Goal: Task Accomplishment & Management: Use online tool/utility

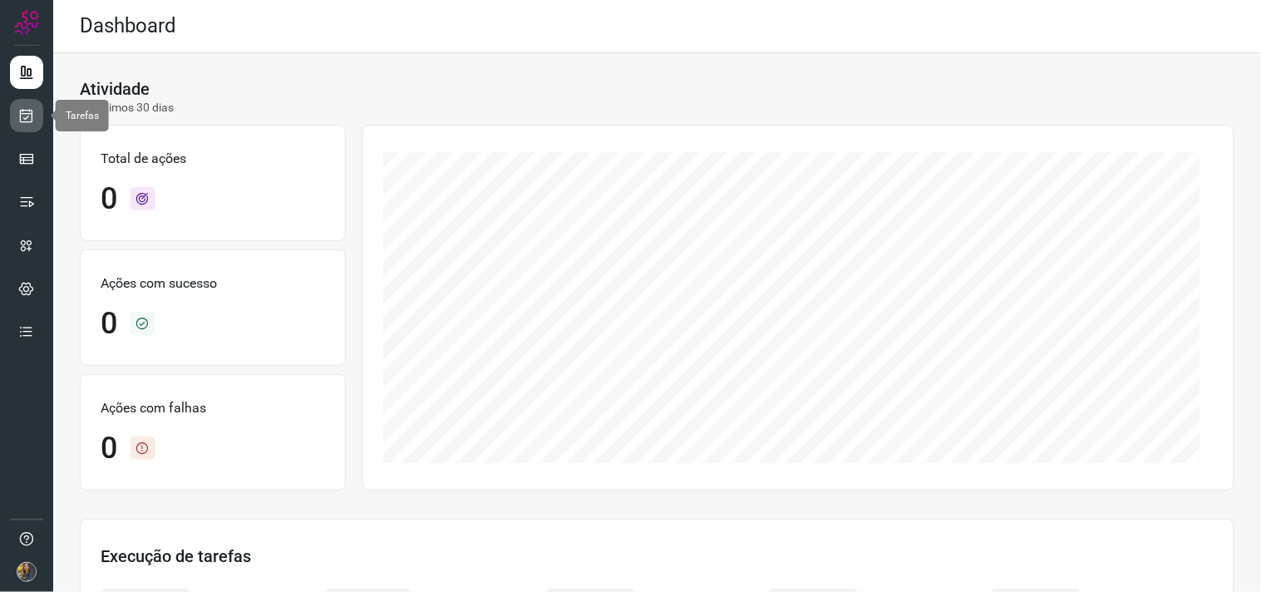
click at [19, 114] on icon at bounding box center [26, 115] width 17 height 17
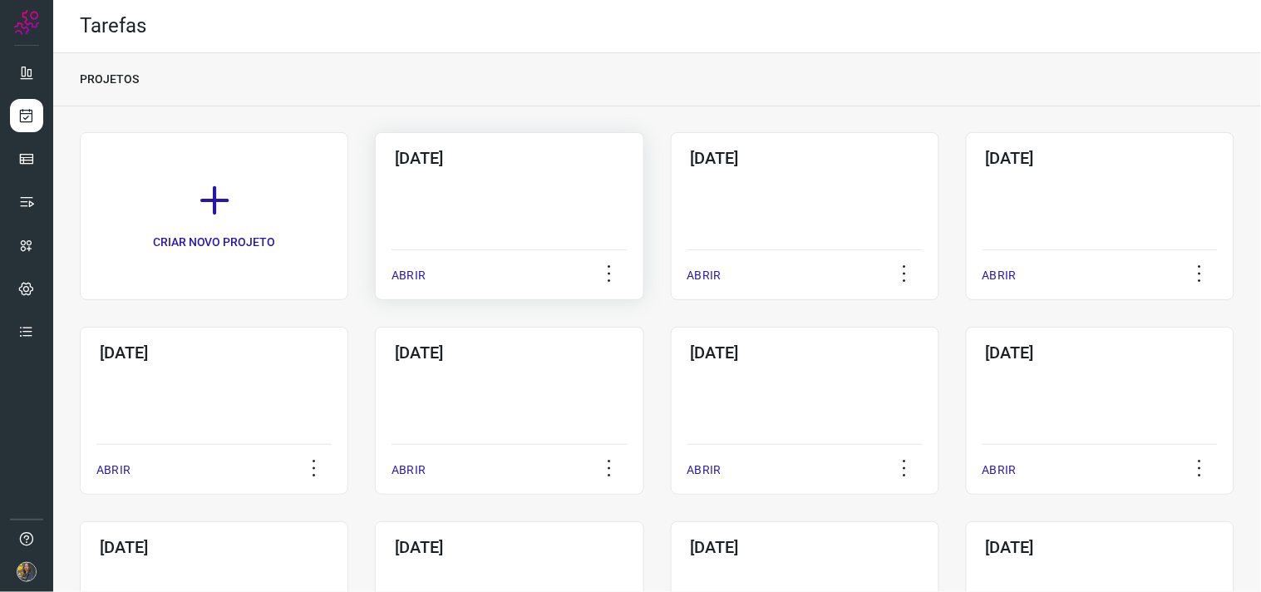
click at [455, 193] on div "[DATE] ABRIR" at bounding box center [509, 216] width 268 height 168
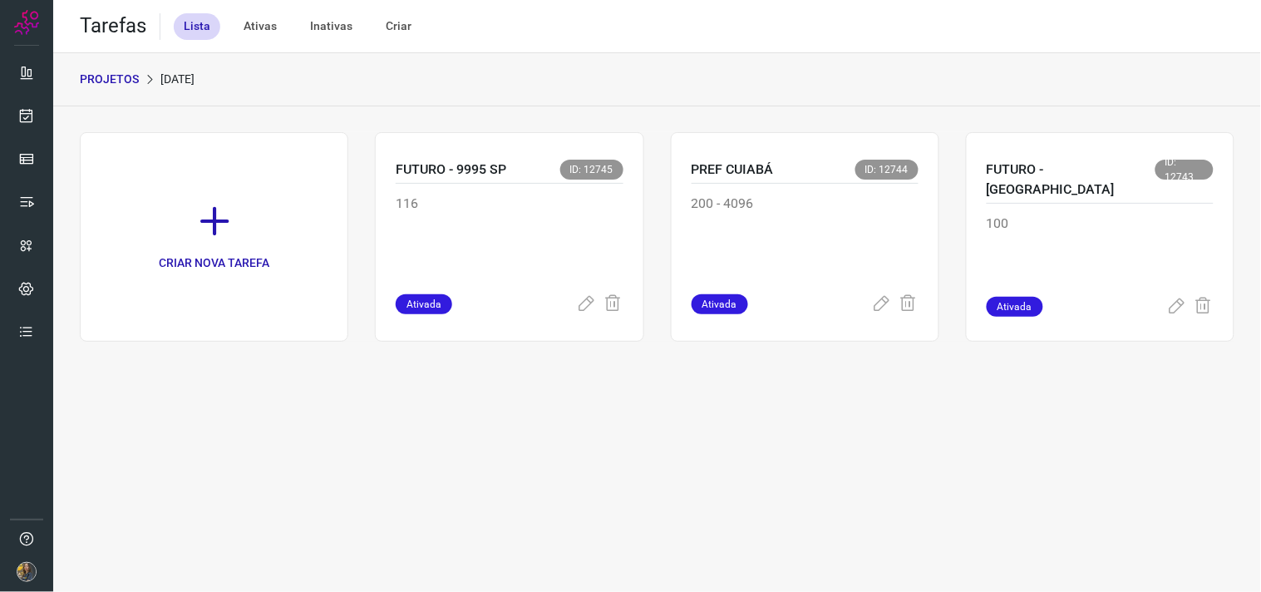
click at [231, 217] on icon at bounding box center [214, 221] width 37 height 37
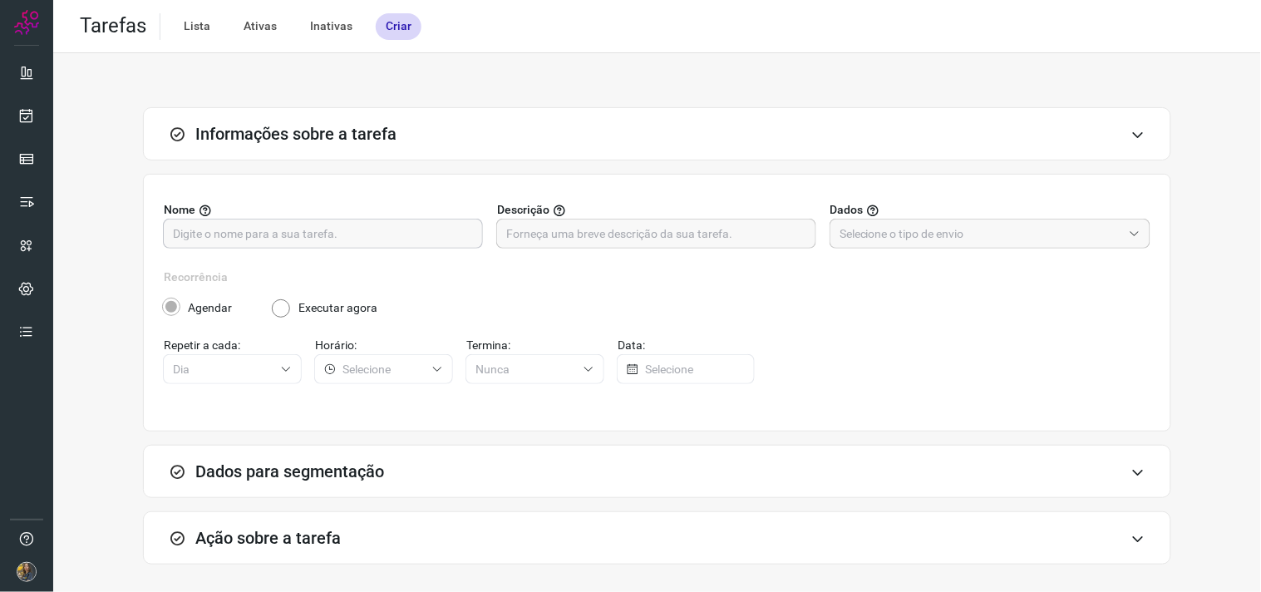
click at [410, 222] on input "text" at bounding box center [323, 233] width 300 height 28
type input "SIAPE - 5252"
click at [582, 226] on input "text" at bounding box center [656, 233] width 300 height 28
type input "FUTURO - 300"
click at [853, 241] on input "text" at bounding box center [980, 233] width 283 height 28
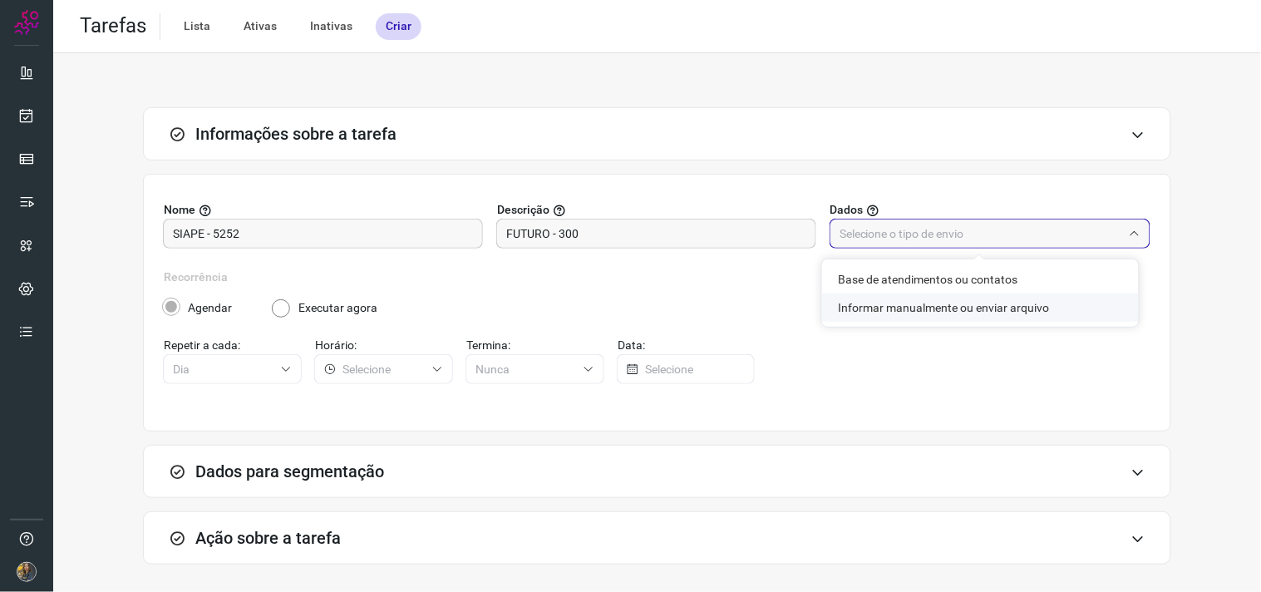
click at [869, 305] on li "Informar manualmente ou enviar arquivo" at bounding box center [980, 307] width 317 height 28
type input "Informar manualmente ou enviar arquivo"
radio input "false"
radio input "true"
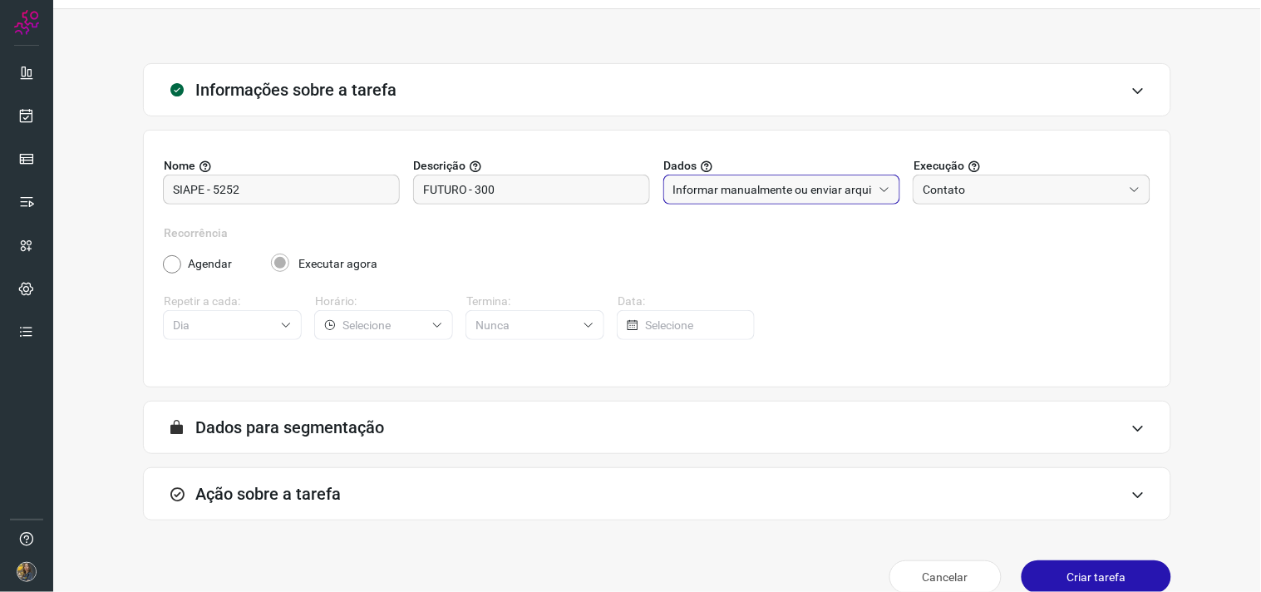
scroll to position [68, 0]
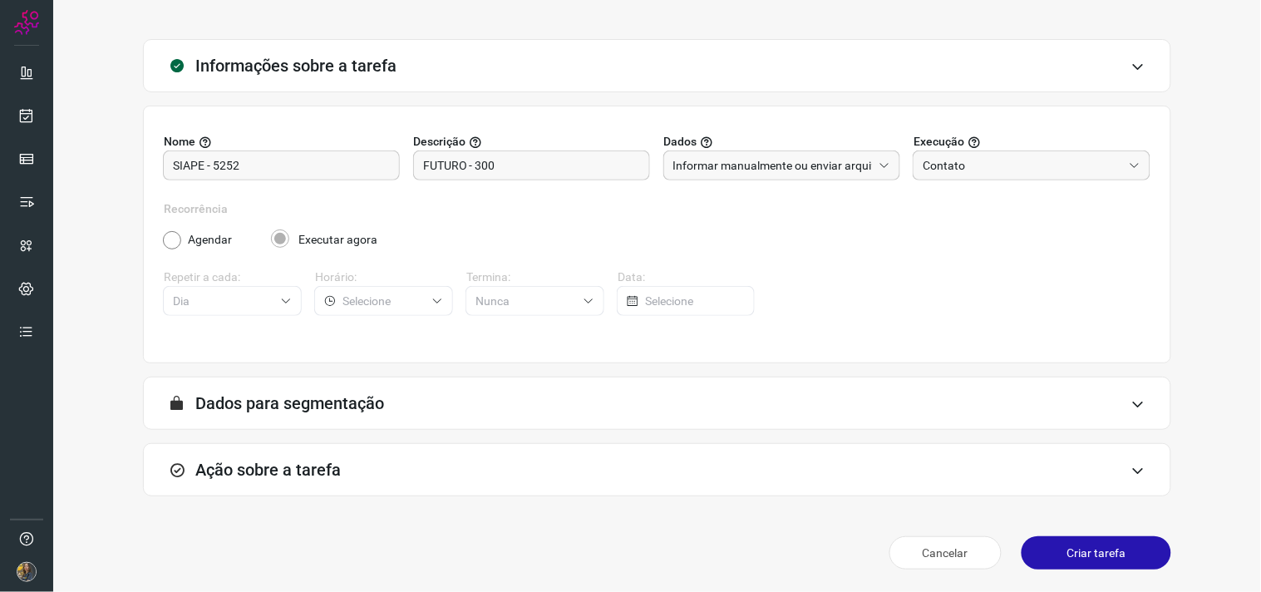
click at [704, 494] on div "Ação sobre a tarefa" at bounding box center [657, 469] width 1028 height 53
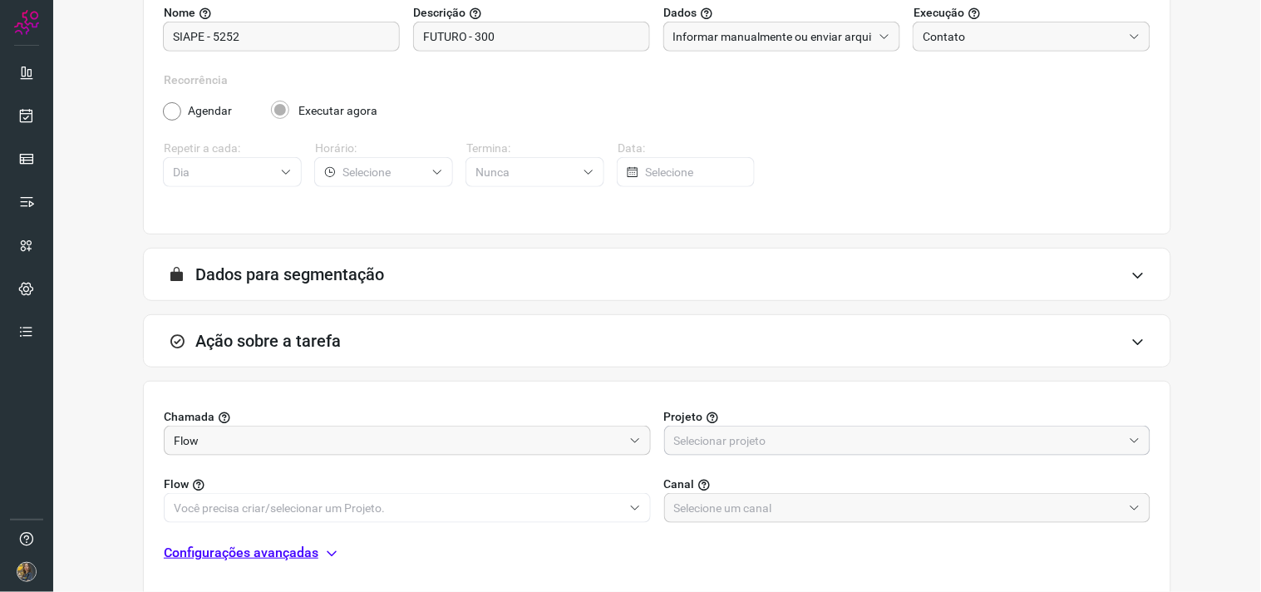
scroll to position [331, 0]
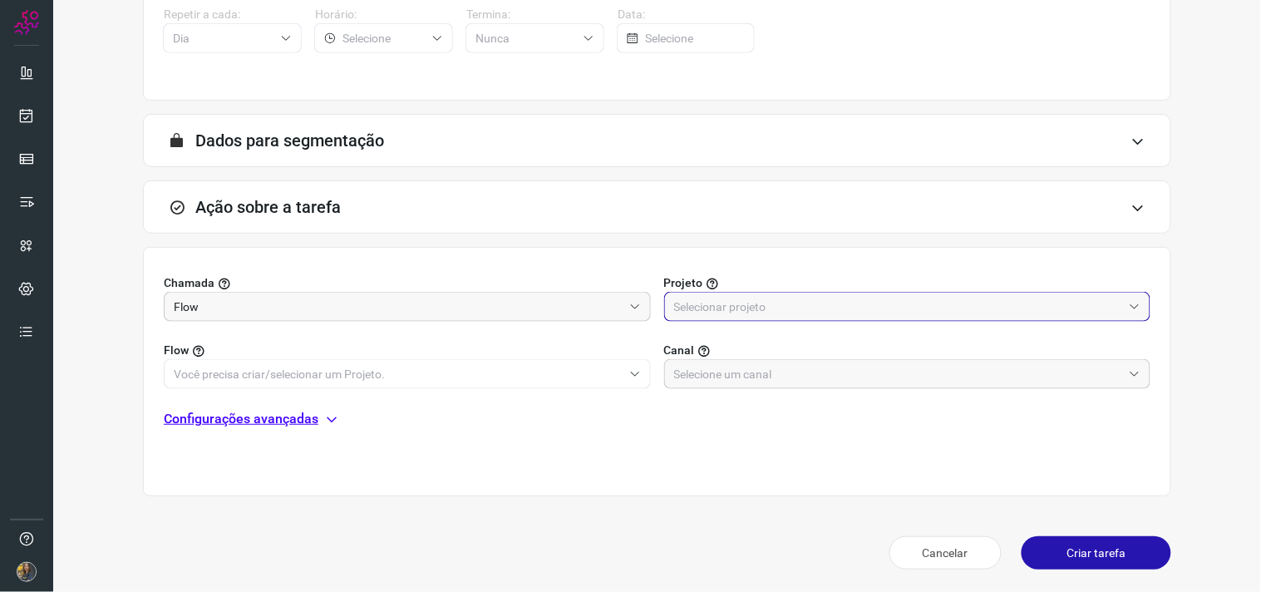
click at [745, 297] on input "text" at bounding box center [898, 306] width 449 height 28
click at [719, 387] on li "Automator" at bounding box center [896, 380] width 479 height 28
type input "Automator"
click at [545, 370] on input "text" at bounding box center [398, 374] width 449 height 28
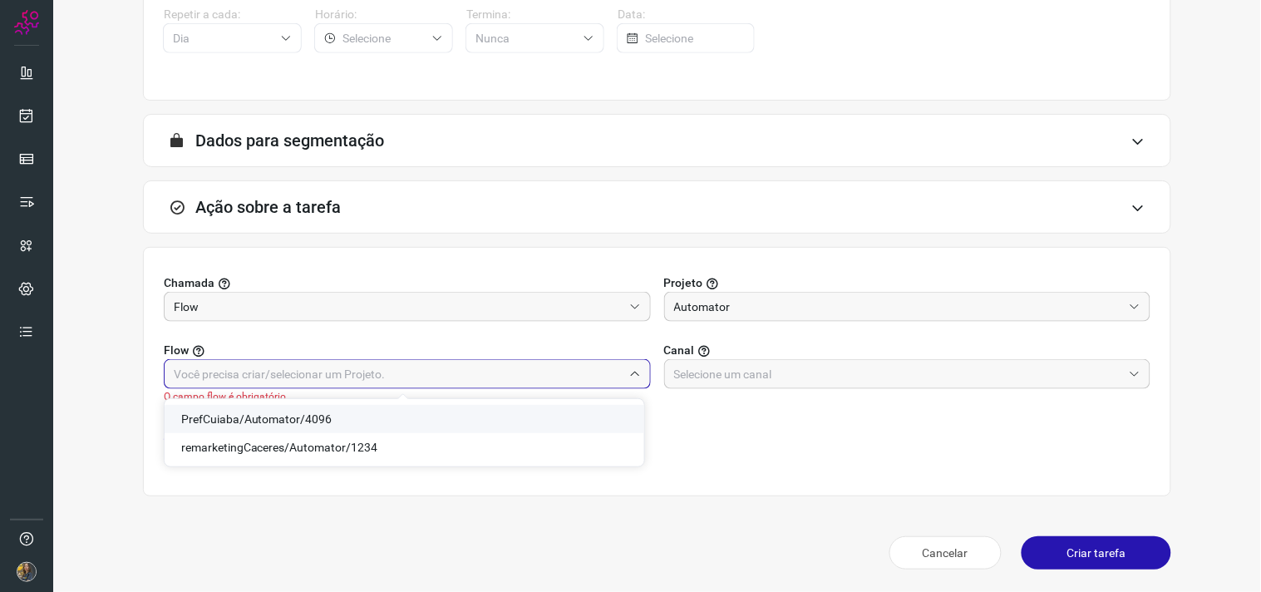
click at [313, 420] on span "PrefCuiaba/Automator/4096" at bounding box center [256, 418] width 151 height 13
type input "PrefCuiaba/Automator/4096"
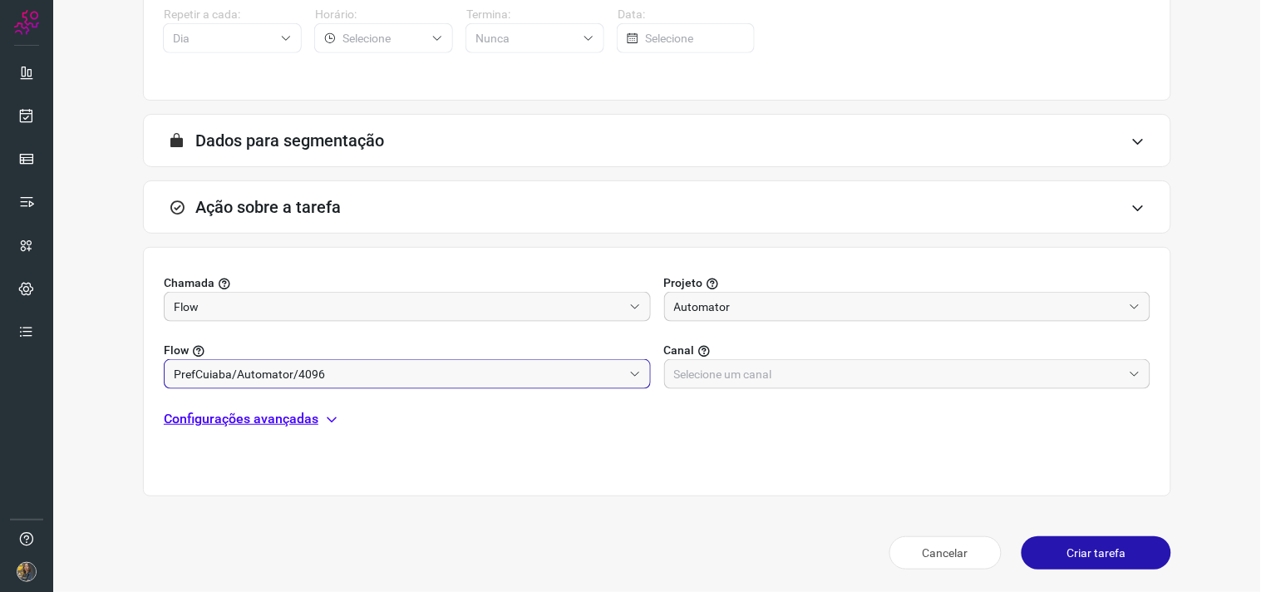
click at [754, 397] on div "Chamada Flow Projeto Automator Flow PrefCuiaba/Automator/4096 Canal Configuraçõ…" at bounding box center [657, 371] width 1028 height 249
click at [750, 376] on input "text" at bounding box center [898, 374] width 449 height 28
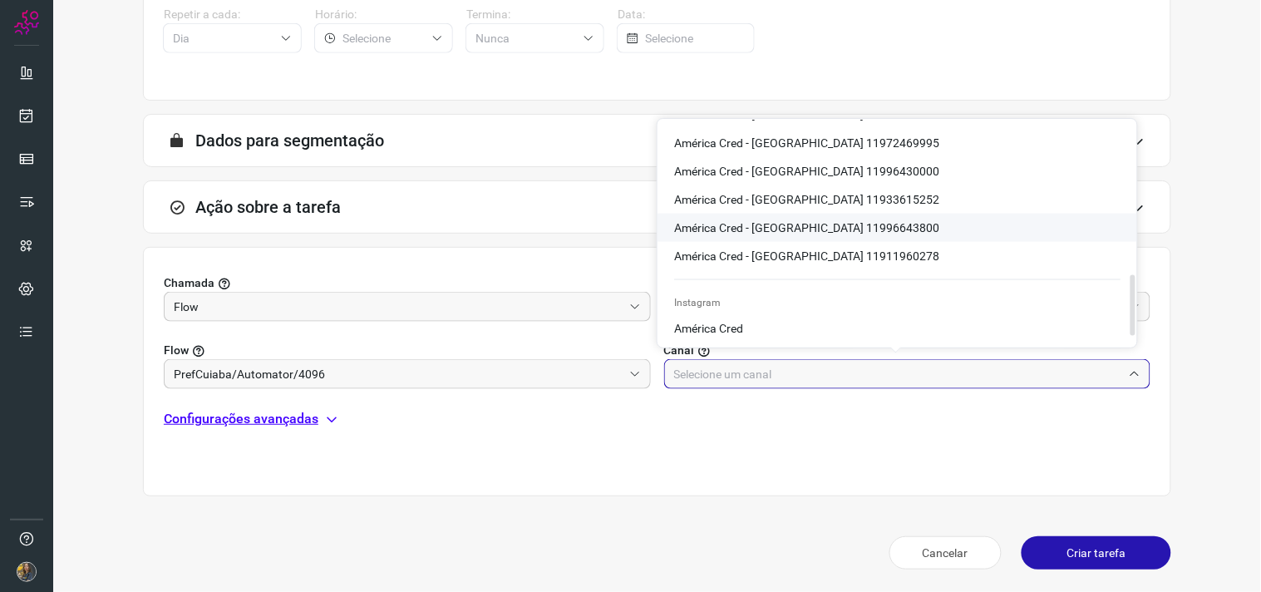
scroll to position [510, 0]
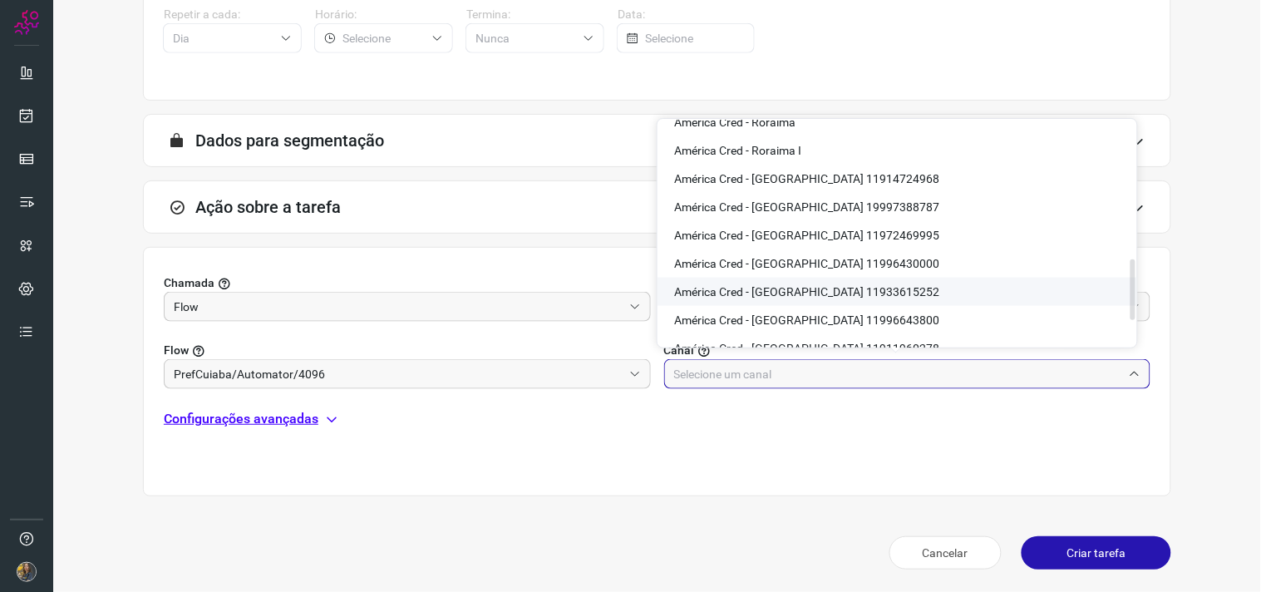
click at [845, 294] on span "América Cred - [GEOGRAPHIC_DATA] 11933615252" at bounding box center [806, 291] width 265 height 13
type input "América Cred - [GEOGRAPHIC_DATA] 11933615252"
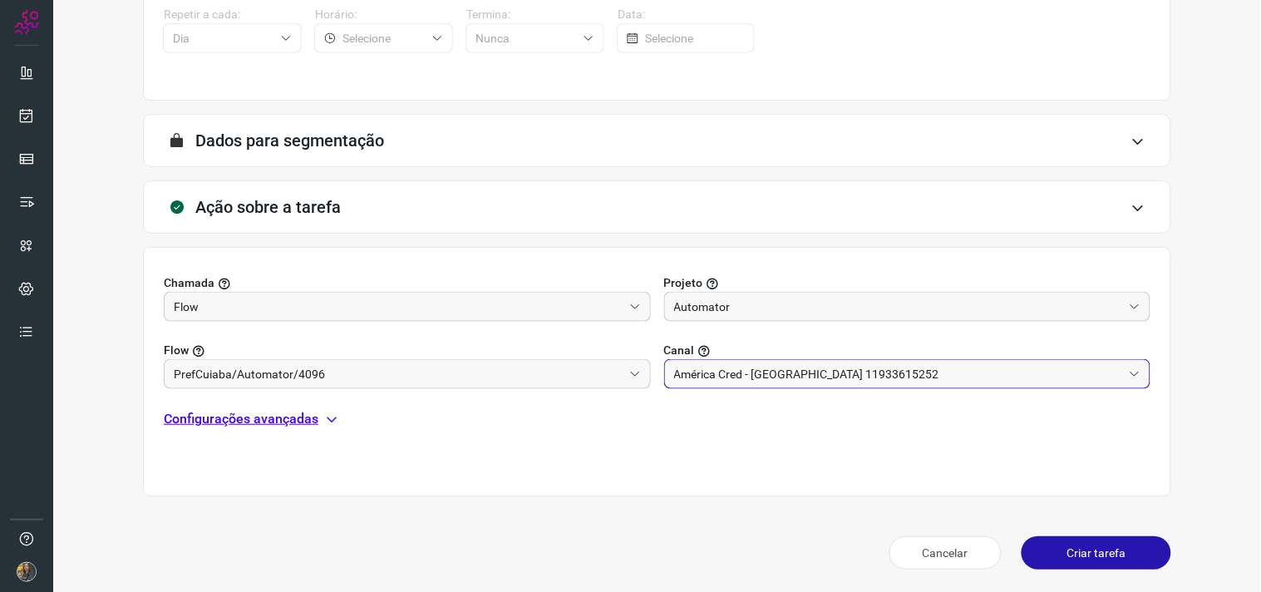
click at [243, 415] on p "Configurações avançadas" at bounding box center [241, 419] width 155 height 20
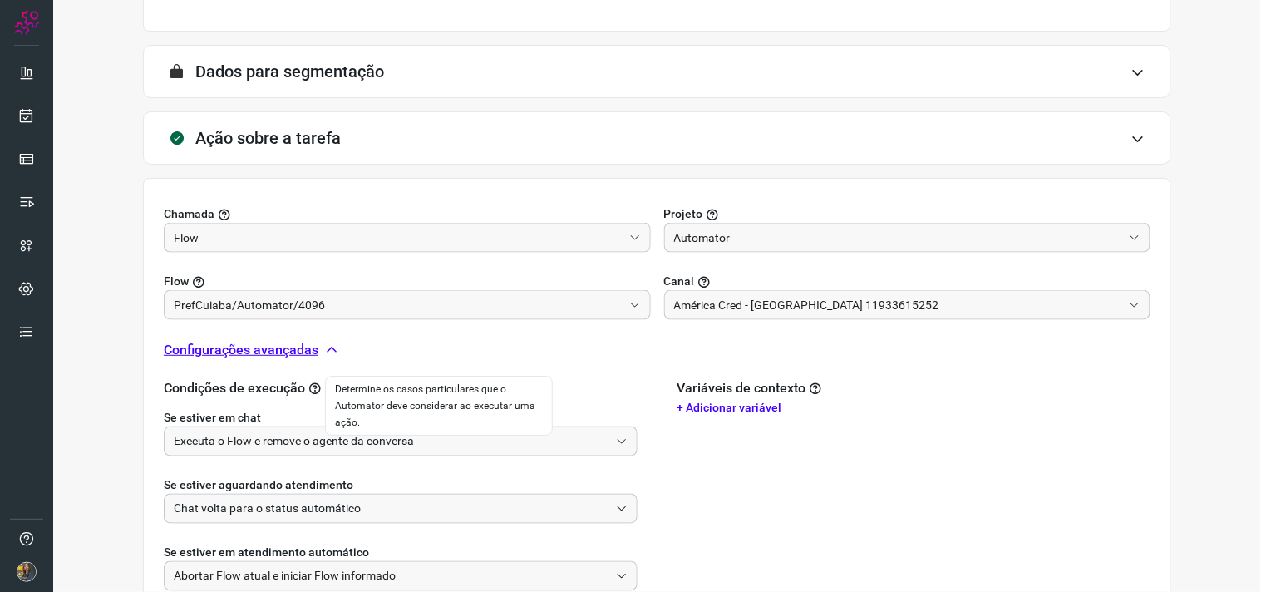
scroll to position [516, 0]
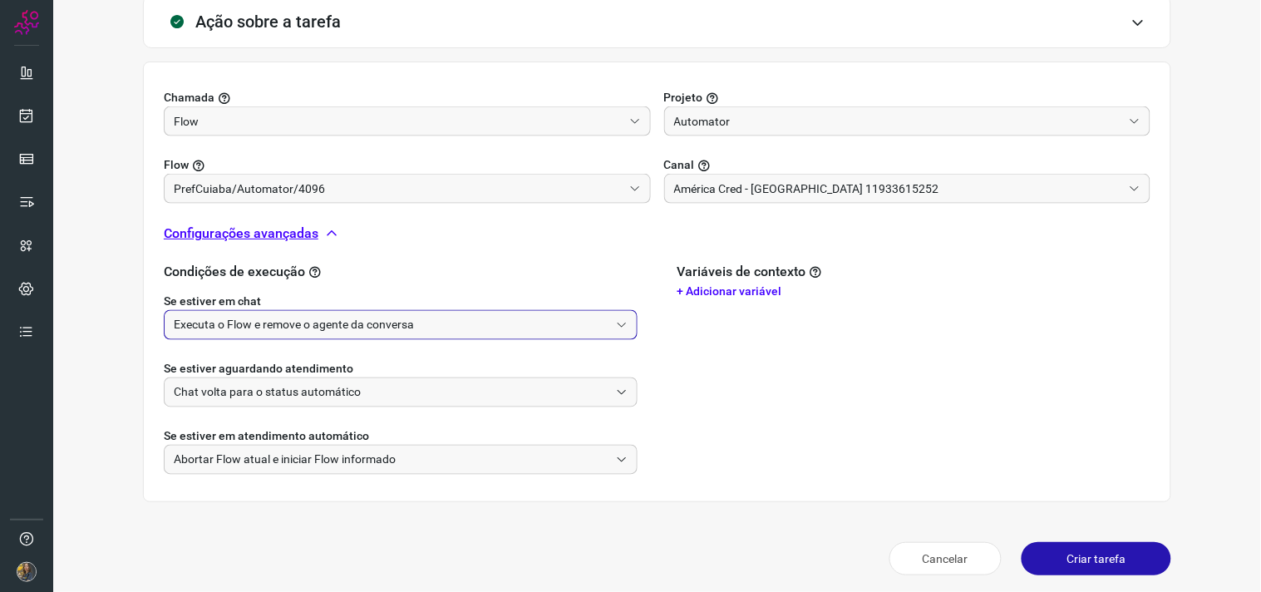
click at [330, 326] on input "Executa o Flow e remove o agente da conversa" at bounding box center [391, 325] width 435 height 28
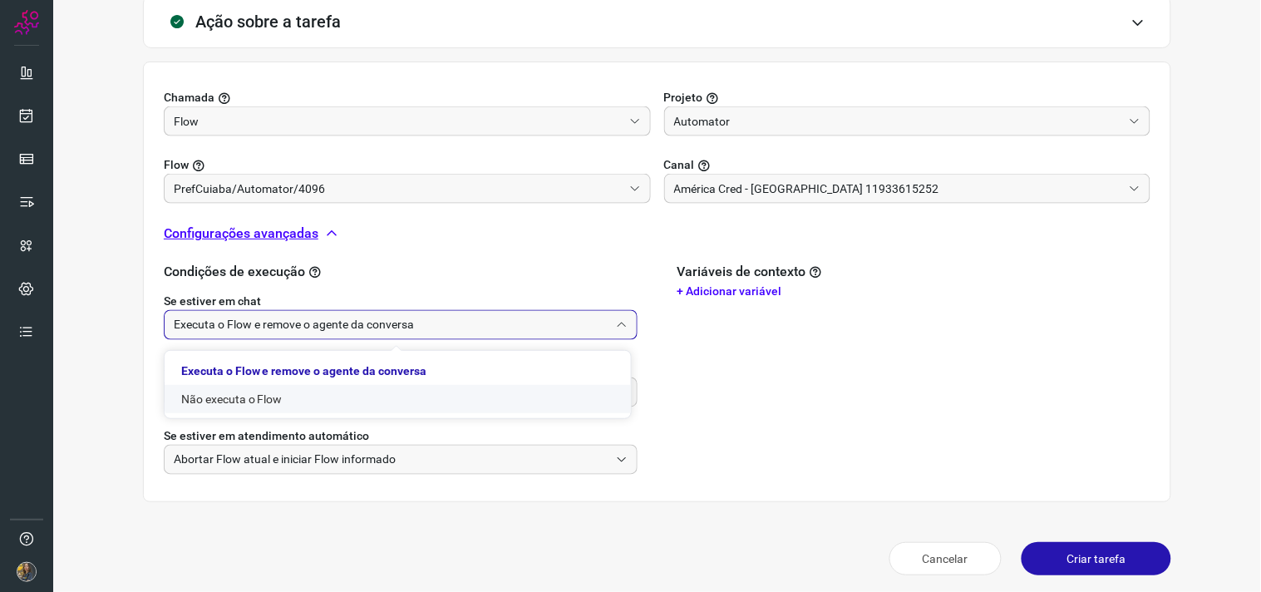
click at [296, 402] on li "Não executa o Flow" at bounding box center [398, 399] width 466 height 28
type input "Não executa o Flow"
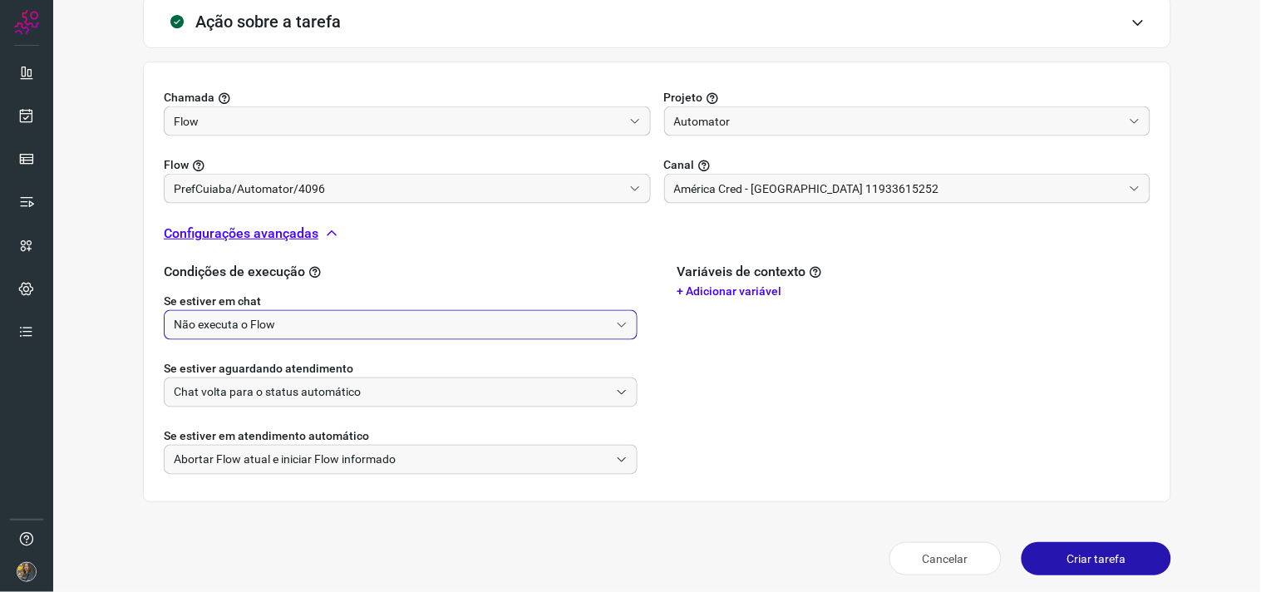
click at [1051, 542] on button "Criar tarefa" at bounding box center [1096, 558] width 150 height 33
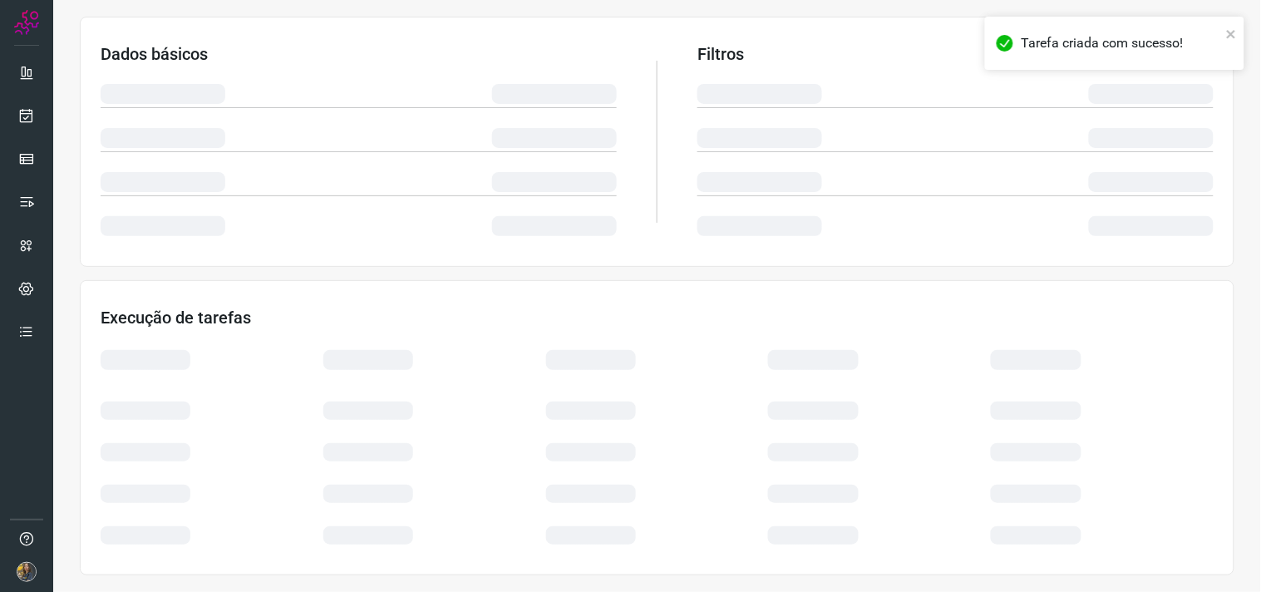
scroll to position [267, 0]
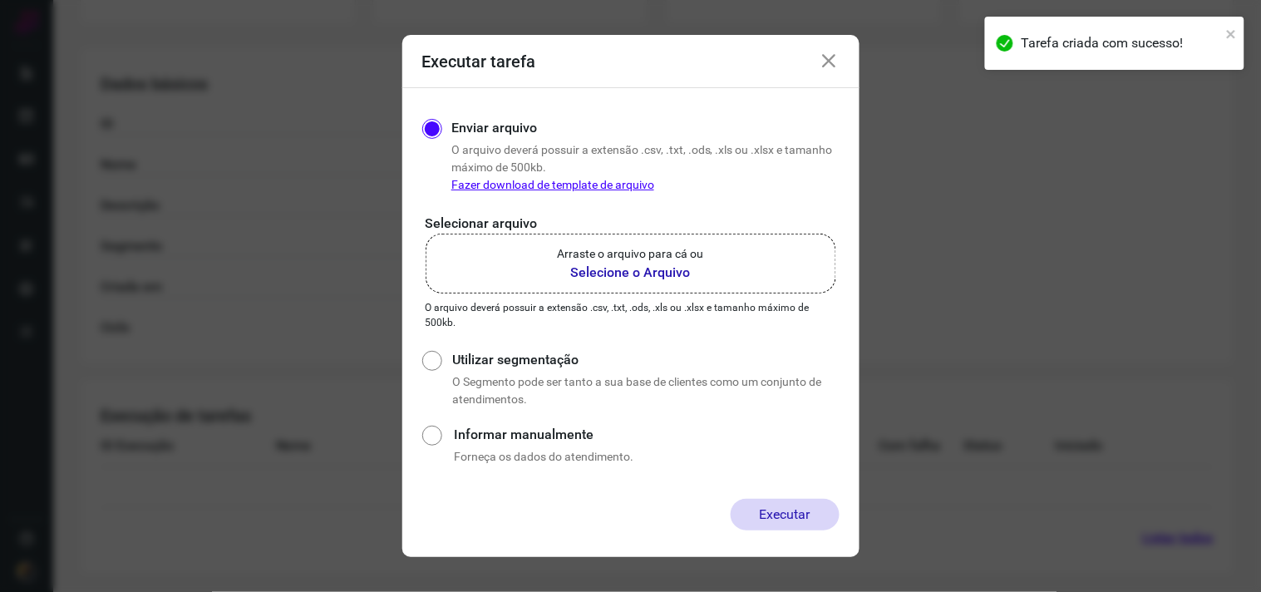
click at [678, 279] on b "Selecione o Arquivo" at bounding box center [631, 273] width 146 height 20
click at [0, 0] on input "Arraste o arquivo para cá ou Selecione o Arquivo" at bounding box center [0, 0] width 0 height 0
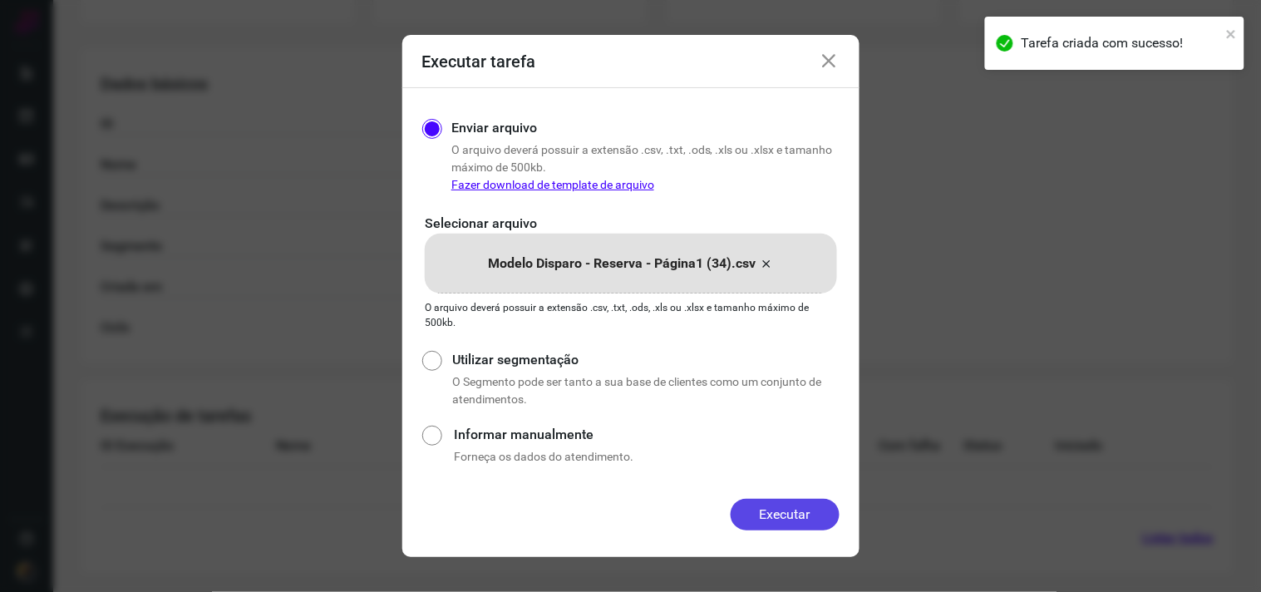
click at [770, 518] on button "Executar" at bounding box center [784, 515] width 109 height 32
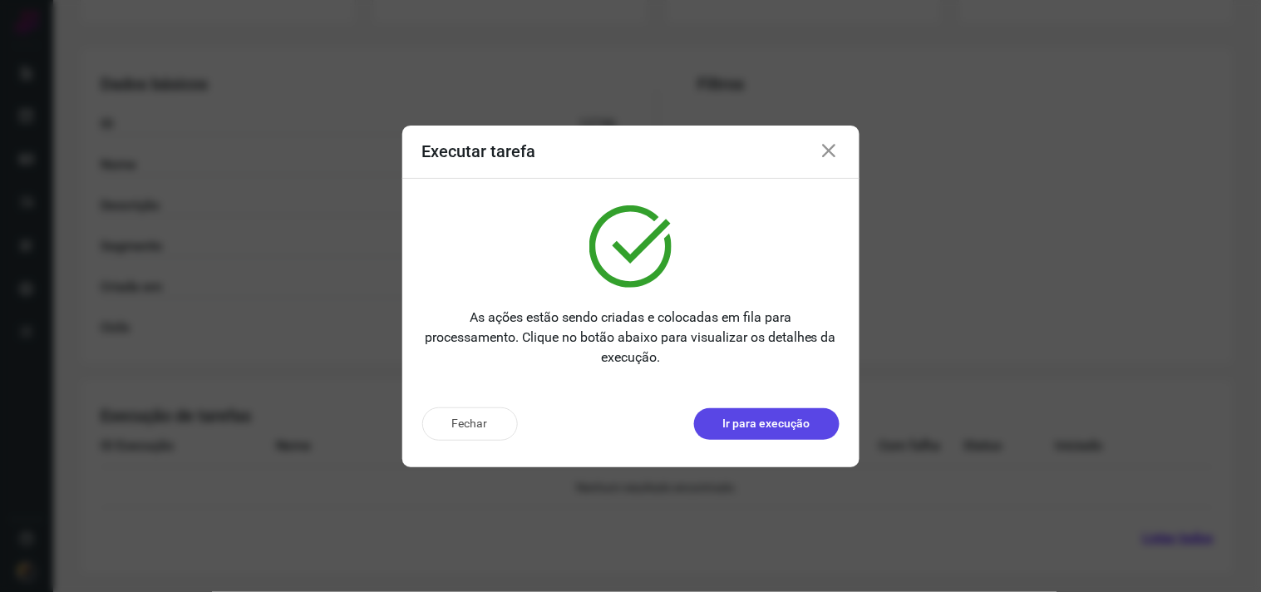
click at [735, 427] on p "Ir para execução" at bounding box center [766, 423] width 87 height 17
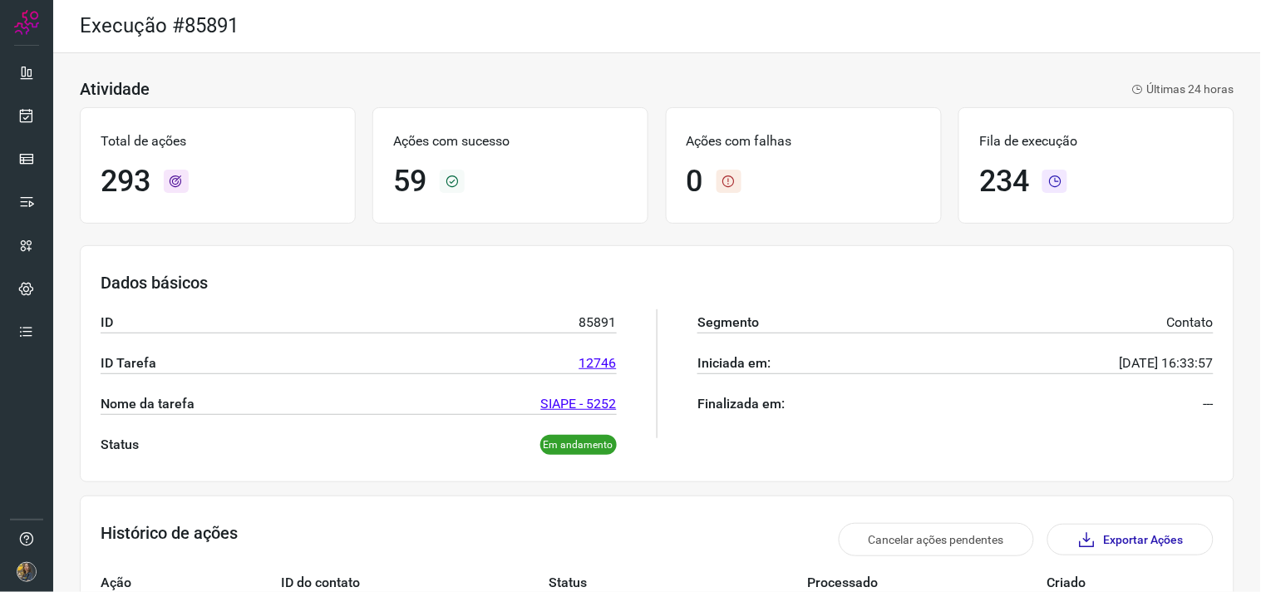
click at [613, 252] on div "Dados básicos ID 85891 ID Tarefa 12746 Nome da tarefa SIAPE - 5252 Status Em an…" at bounding box center [657, 363] width 1154 height 237
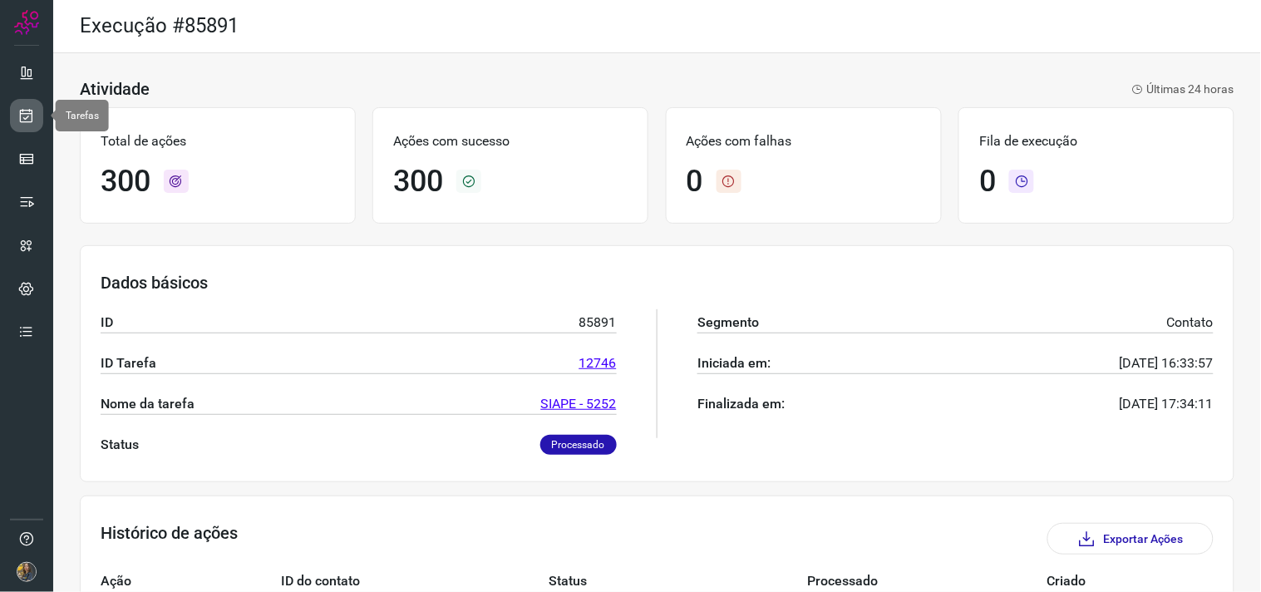
click at [19, 117] on icon at bounding box center [26, 115] width 17 height 17
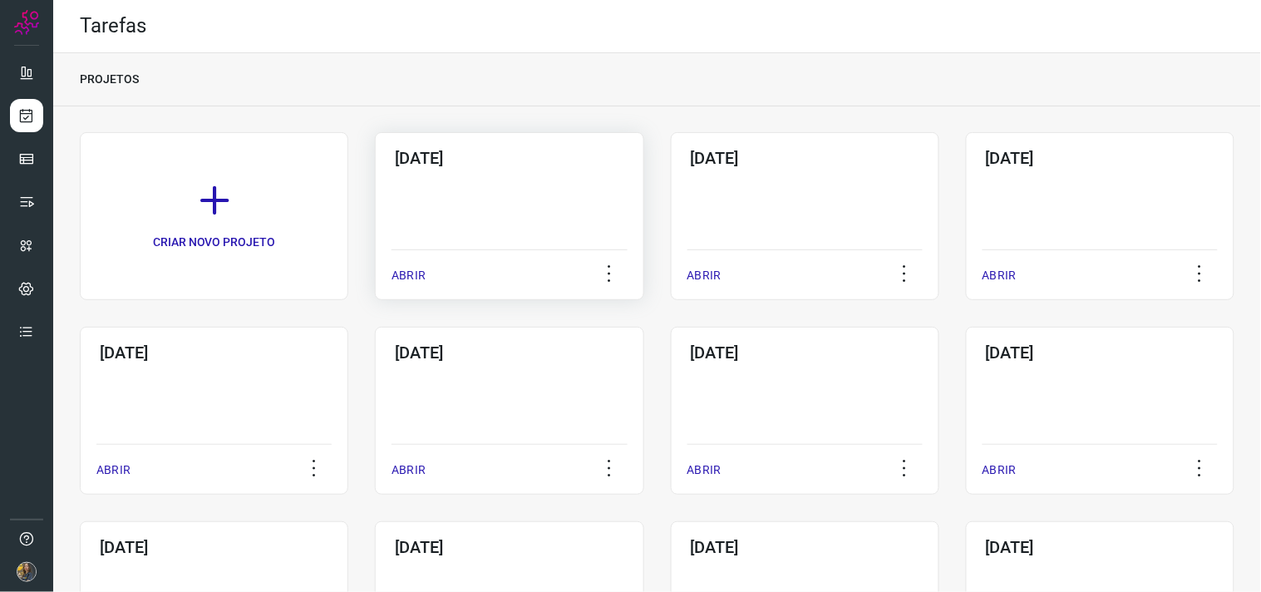
click at [478, 178] on div "[DATE] ABRIR" at bounding box center [509, 216] width 268 height 168
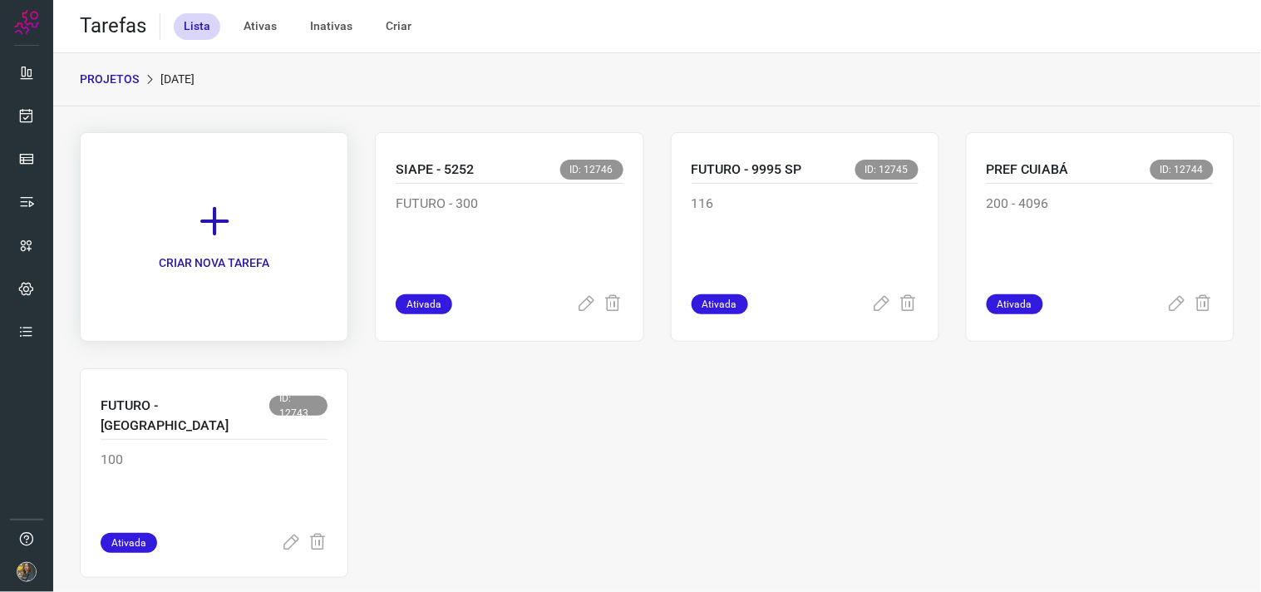
click at [234, 223] on link "CRIAR NOVA TAREFA" at bounding box center [214, 236] width 268 height 209
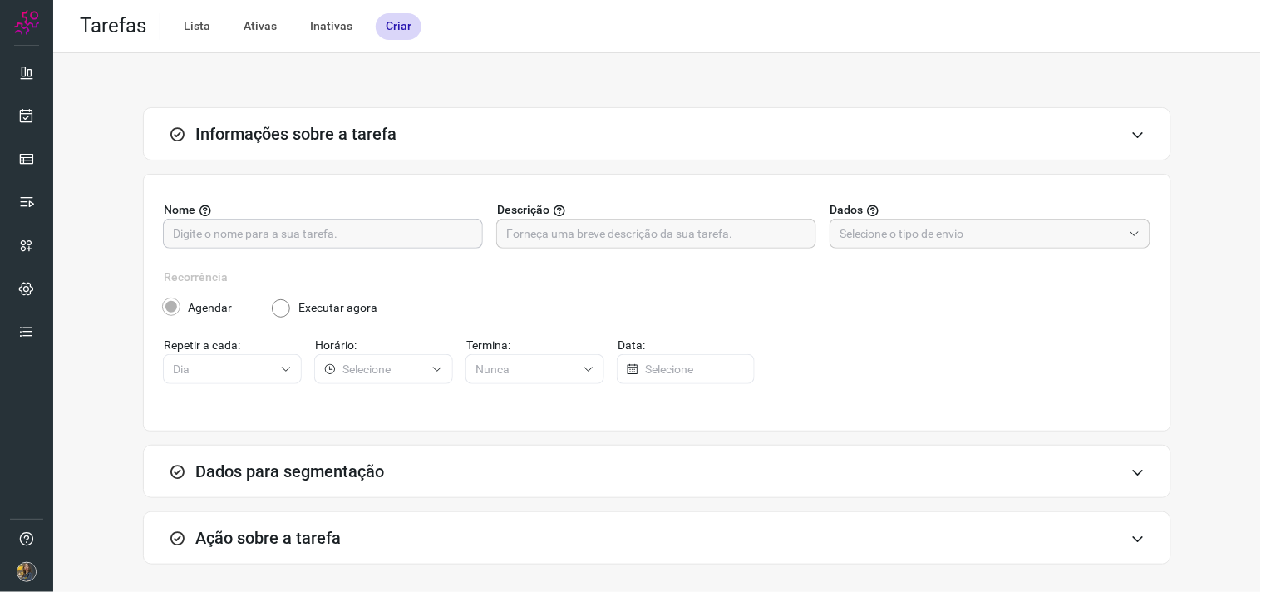
click at [411, 233] on input "text" at bounding box center [323, 233] width 300 height 28
type input "teste"
click at [542, 233] on input "text" at bounding box center [656, 233] width 300 height 28
type input "teste"
click at [901, 234] on input "text" at bounding box center [980, 233] width 283 height 28
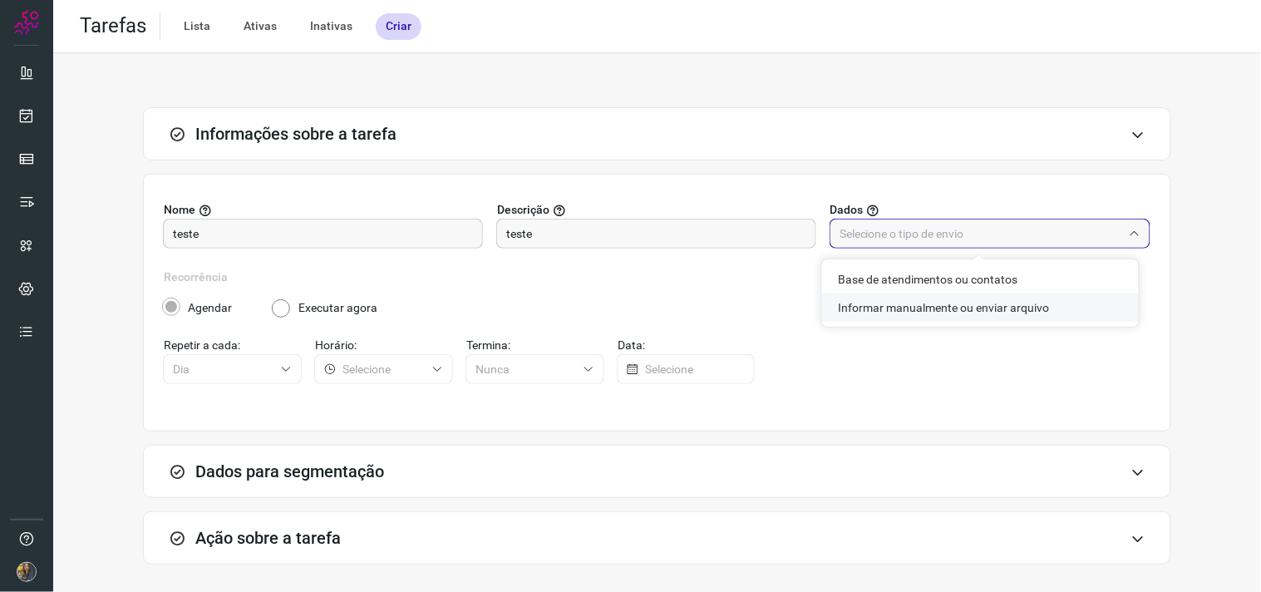
click at [929, 308] on li "Informar manualmente ou enviar arquivo" at bounding box center [980, 307] width 317 height 28
type input "Informar manualmente ou enviar arquivo"
radio input "false"
radio input "true"
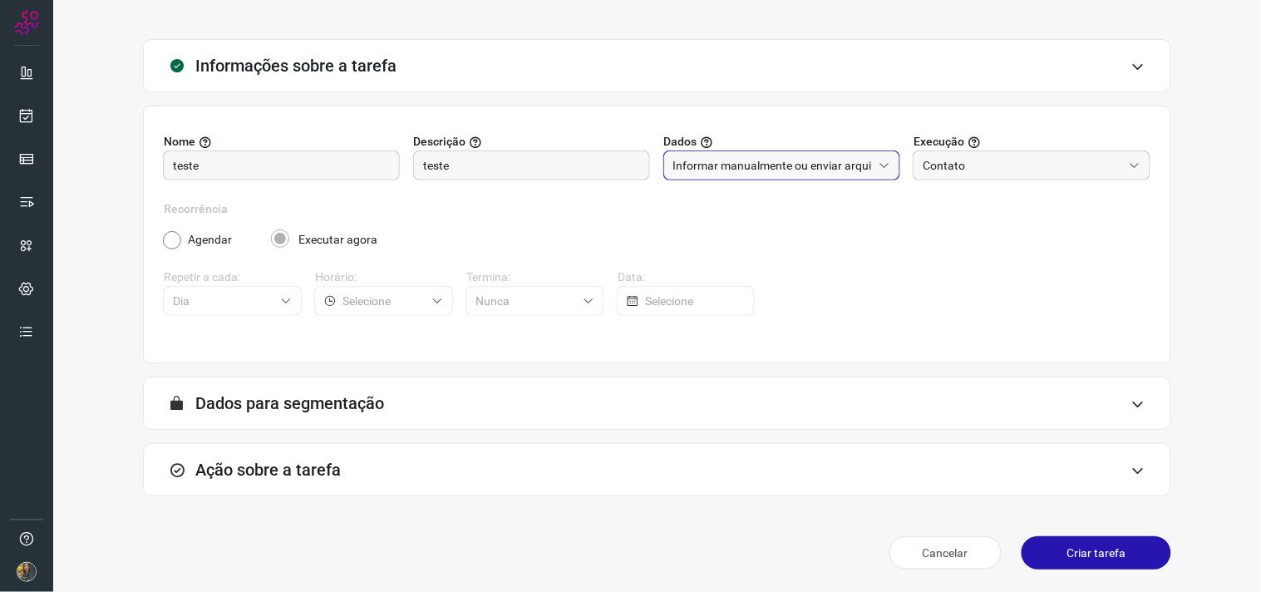
click at [549, 469] on div "Ação sobre a tarefa" at bounding box center [657, 469] width 1028 height 53
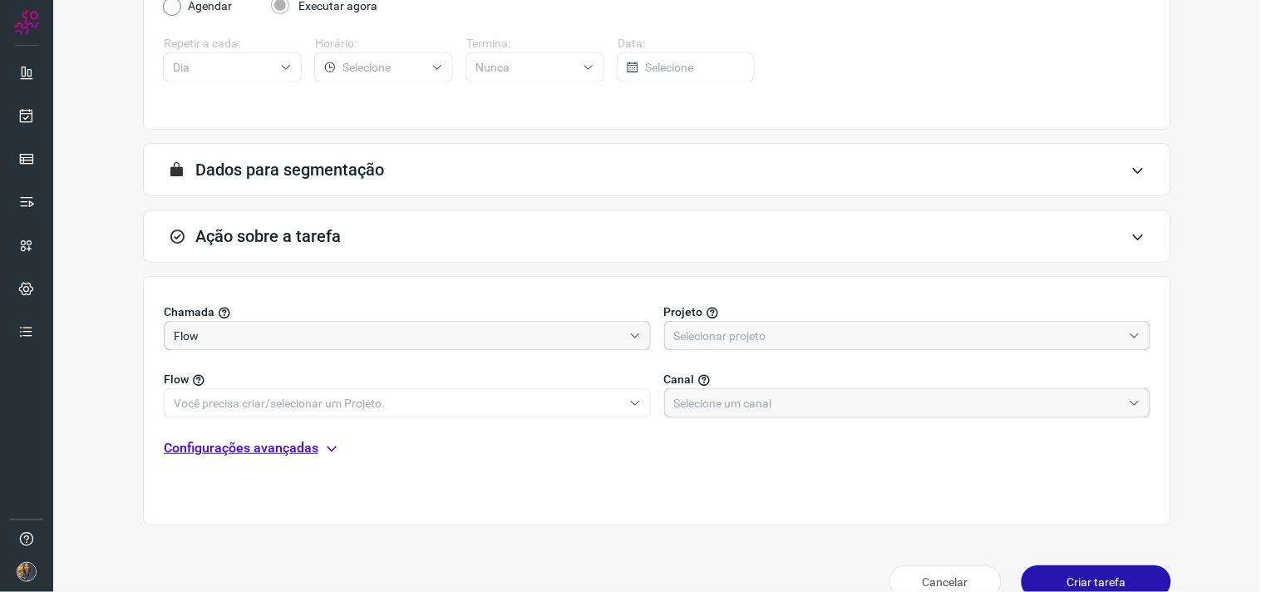
scroll to position [331, 0]
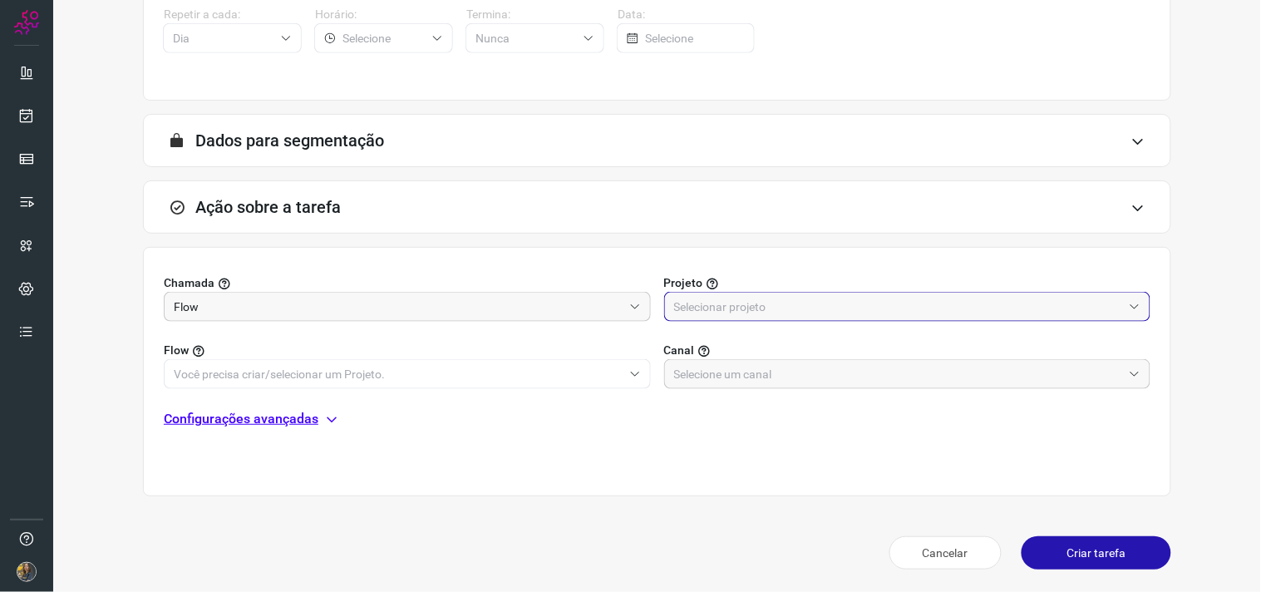
click at [741, 297] on input "text" at bounding box center [898, 306] width 449 height 28
click at [741, 382] on li "Automator" at bounding box center [896, 380] width 479 height 28
type input "Automator"
click at [572, 389] on span "O campo flow é obrigatório" at bounding box center [407, 396] width 487 height 15
click at [565, 381] on input "text" at bounding box center [398, 374] width 449 height 28
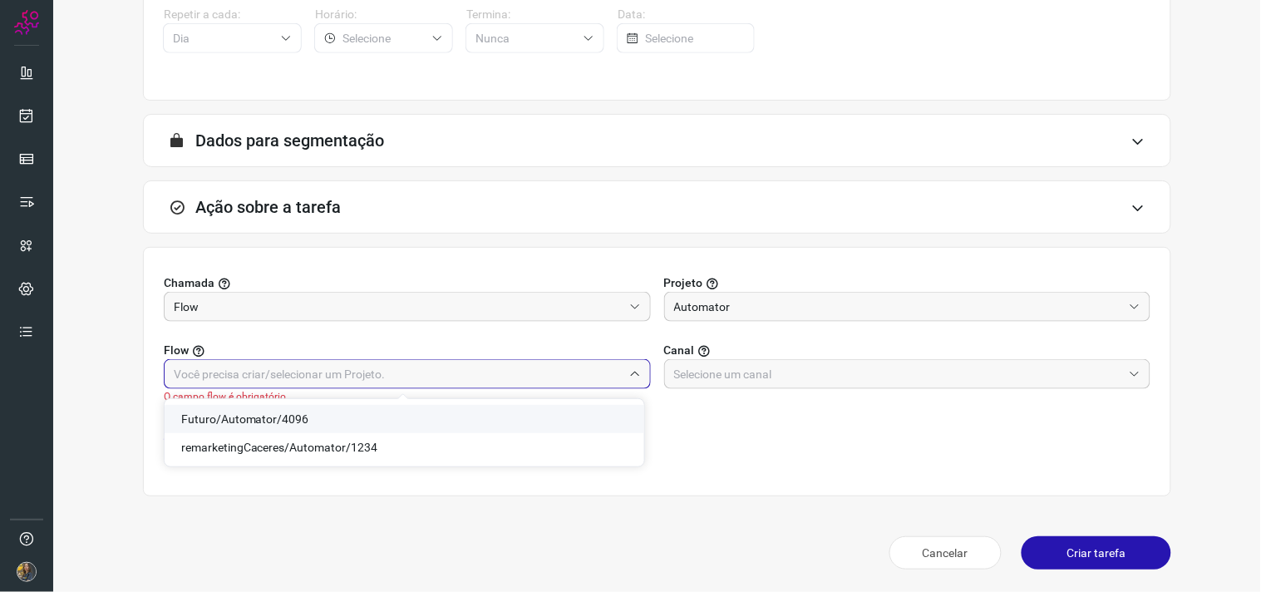
click at [273, 409] on li "Futuro/Automator/4096" at bounding box center [404, 419] width 479 height 28
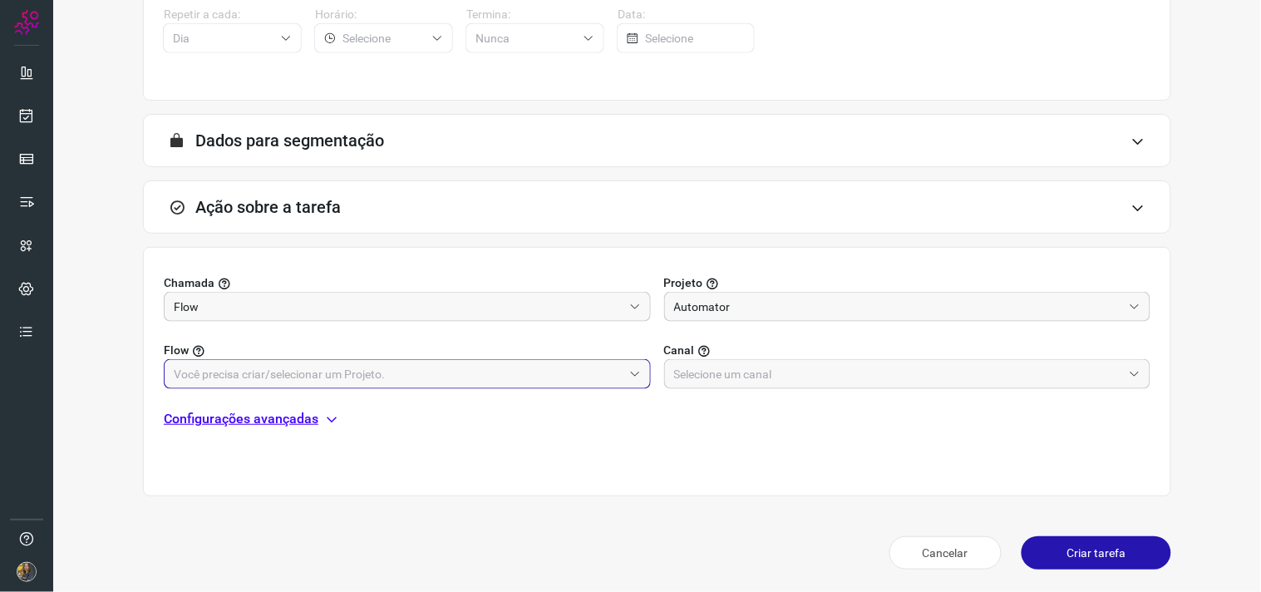
type input "Futuro/Automator/4096"
click at [748, 381] on input "text" at bounding box center [898, 374] width 449 height 28
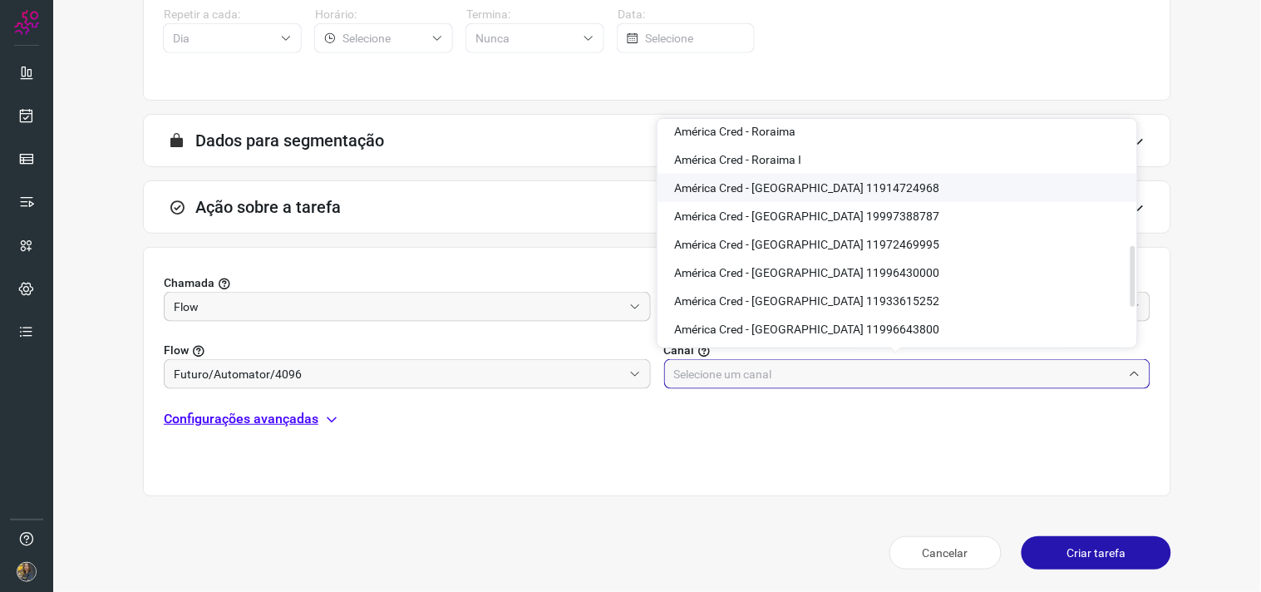
scroll to position [461, 0]
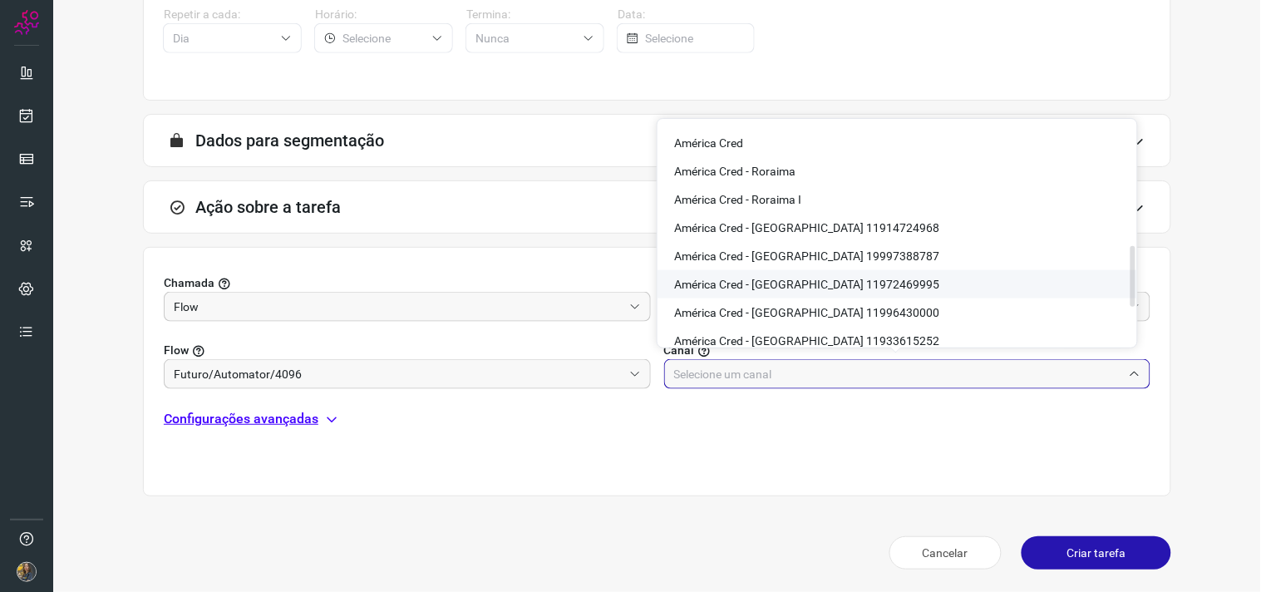
click at [869, 285] on span "América Cred - [GEOGRAPHIC_DATA] 11972469995" at bounding box center [806, 284] width 265 height 13
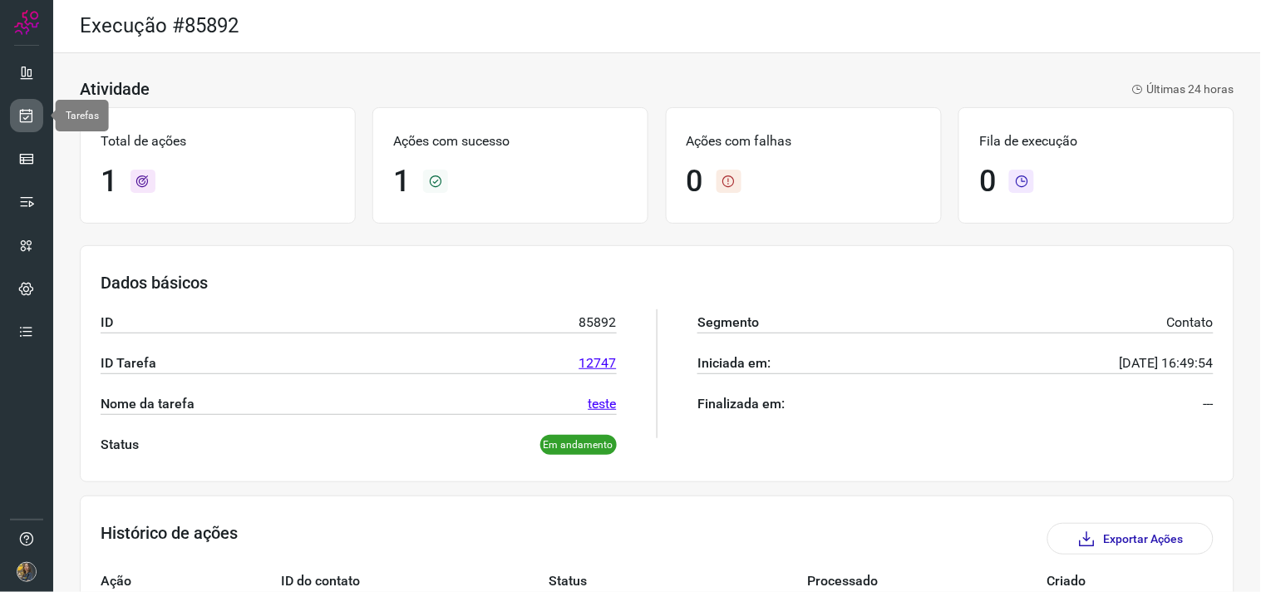
click at [30, 118] on icon at bounding box center [26, 115] width 17 height 17
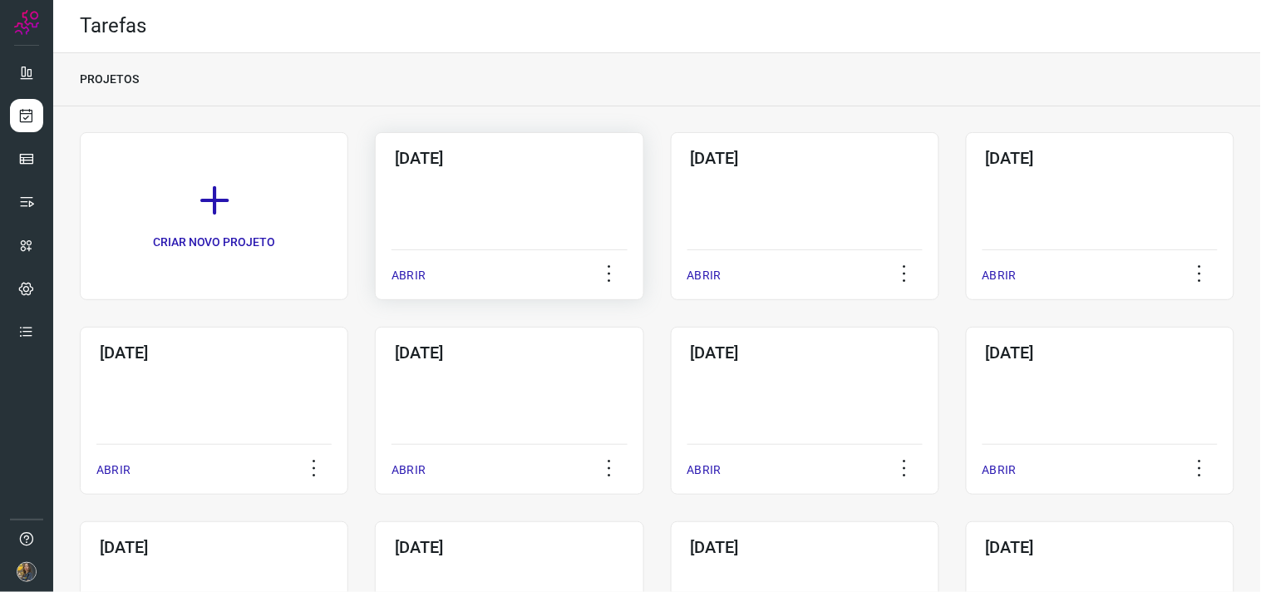
click at [429, 193] on div "[DATE] ABRIR" at bounding box center [509, 216] width 268 height 168
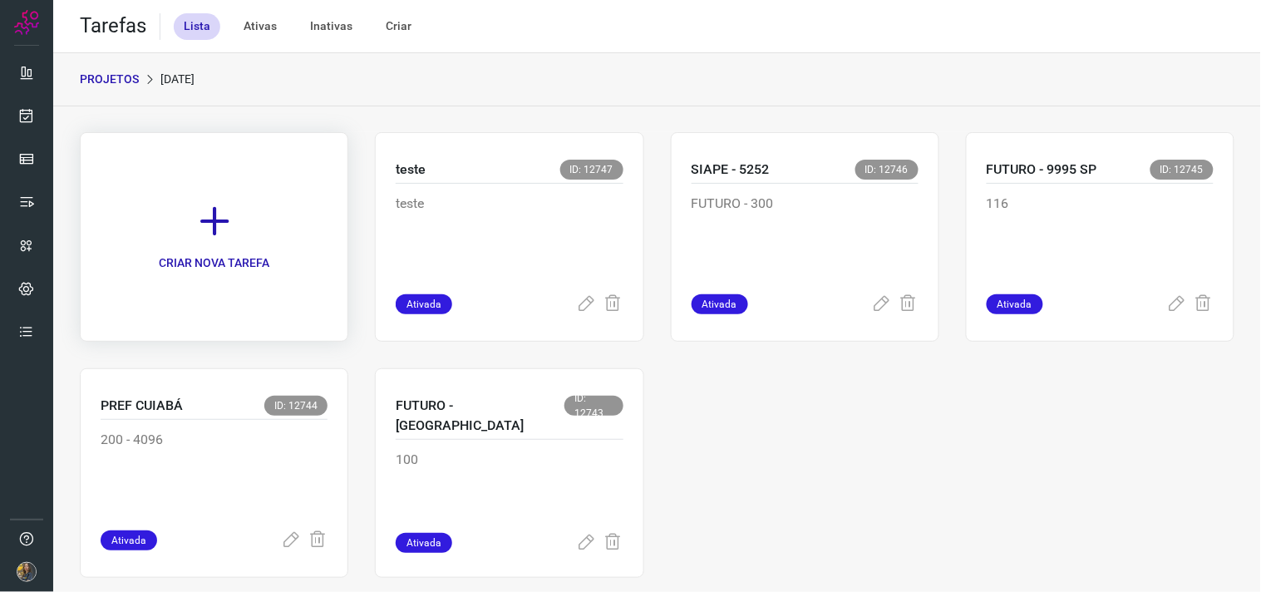
click at [233, 220] on link "CRIAR NOVA TAREFA" at bounding box center [214, 236] width 268 height 209
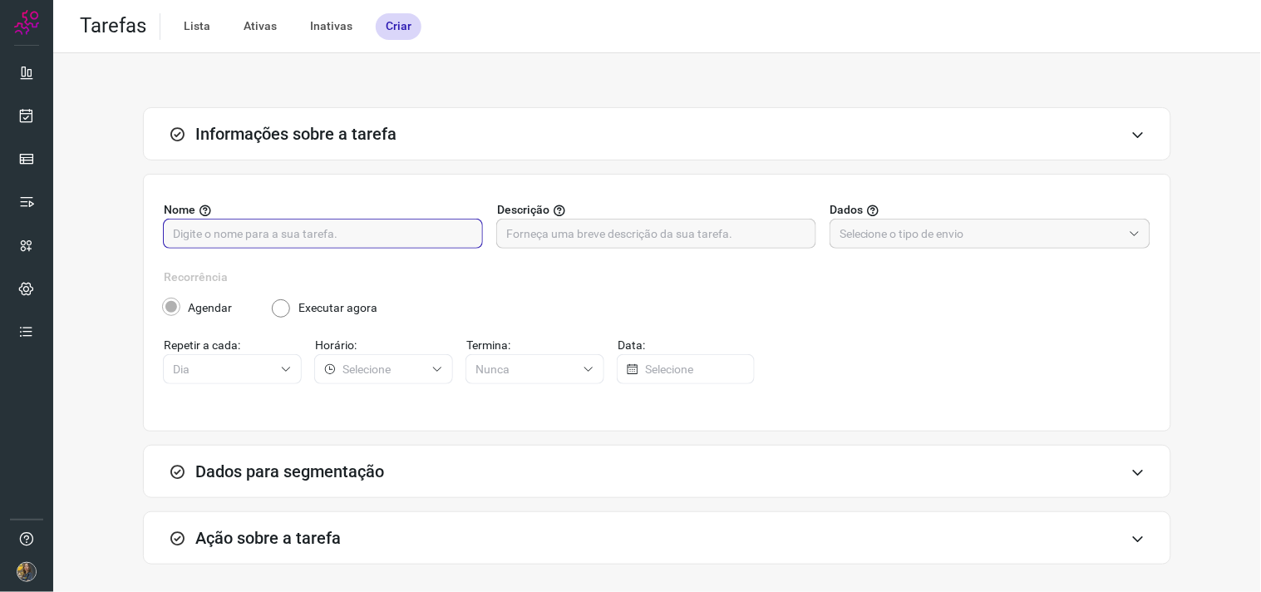
click at [351, 227] on input "text" at bounding box center [323, 233] width 300 height 28
type input "teste"
click at [528, 244] on input "text" at bounding box center [656, 233] width 300 height 28
type input "teste"
click at [939, 252] on div "Nome teste Descrição teste Dados" at bounding box center [657, 234] width 986 height 67
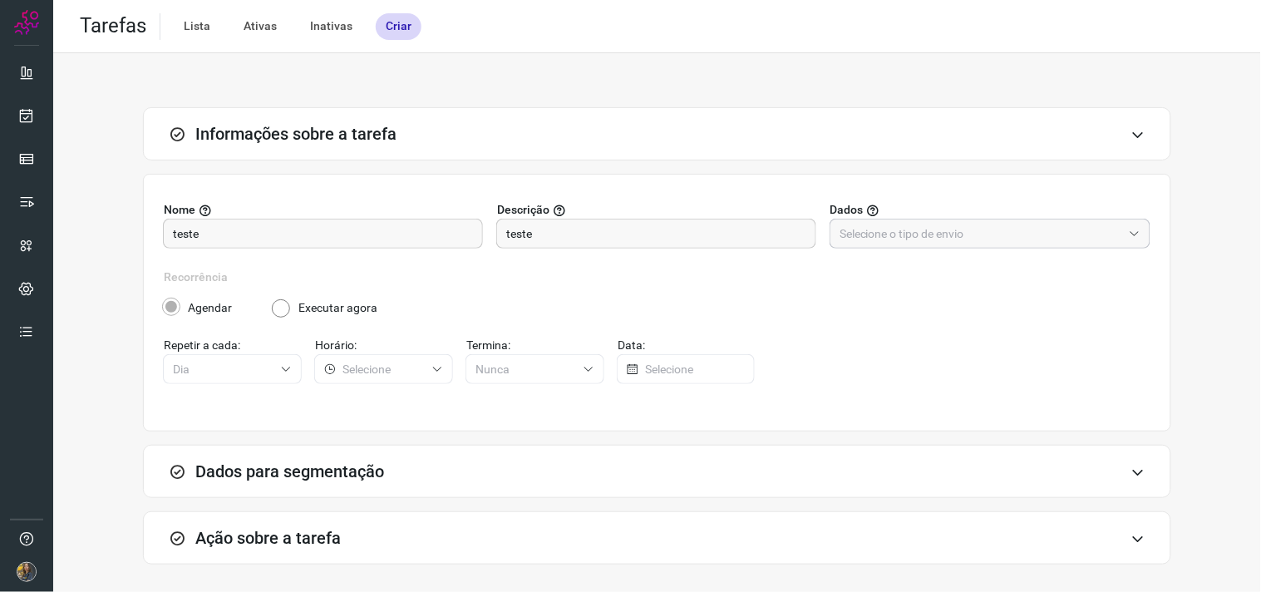
click at [936, 241] on input "text" at bounding box center [980, 233] width 283 height 28
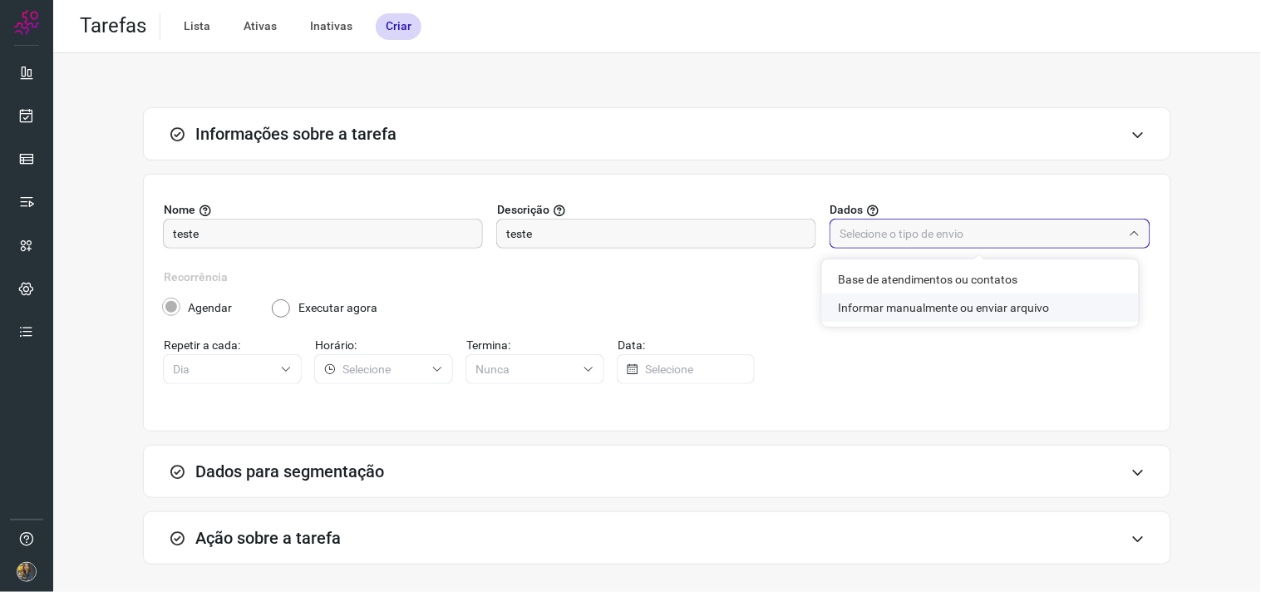
click at [923, 297] on li "Informar manualmente ou enviar arquivo" at bounding box center [980, 307] width 317 height 28
type input "Informar manualmente ou enviar arquivo"
radio input "false"
radio input "true"
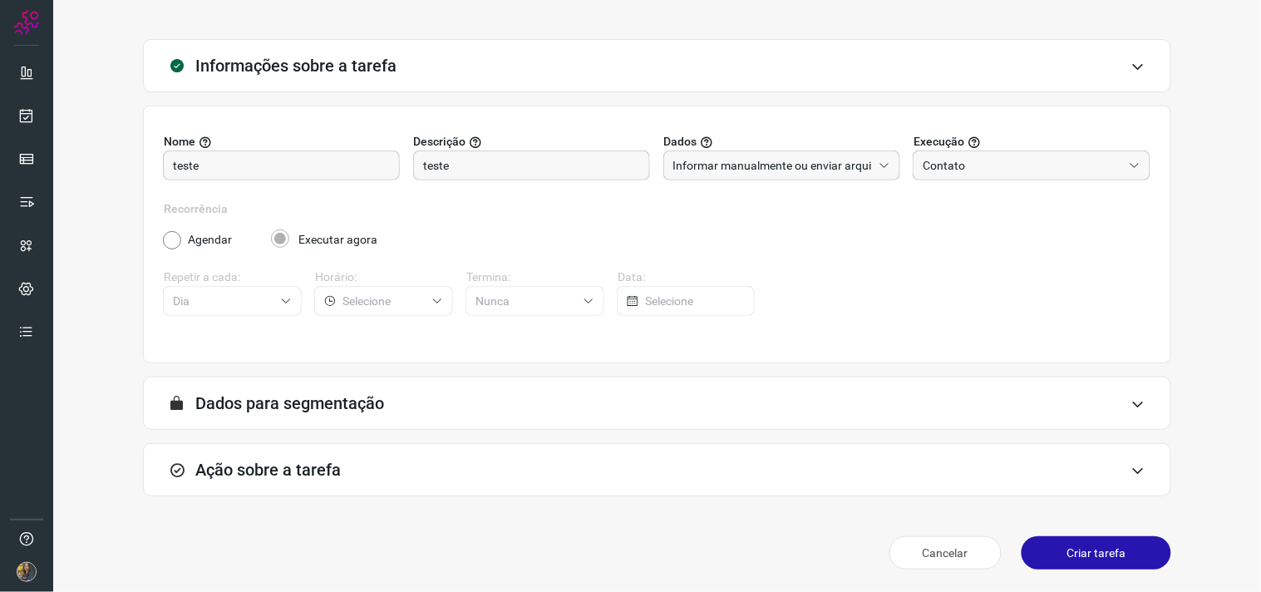
click at [482, 450] on div "Ação sobre a tarefa" at bounding box center [657, 469] width 1028 height 53
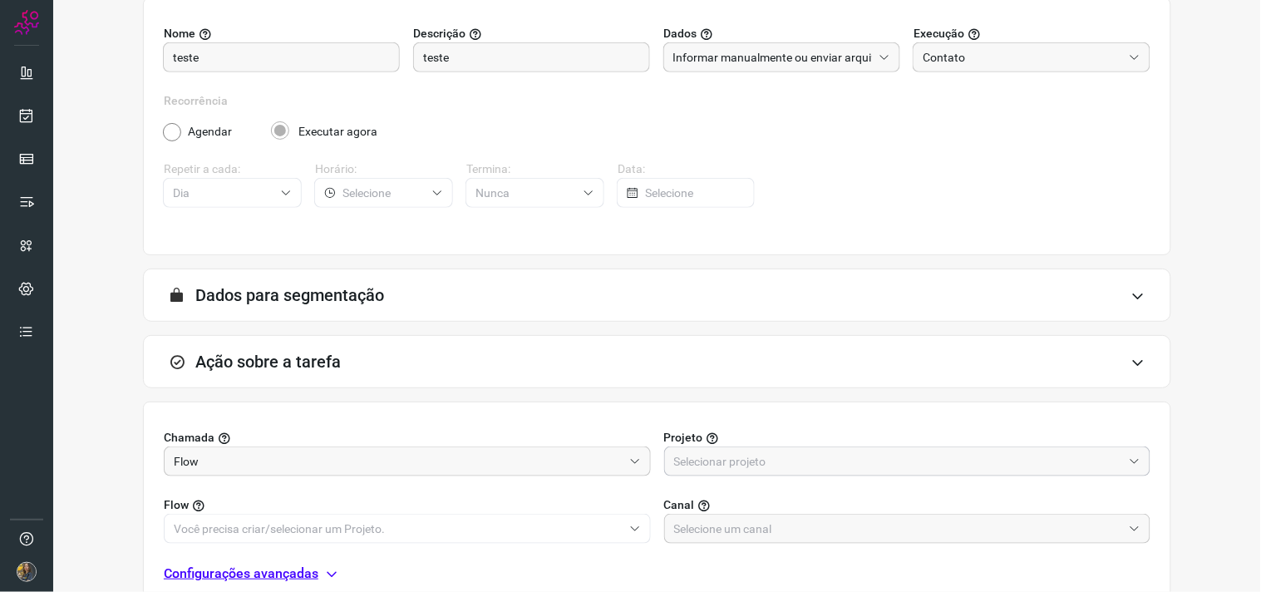
scroll to position [331, 0]
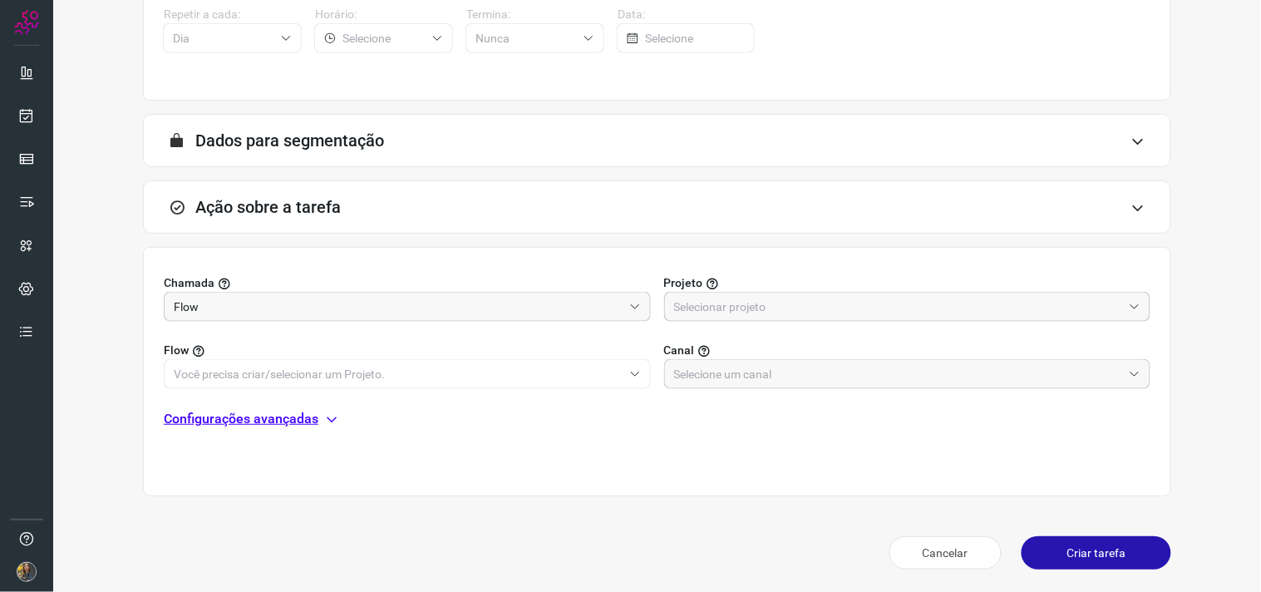
click at [728, 294] on input "text" at bounding box center [898, 306] width 449 height 28
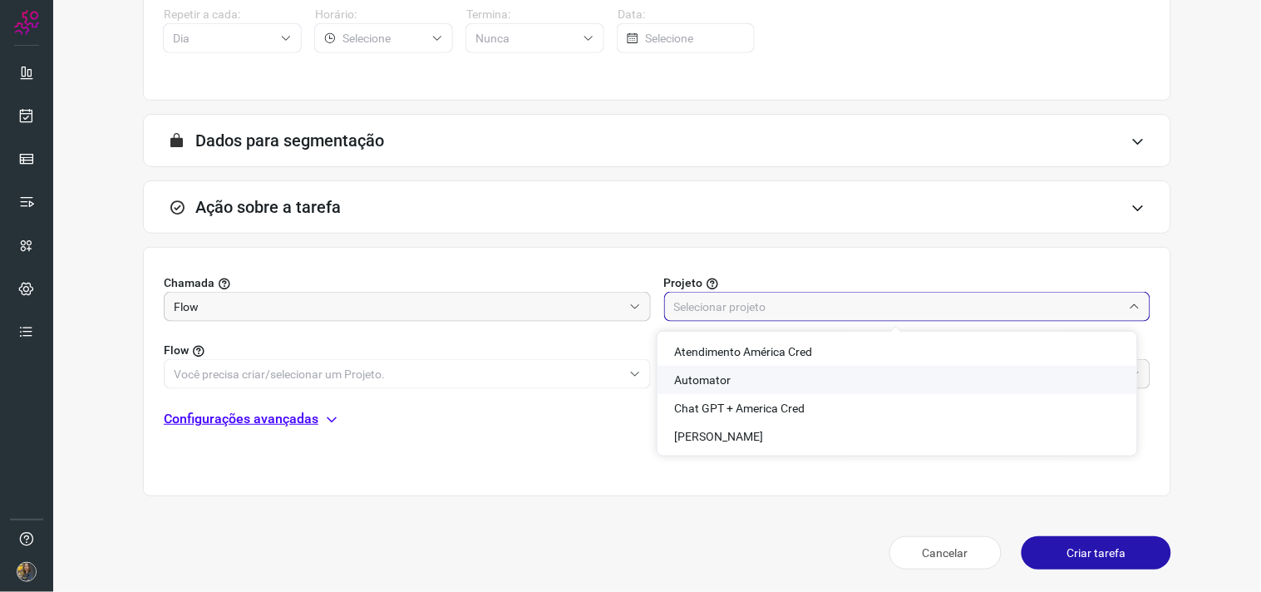
click at [707, 376] on span "Automator" at bounding box center [702, 379] width 57 height 13
type input "Automator"
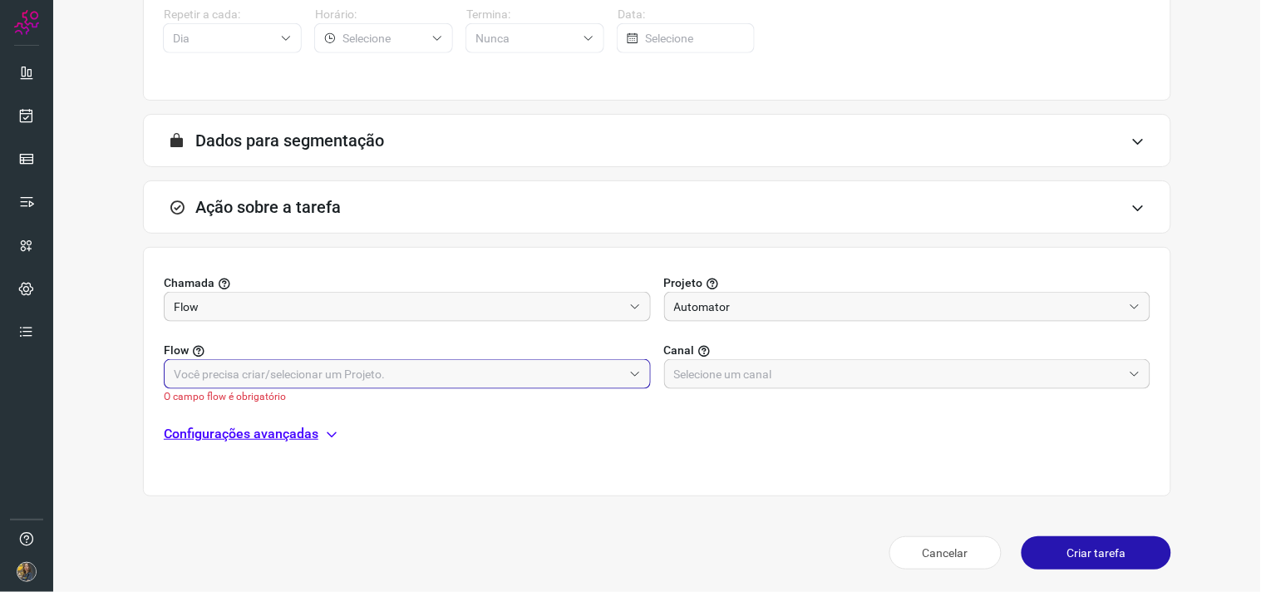
click at [551, 382] on input "text" at bounding box center [398, 374] width 449 height 28
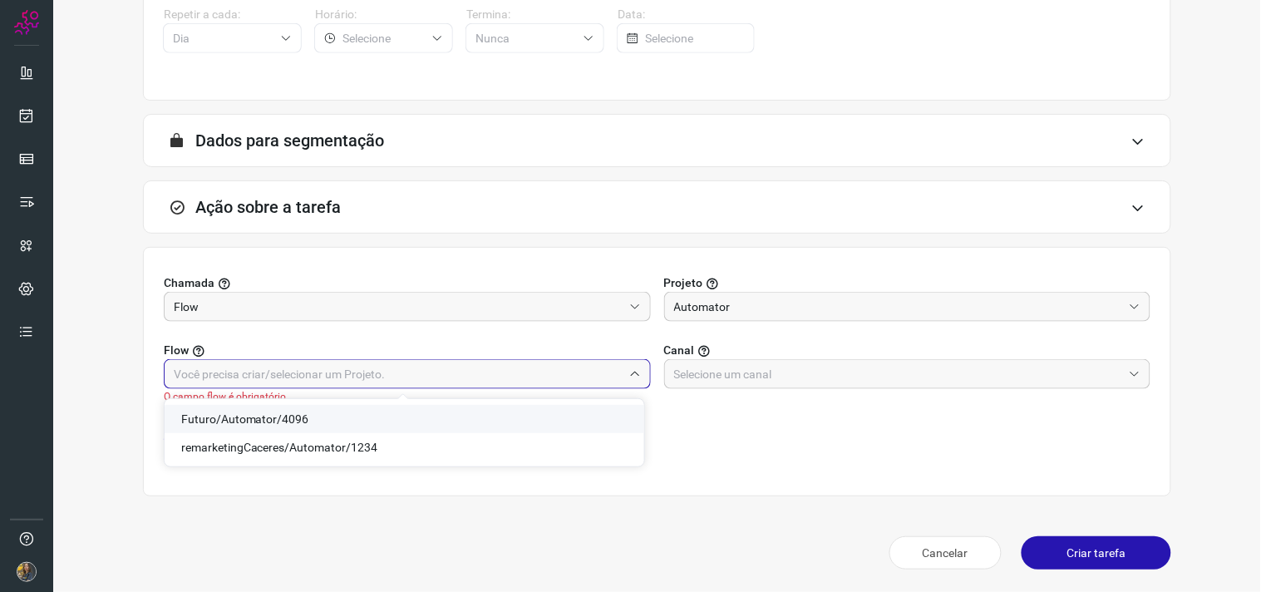
click at [283, 414] on span "Futuro/Automator/4096" at bounding box center [245, 418] width 128 height 13
type input "Futuro/Automator/4096"
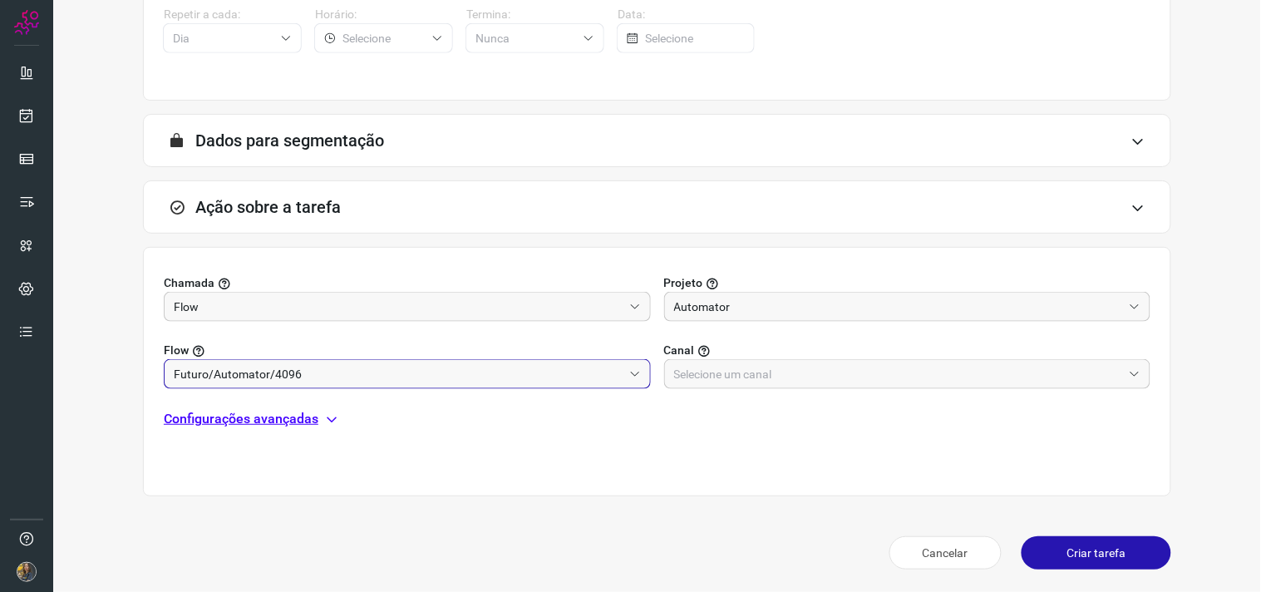
click at [680, 350] on span "Canal" at bounding box center [679, 350] width 31 height 17
click at [700, 363] on input "text" at bounding box center [898, 374] width 449 height 28
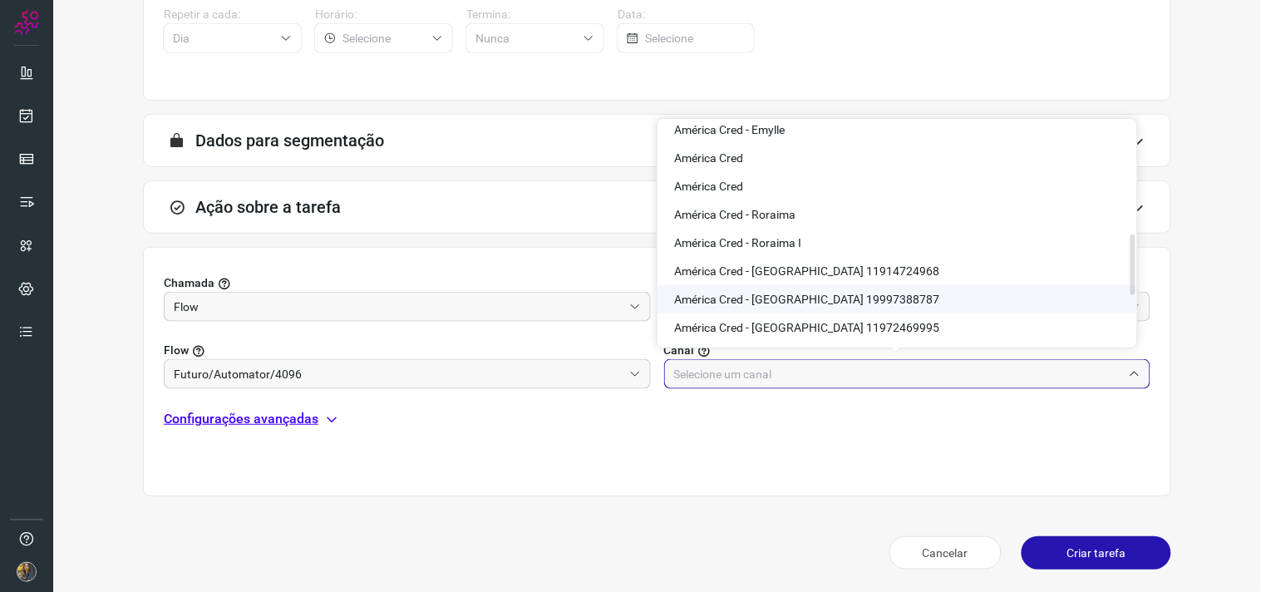
scroll to position [510, 0]
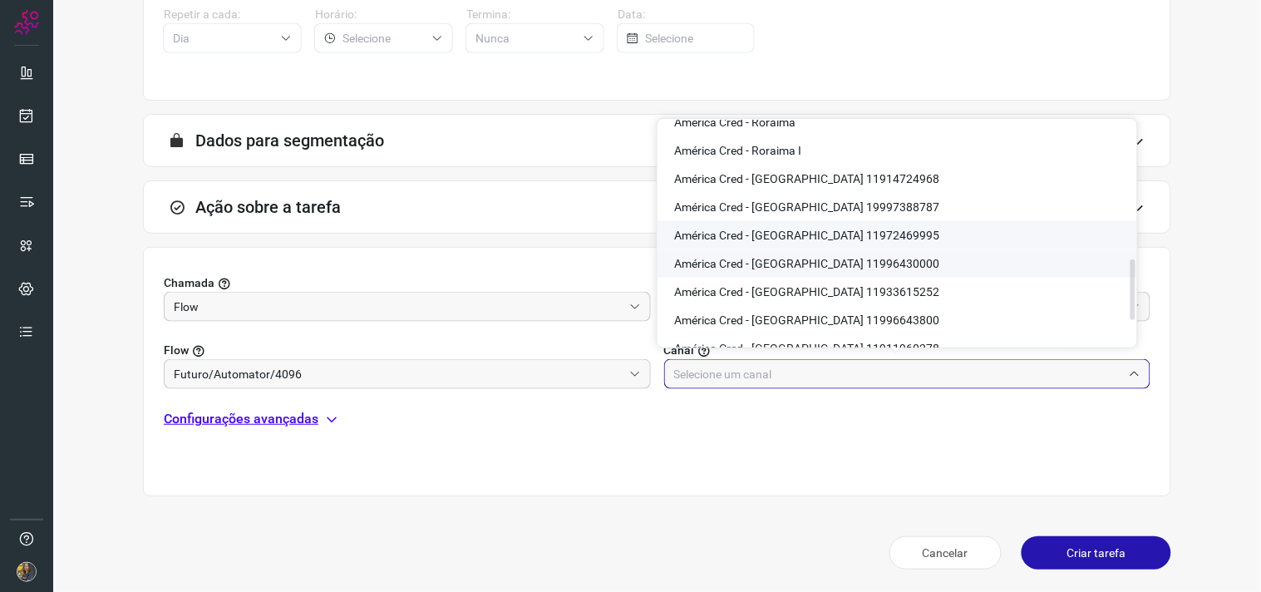
click at [828, 243] on li "América Cred - [GEOGRAPHIC_DATA] 11972469995" at bounding box center [896, 235] width 479 height 28
type input "América Cred - [GEOGRAPHIC_DATA] 11972469995"
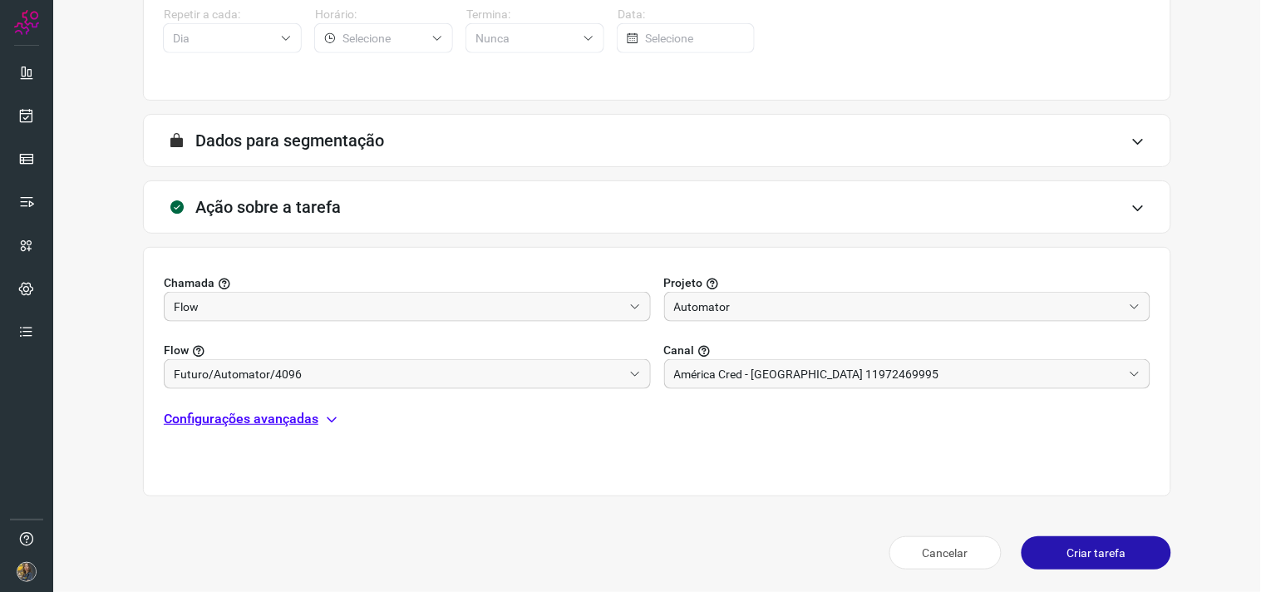
click at [295, 416] on p "Configurações avançadas" at bounding box center [241, 419] width 155 height 20
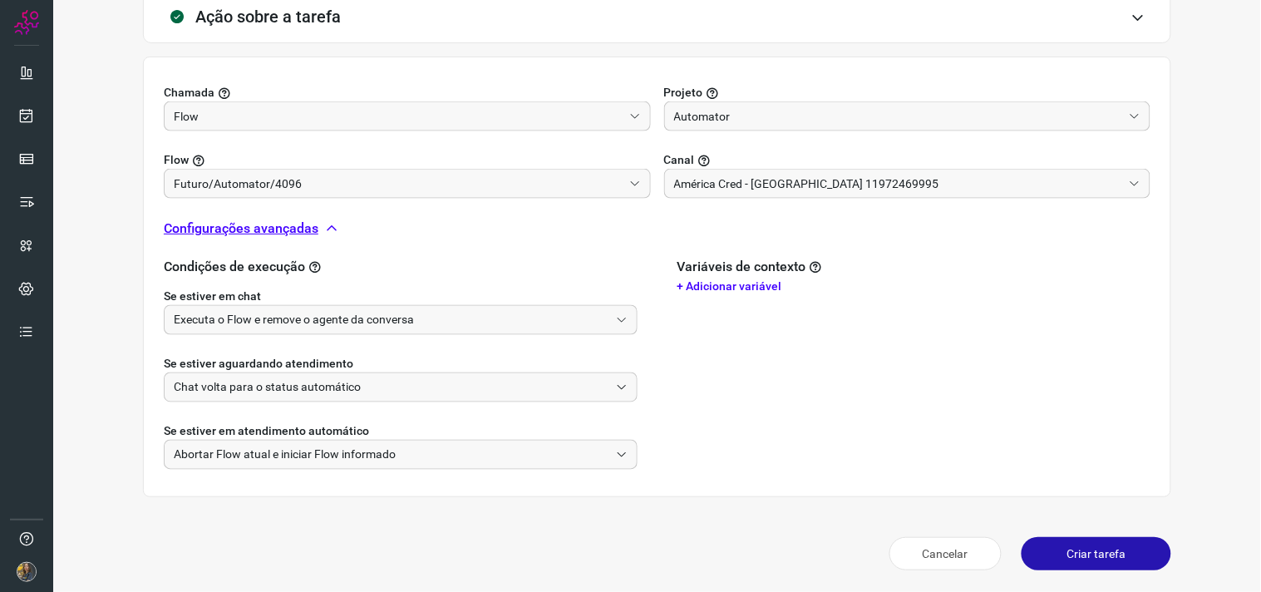
scroll to position [522, 0]
click at [1081, 536] on button "Criar tarefa" at bounding box center [1096, 552] width 150 height 33
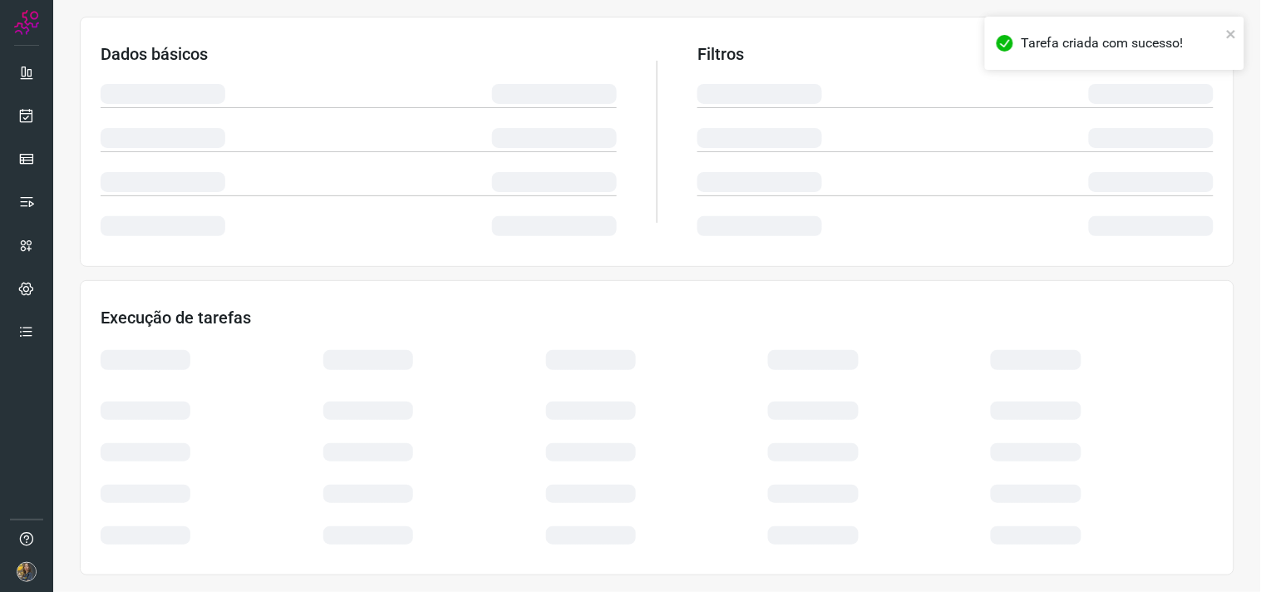
scroll to position [267, 0]
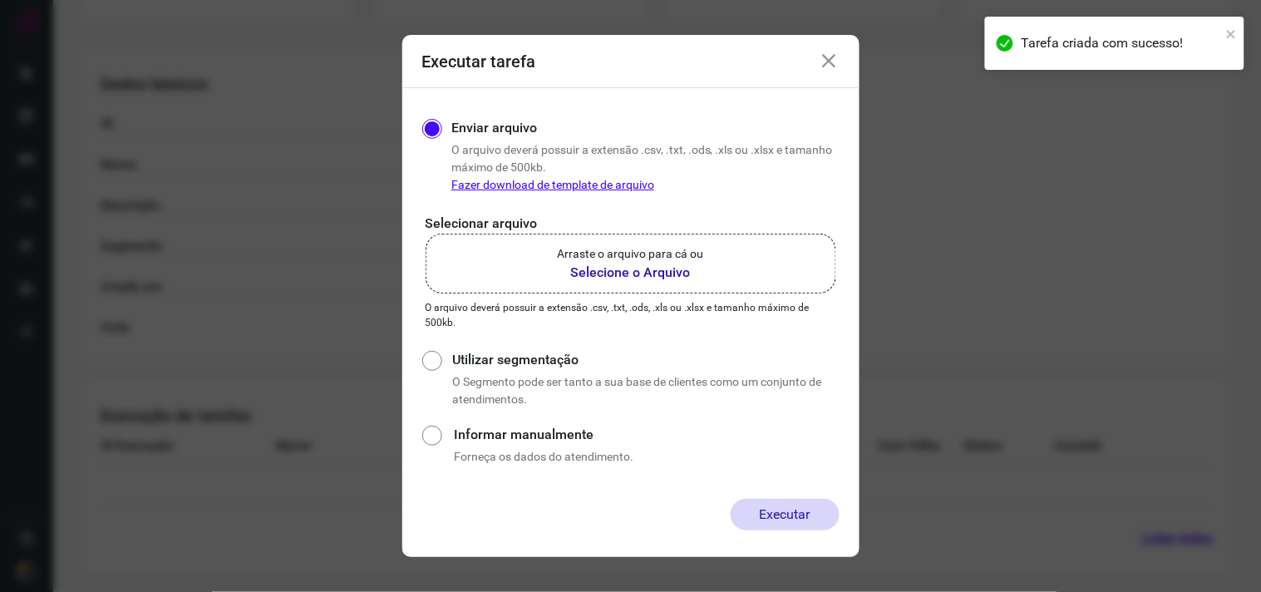
click at [662, 272] on b "Selecione o Arquivo" at bounding box center [631, 273] width 146 height 20
click at [0, 0] on input "Arraste o arquivo para cá ou Selecione o Arquivo" at bounding box center [0, 0] width 0 height 0
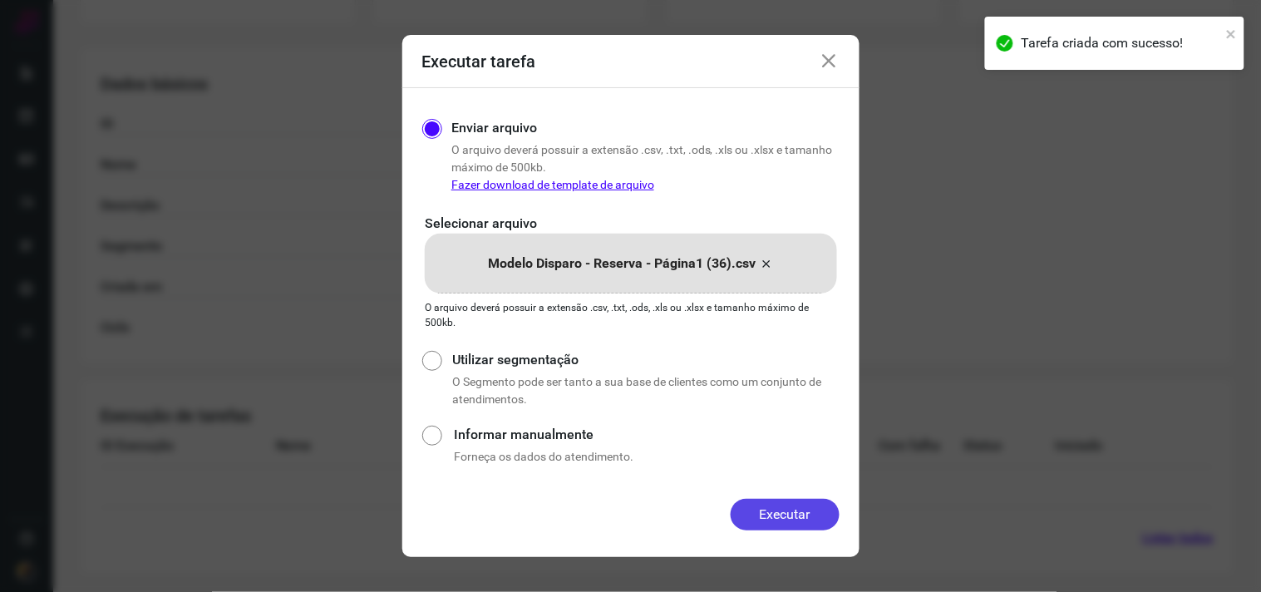
click at [779, 517] on button "Executar" at bounding box center [784, 515] width 109 height 32
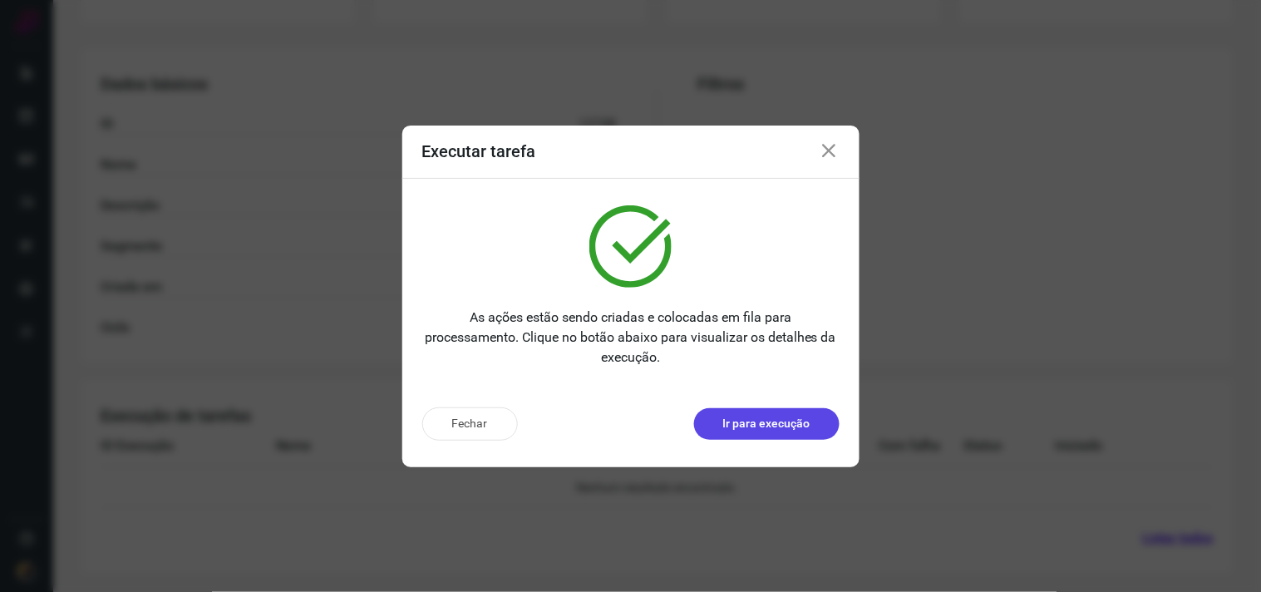
click at [803, 420] on p "Ir para execução" at bounding box center [766, 423] width 87 height 17
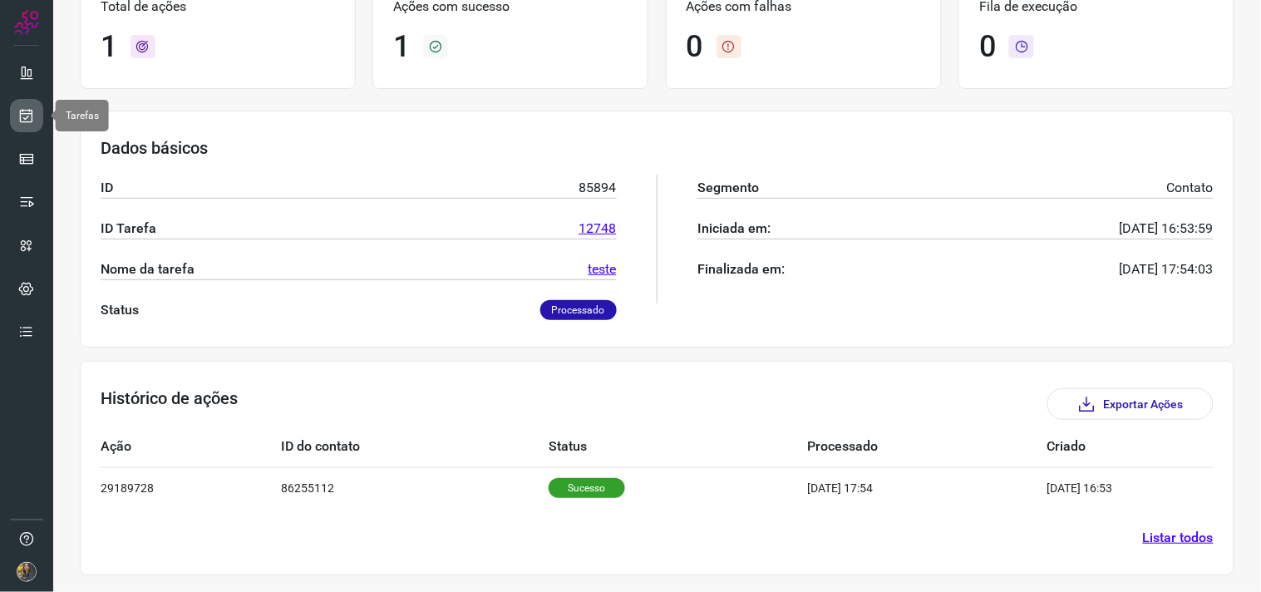
click at [26, 115] on icon at bounding box center [26, 115] width 17 height 17
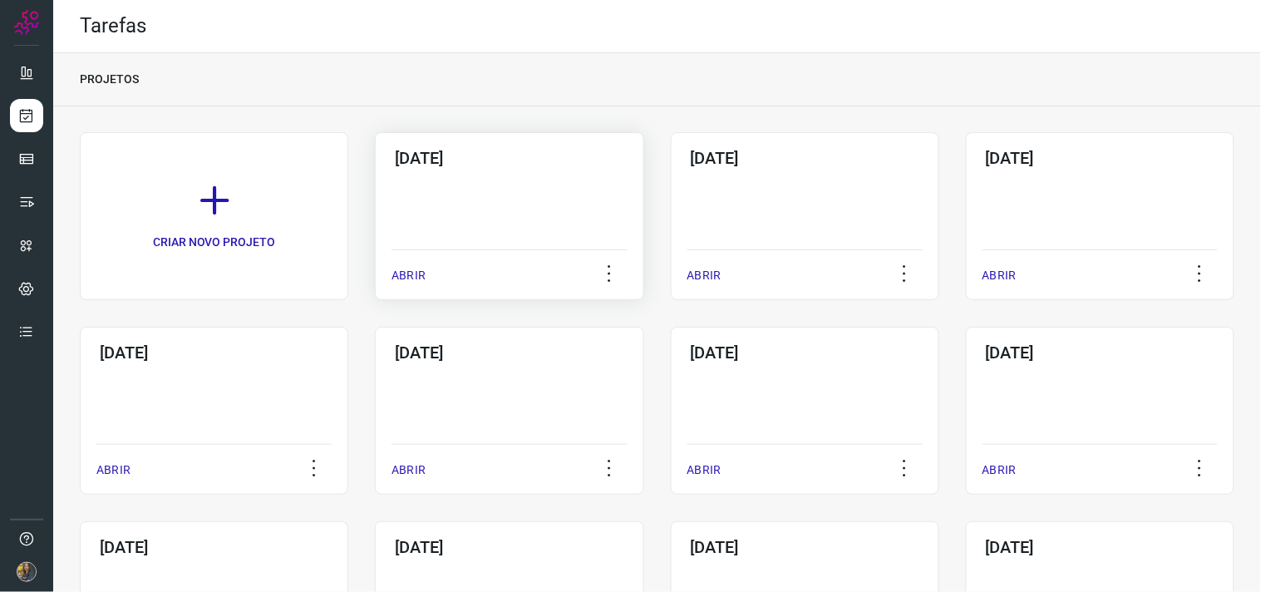
click at [459, 231] on div "[DATE] ABRIR" at bounding box center [509, 216] width 268 height 168
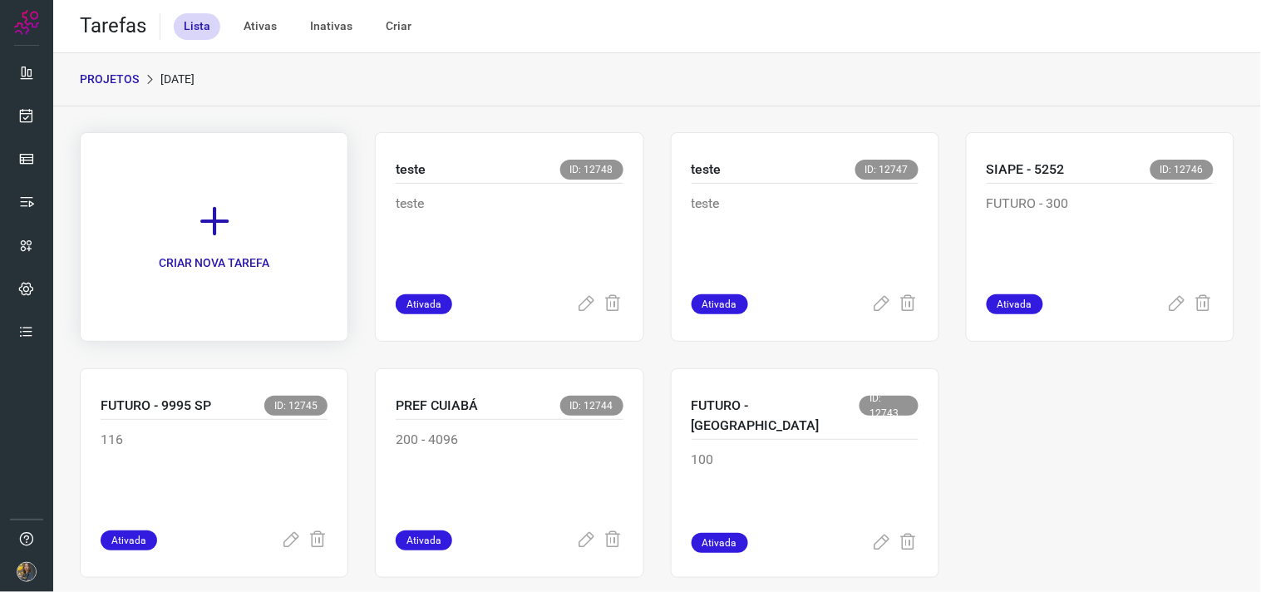
click at [249, 236] on link "CRIAR NOVA TAREFA" at bounding box center [214, 236] width 268 height 209
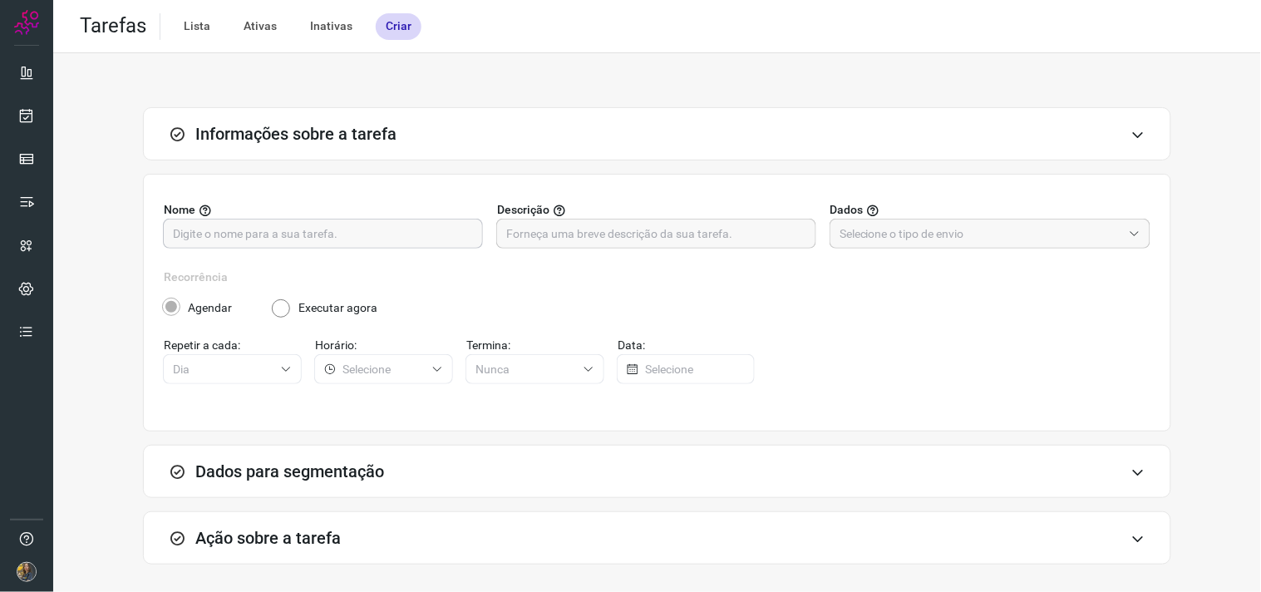
click at [331, 233] on input "text" at bounding box center [323, 233] width 300 height 28
type input "teste"
click at [667, 253] on div "Nome teste Descrição Dados" at bounding box center [657, 234] width 986 height 67
click at [667, 244] on input "text" at bounding box center [656, 233] width 300 height 28
type input "teste"
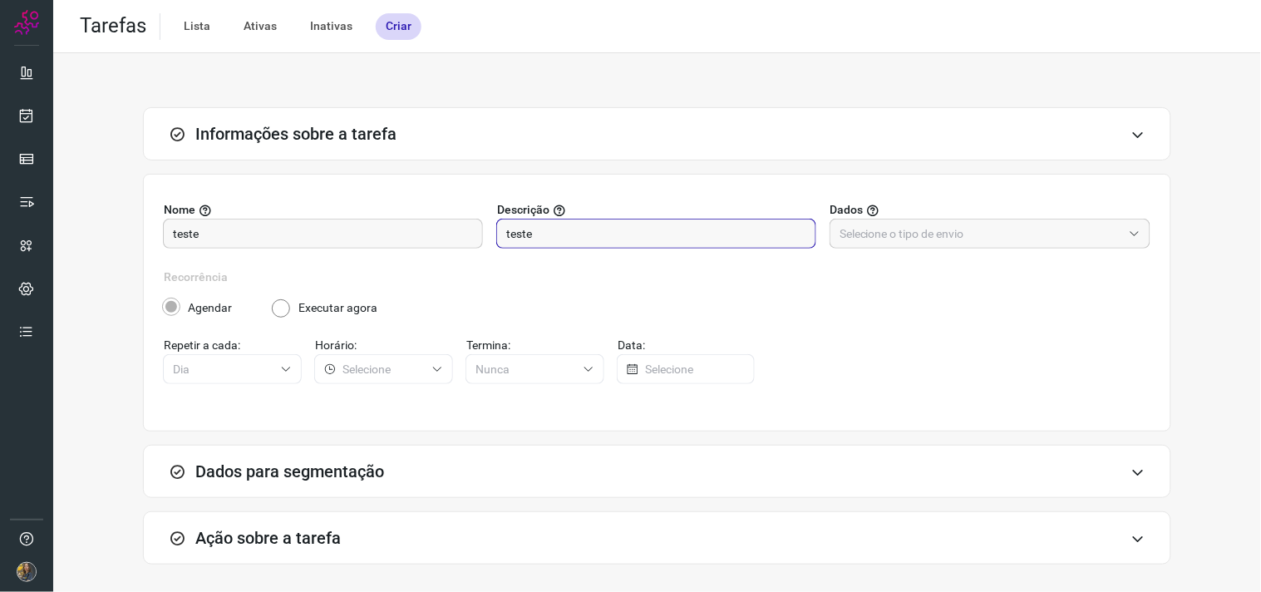
click at [891, 253] on div "Nome teste Descrição teste Dados" at bounding box center [657, 234] width 986 height 67
drag, startPoint x: 882, startPoint y: 242, endPoint x: 882, endPoint y: 278, distance: 35.7
click at [878, 260] on div "Nome teste Descrição teste Dados" at bounding box center [657, 234] width 986 height 67
click at [853, 239] on input "text" at bounding box center [980, 233] width 283 height 28
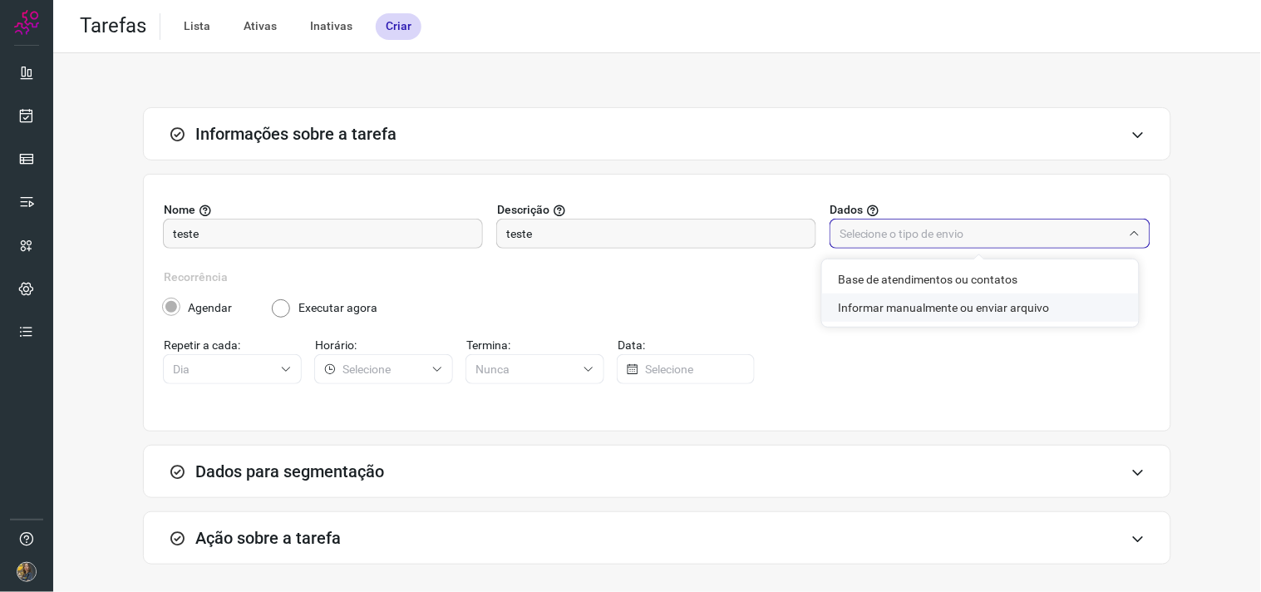
click at [874, 305] on li "Informar manualmente ou enviar arquivo" at bounding box center [980, 307] width 317 height 28
type input "Informar manualmente ou enviar arquivo"
radio input "false"
radio input "true"
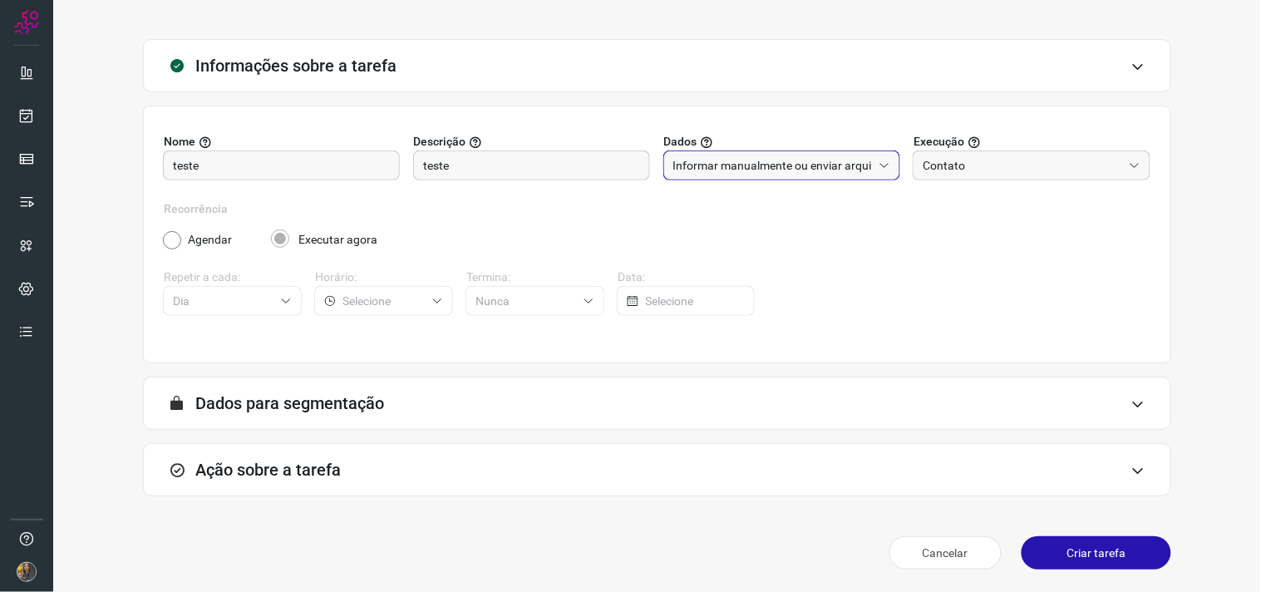
click at [279, 480] on div "Ação sobre a tarefa" at bounding box center [657, 469] width 1028 height 53
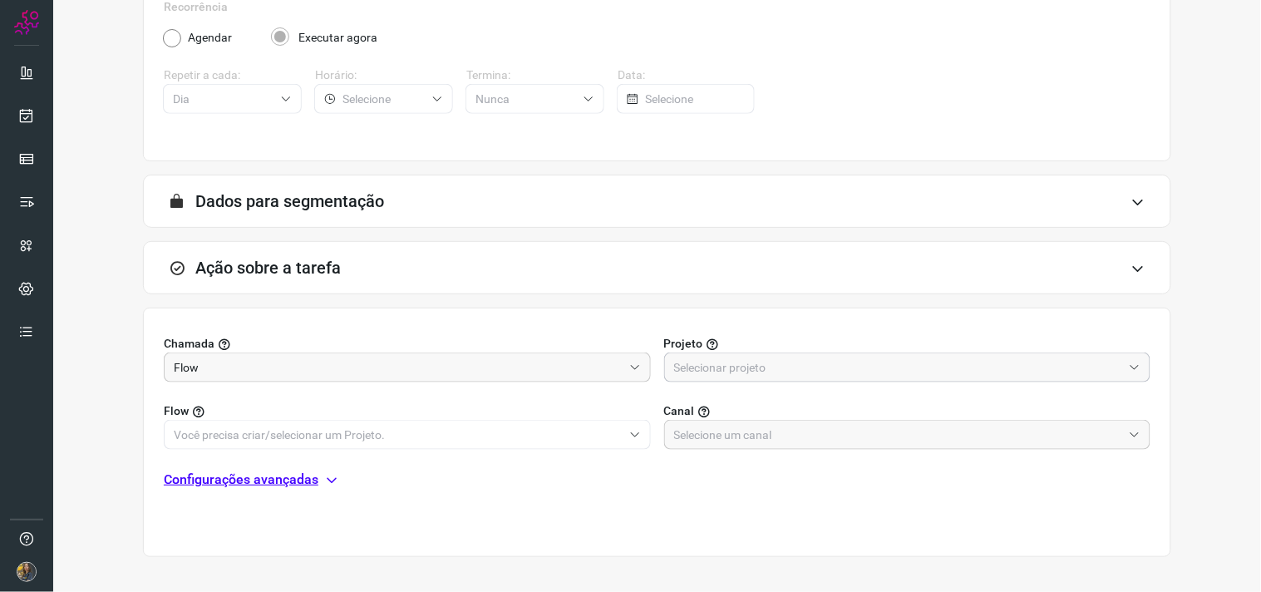
scroll to position [331, 0]
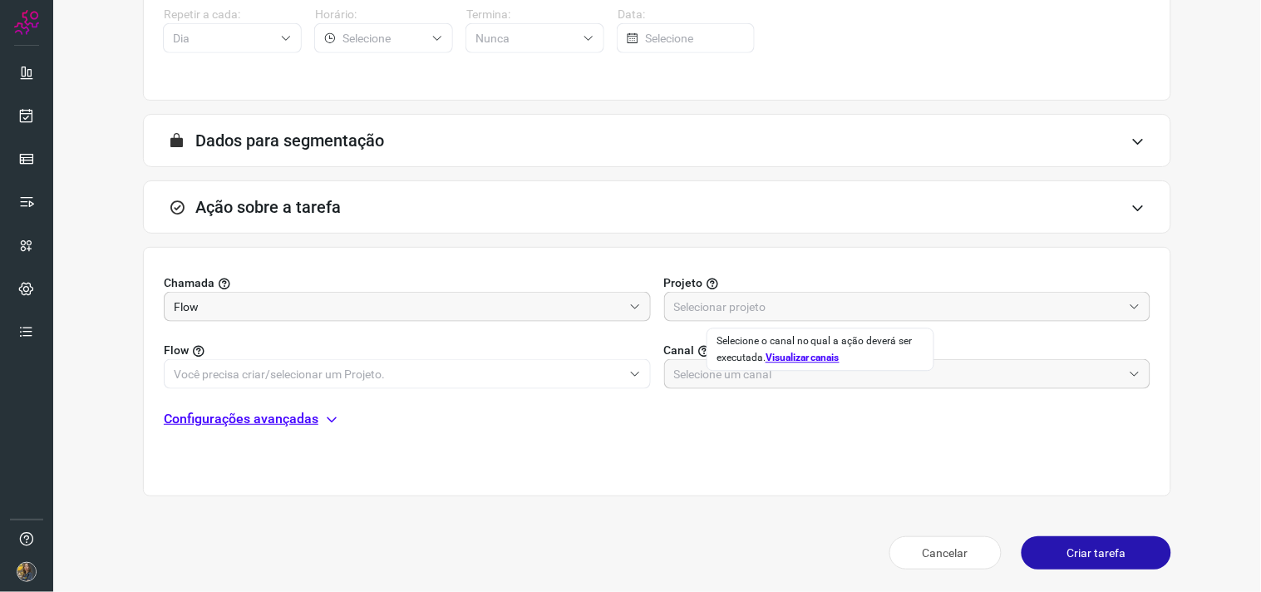
click at [737, 283] on label "Projeto" at bounding box center [907, 282] width 487 height 17
click at [740, 294] on input "text" at bounding box center [898, 306] width 449 height 28
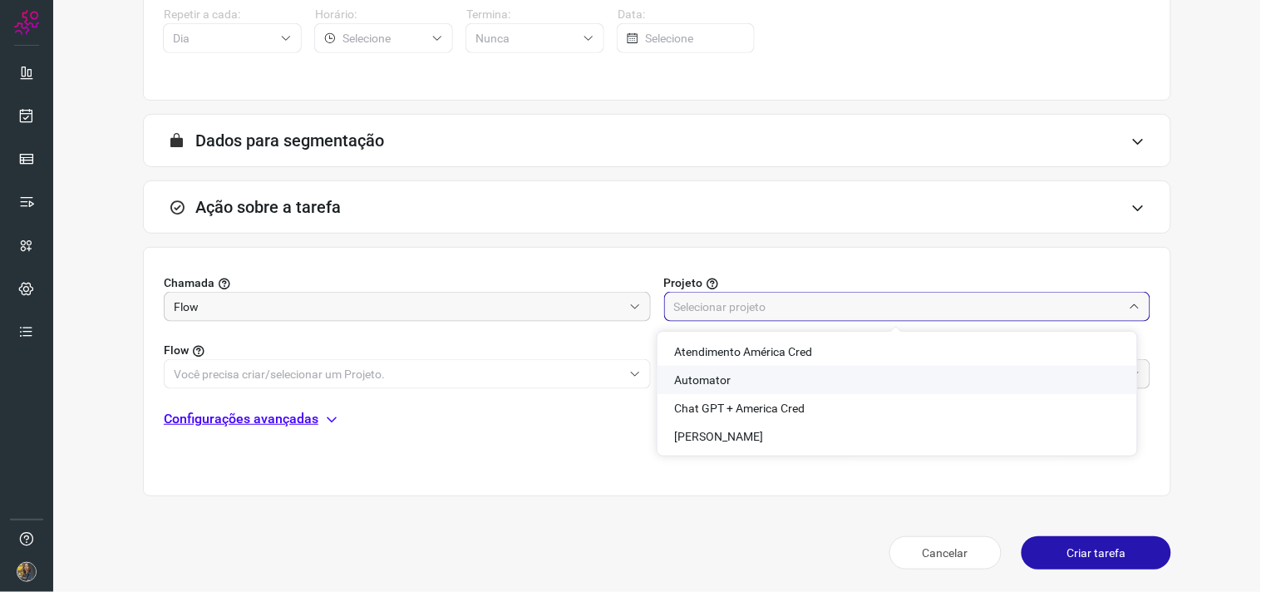
click at [675, 373] on span "Automator" at bounding box center [702, 379] width 57 height 13
type input "Automator"
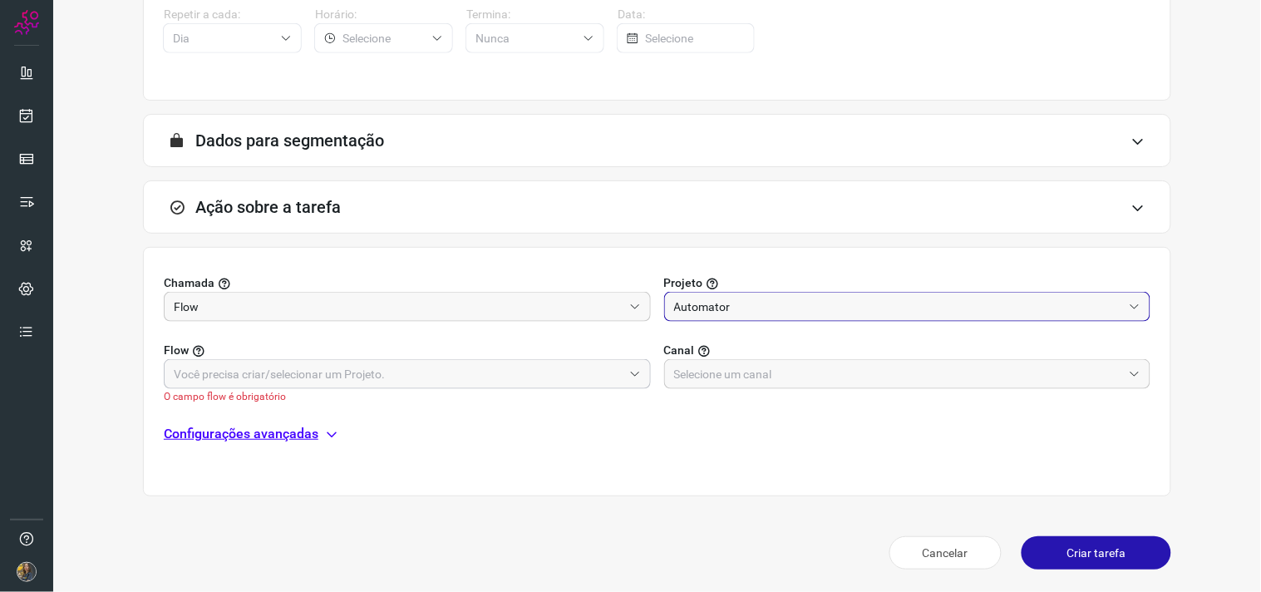
click at [574, 376] on input "text" at bounding box center [398, 374] width 449 height 28
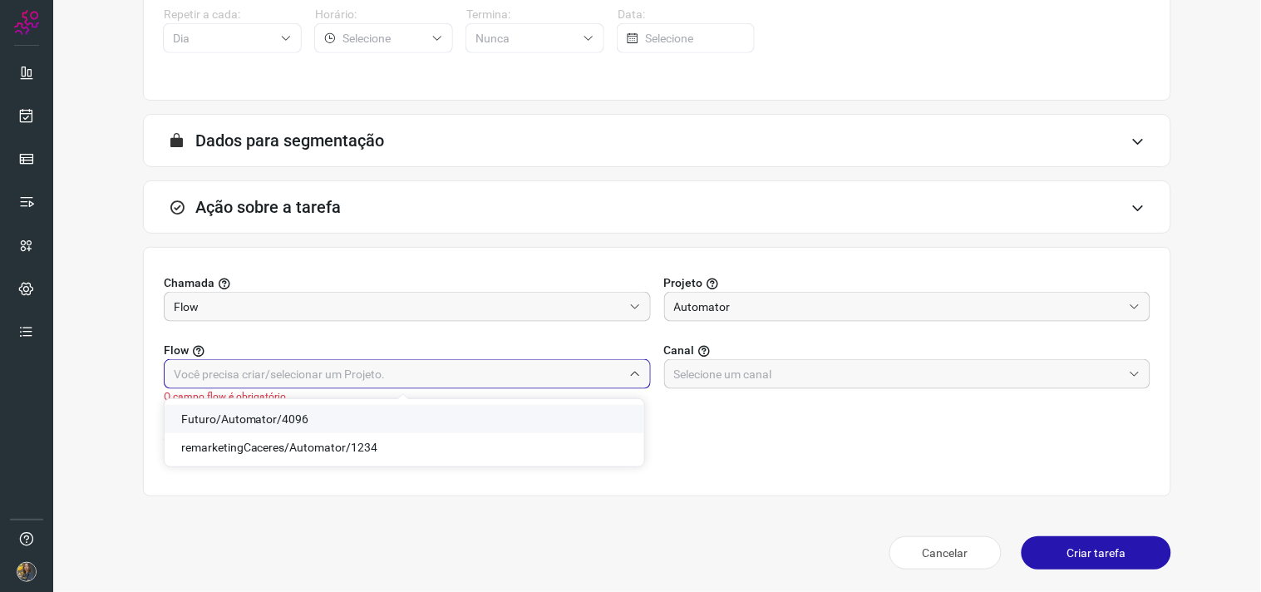
click at [261, 412] on span "Futuro/Automator/4096" at bounding box center [245, 418] width 128 height 13
type input "Futuro/Automator/4096"
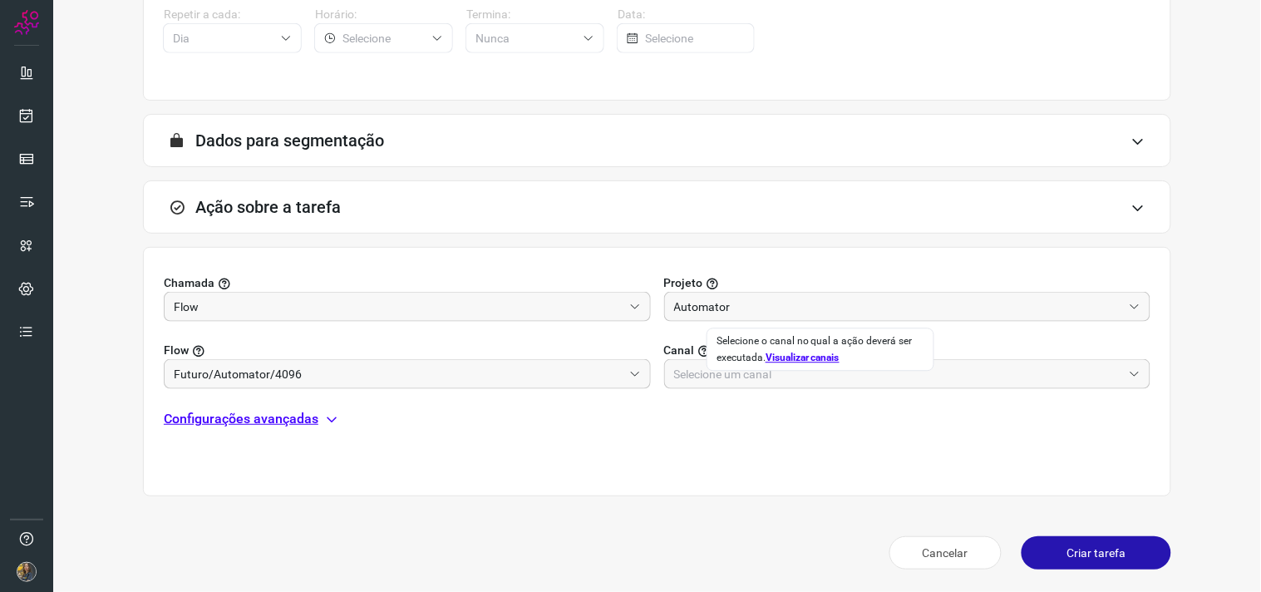
click at [705, 354] on label "Canal" at bounding box center [907, 350] width 487 height 17
click at [732, 369] on input "text" at bounding box center [898, 374] width 449 height 28
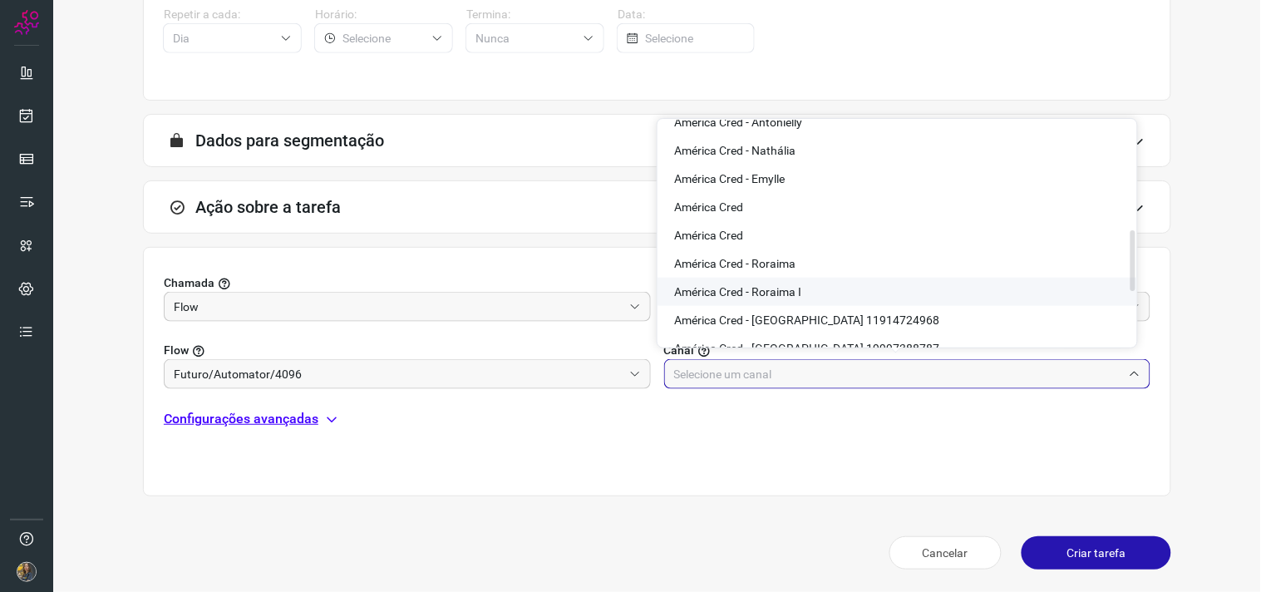
scroll to position [461, 0]
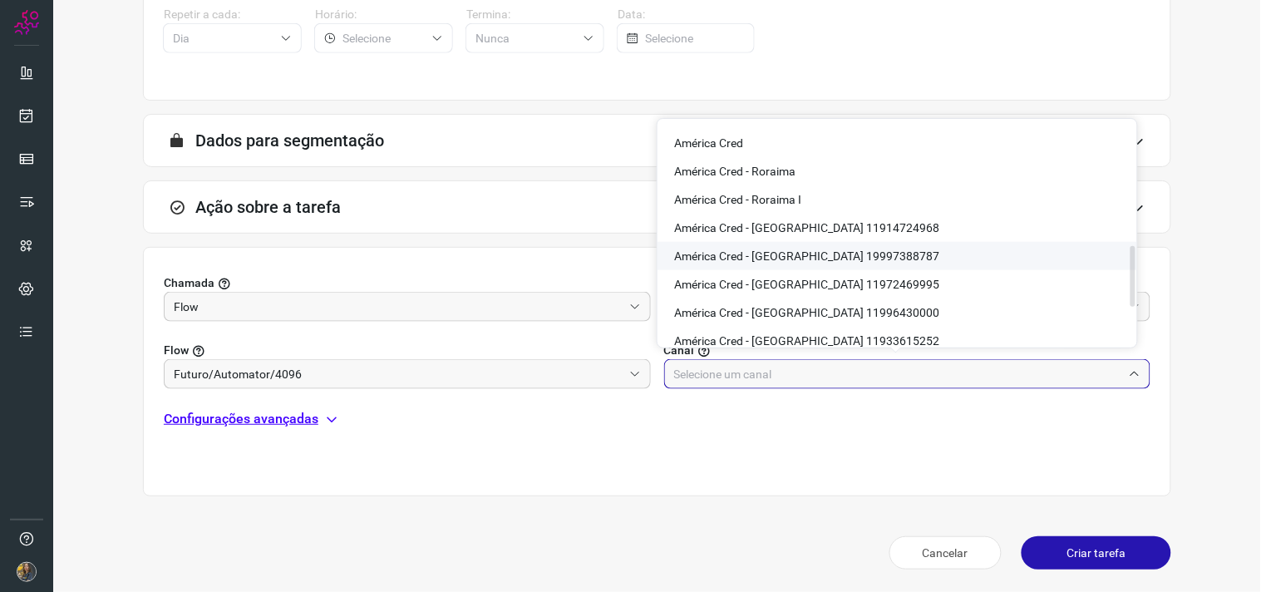
drag, startPoint x: 814, startPoint y: 255, endPoint x: 337, endPoint y: 399, distance: 498.1
click at [811, 255] on span "América Cred - [GEOGRAPHIC_DATA] 19997388787" at bounding box center [806, 255] width 265 height 13
type input "América Cred - [GEOGRAPHIC_DATA] 19997388787"
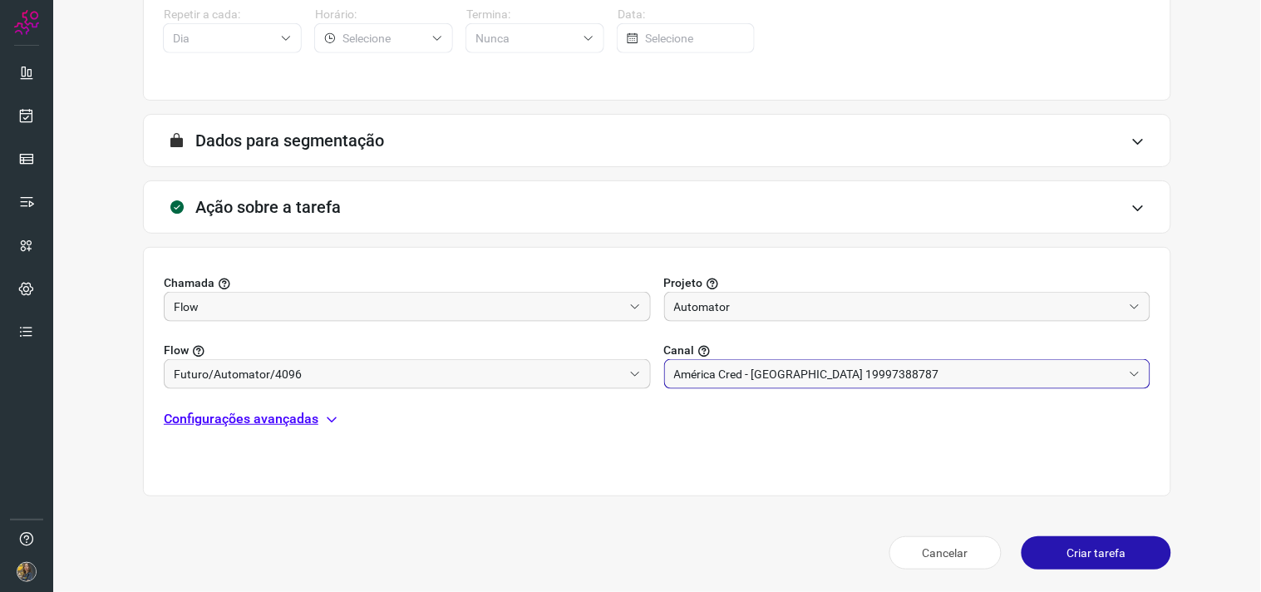
click at [295, 428] on div "Chamada Flow Projeto Automator Flow Futuro/Automator/4096 Canal América Cred - …" at bounding box center [657, 371] width 1028 height 249
click at [294, 424] on p "Configurações avançadas" at bounding box center [241, 419] width 155 height 20
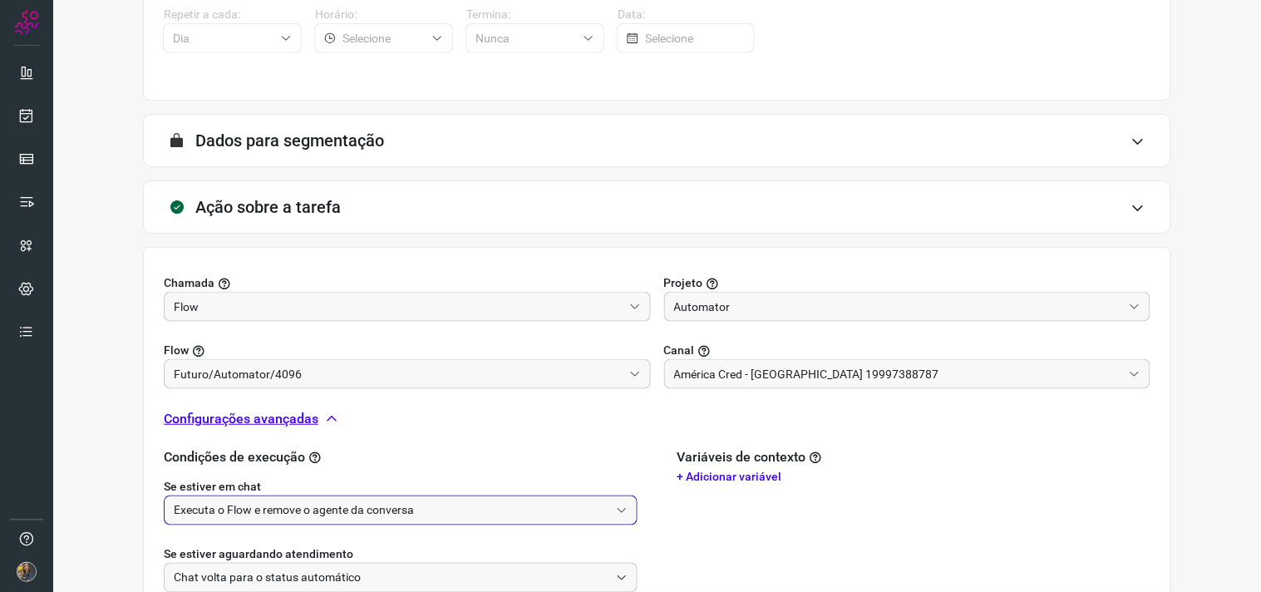
click at [306, 504] on input "Executa o Flow e remove o agente da conversa" at bounding box center [391, 510] width 435 height 28
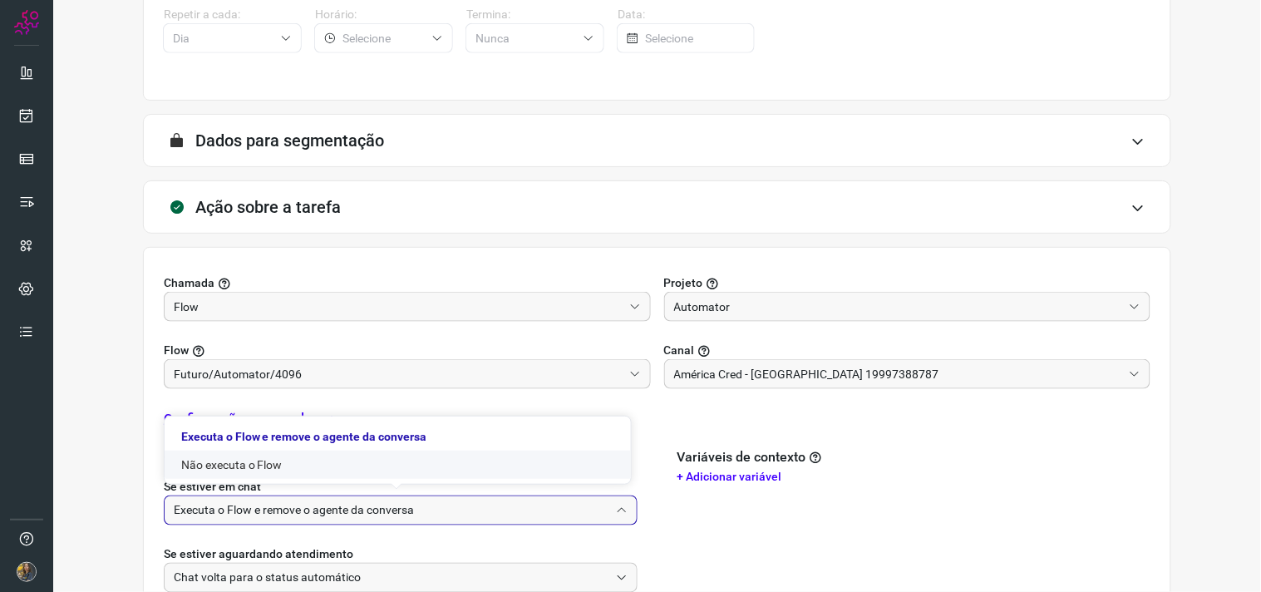
click at [281, 465] on li "Não executa o Flow" at bounding box center [398, 464] width 466 height 28
type input "Não executa o Flow"
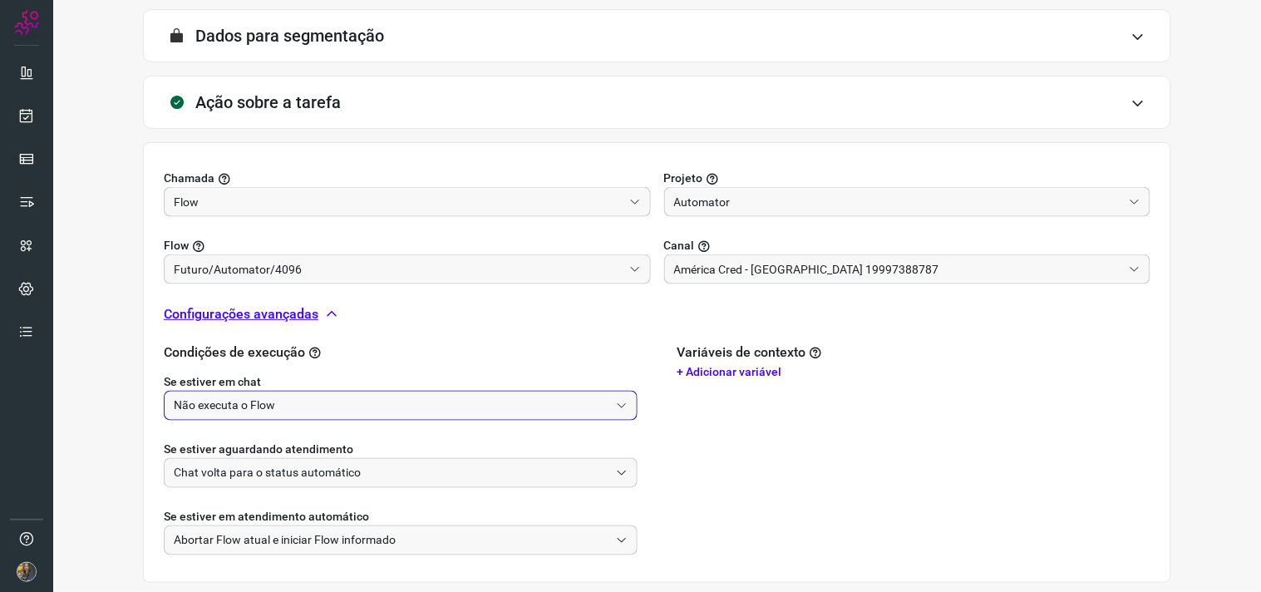
scroll to position [522, 0]
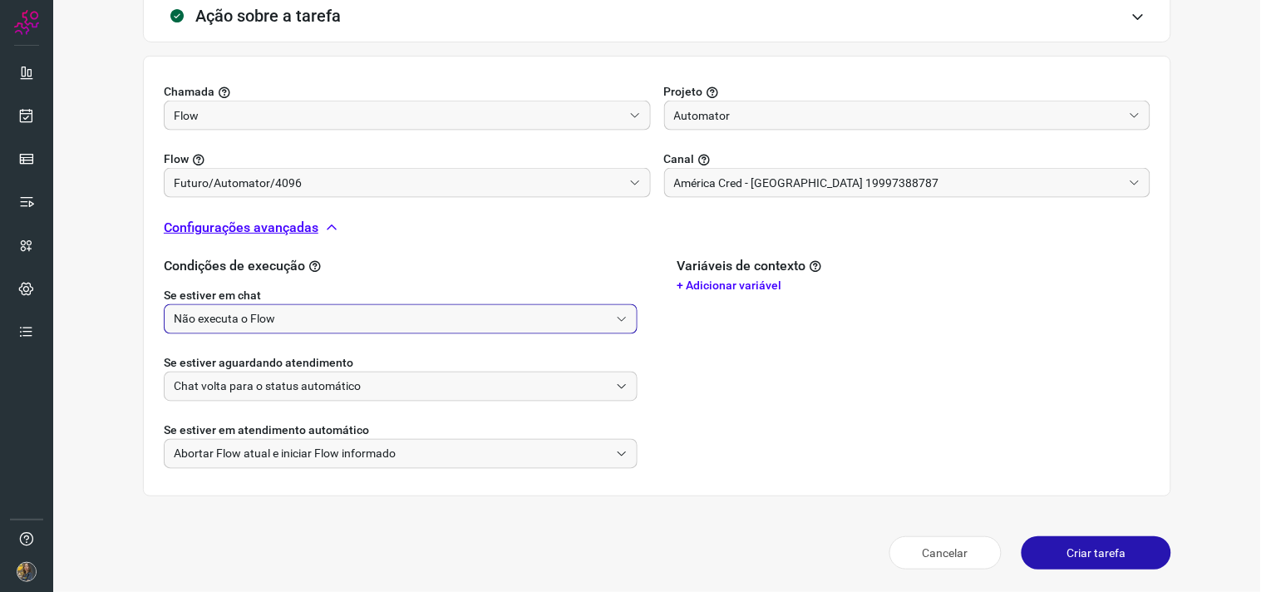
click at [1105, 538] on button "Criar tarefa" at bounding box center [1096, 552] width 150 height 33
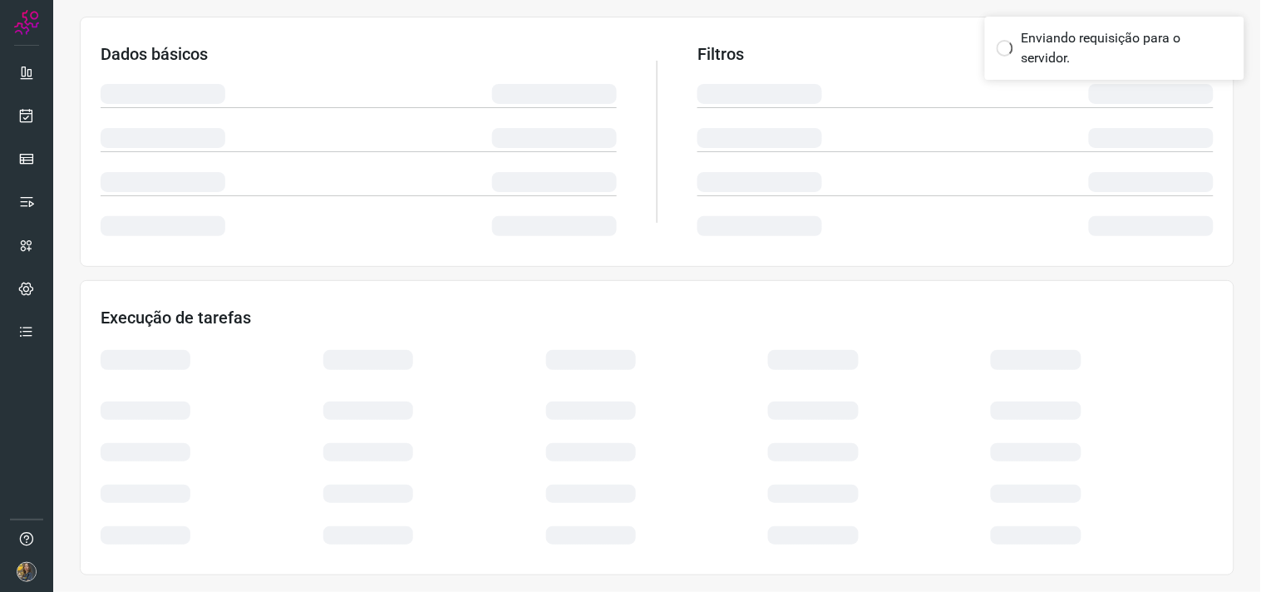
scroll to position [267, 0]
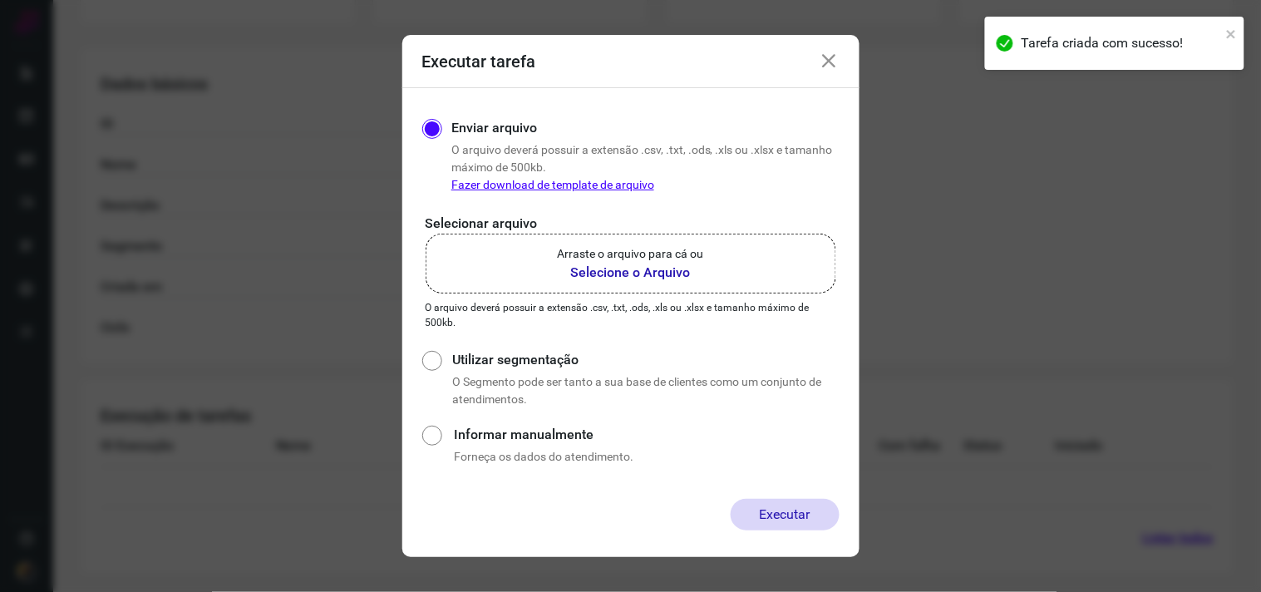
drag, startPoint x: 686, startPoint y: 289, endPoint x: 670, endPoint y: 278, distance: 19.1
click at [682, 288] on label "Arraste o arquivo para cá ou Selecione o Arquivo" at bounding box center [630, 263] width 410 height 60
click at [623, 268] on b "Selecione o Arquivo" at bounding box center [631, 273] width 146 height 20
click at [0, 0] on input "Arraste o arquivo para cá ou Selecione o Arquivo" at bounding box center [0, 0] width 0 height 0
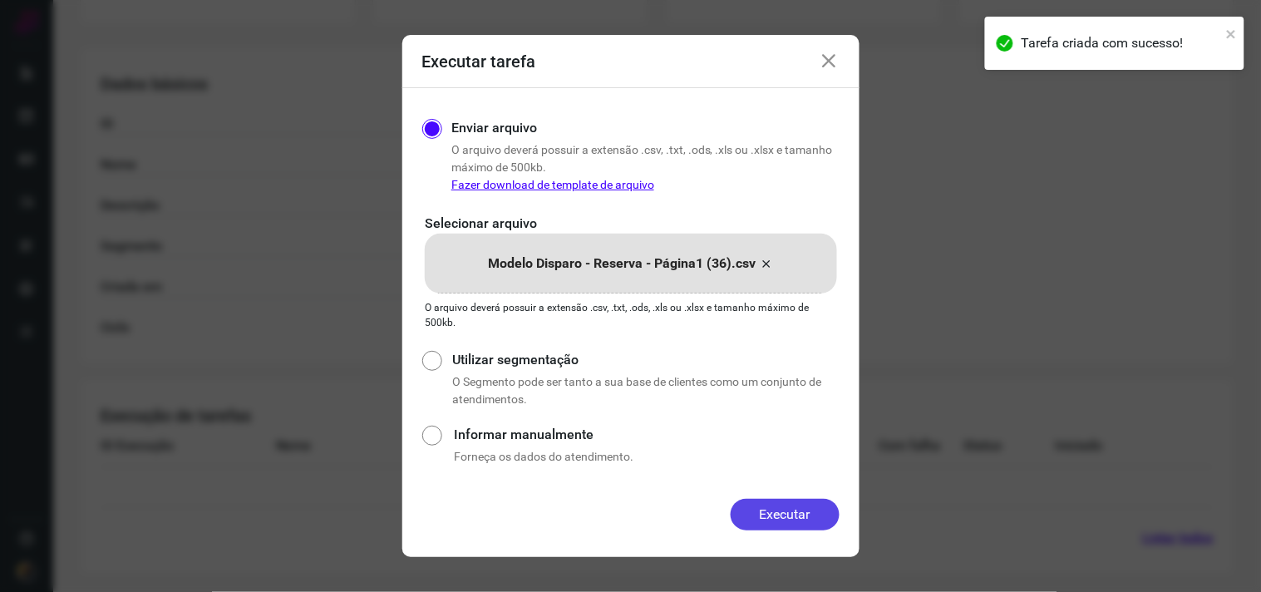
click at [767, 511] on button "Executar" at bounding box center [784, 515] width 109 height 32
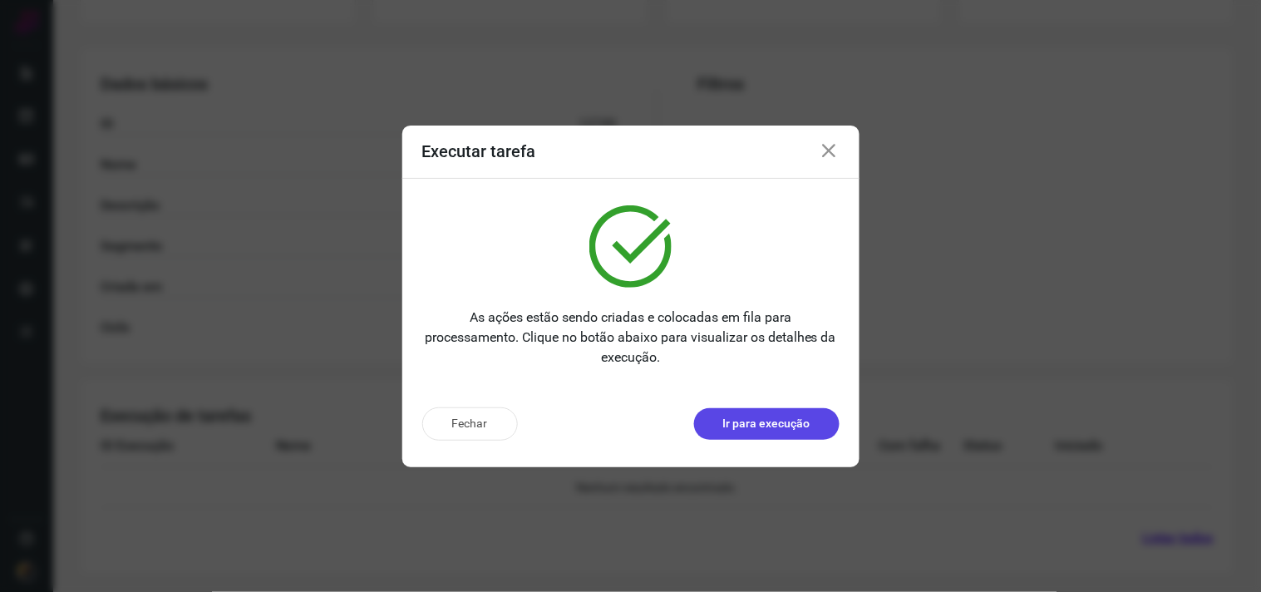
click at [720, 415] on button "Ir para execução" at bounding box center [766, 424] width 145 height 32
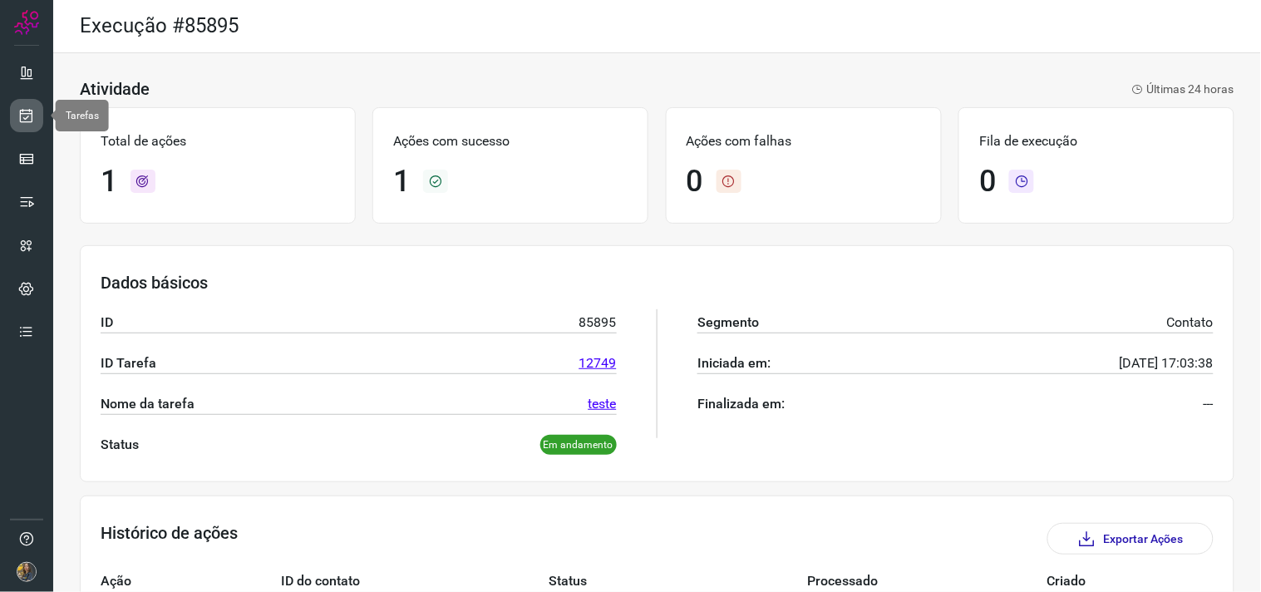
click at [27, 113] on icon at bounding box center [26, 115] width 17 height 17
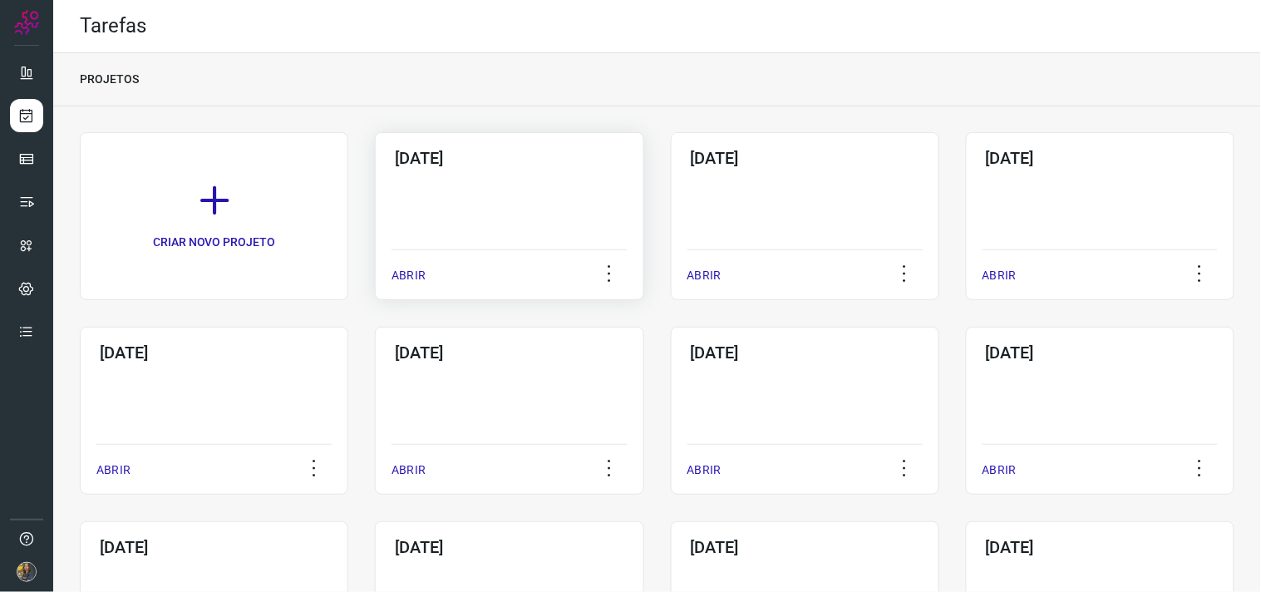
click at [467, 185] on div "[DATE] ABRIR" at bounding box center [509, 216] width 268 height 168
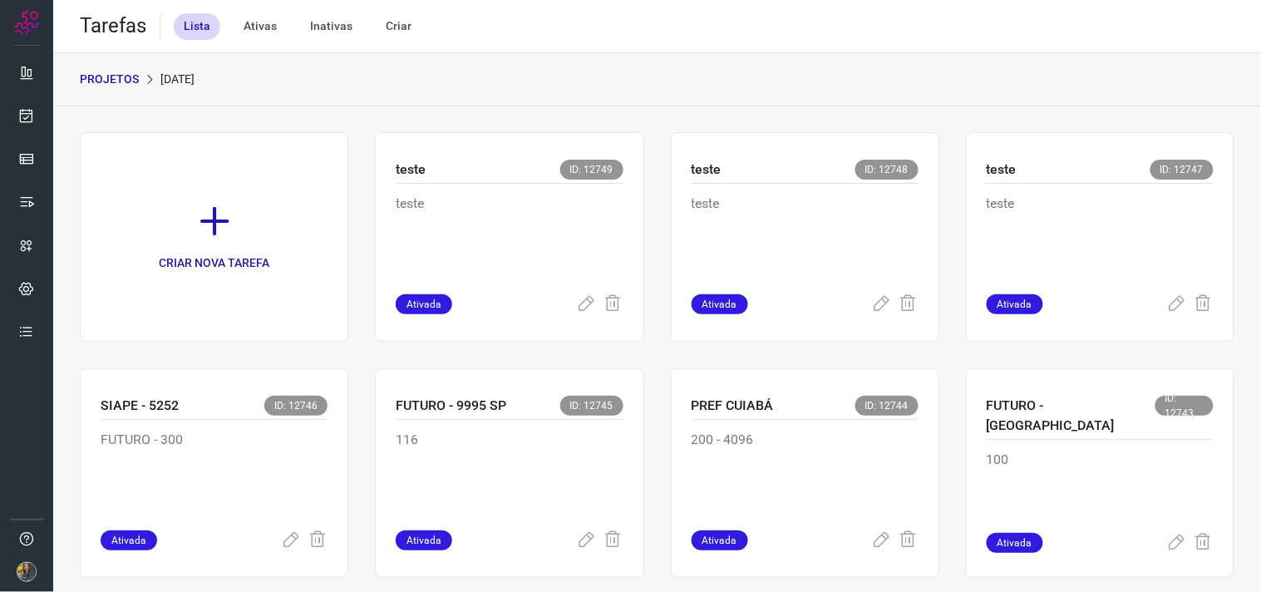
click at [270, 234] on link "CRIAR NOVA TAREFA" at bounding box center [214, 236] width 268 height 209
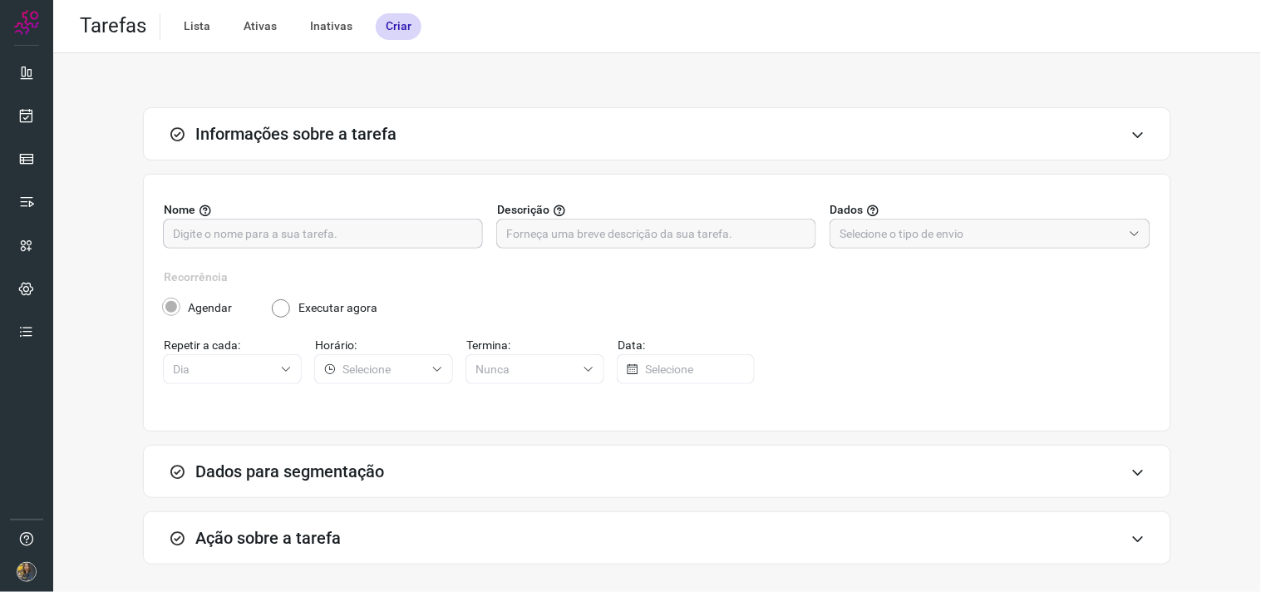
click at [308, 246] on input "text" at bounding box center [323, 233] width 300 height 28
type input "teste"
click at [677, 214] on label "Descrição" at bounding box center [657, 209] width 320 height 17
click at [684, 238] on input "text" at bounding box center [656, 233] width 300 height 28
type input "teste"
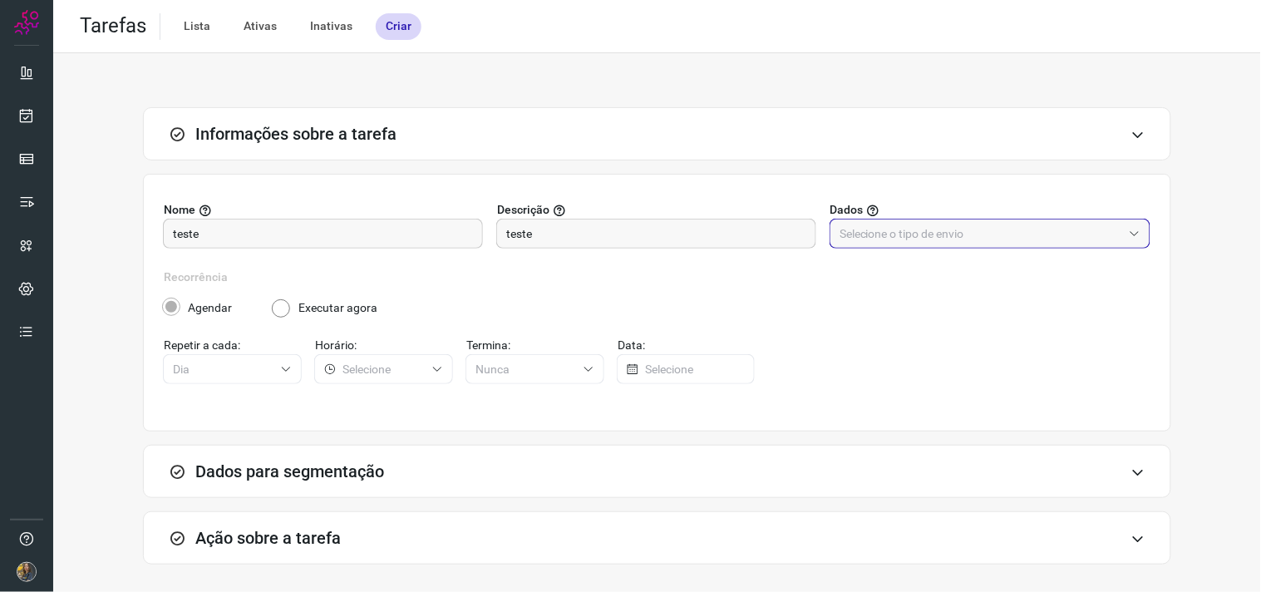
click at [861, 221] on input "text" at bounding box center [980, 233] width 283 height 28
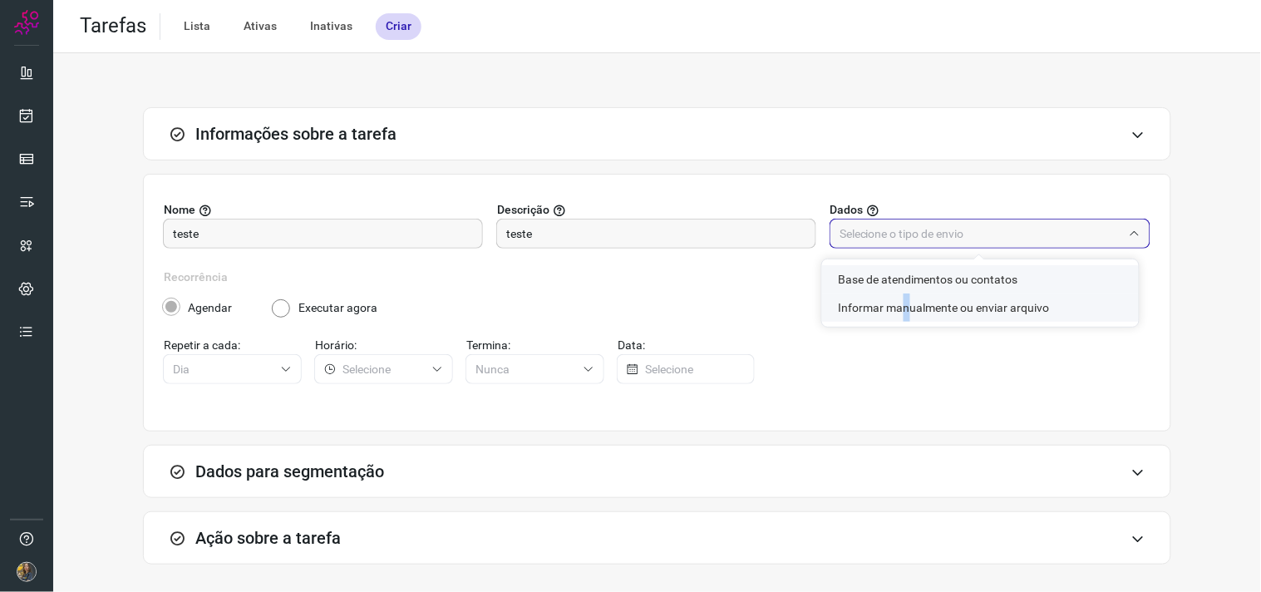
click at [902, 301] on li "Informar manualmente ou enviar arquivo" at bounding box center [980, 307] width 317 height 28
type input "Informar manualmente ou enviar arquivo"
radio input "false"
radio input "true"
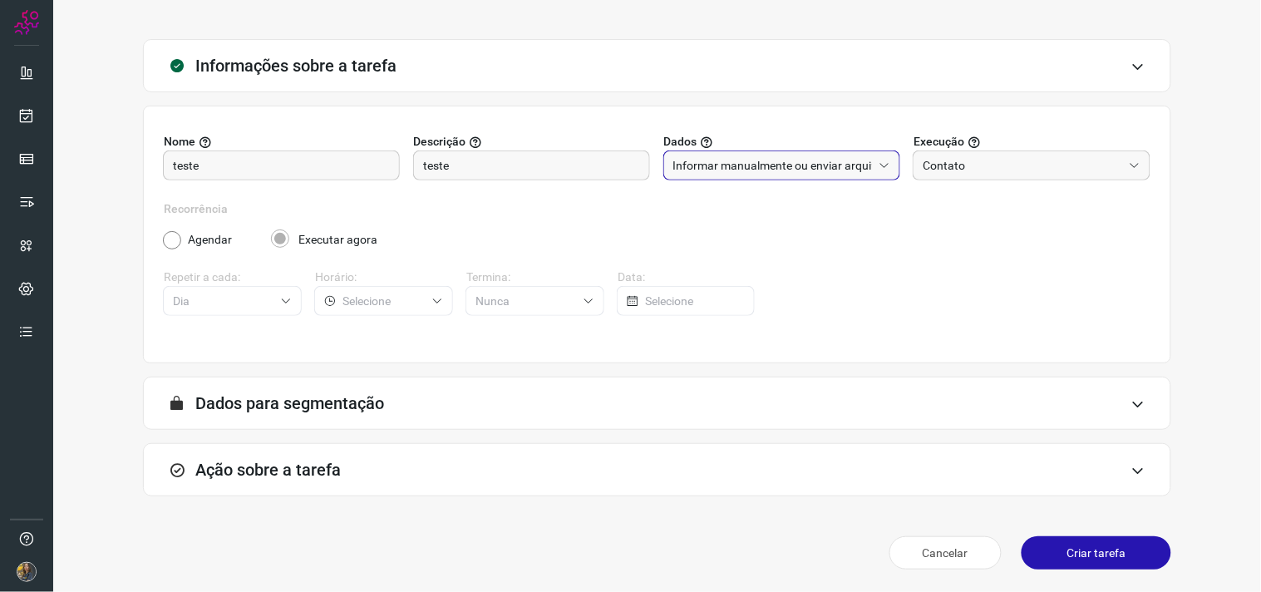
click at [566, 480] on div "Ação sobre a tarefa" at bounding box center [657, 469] width 1028 height 53
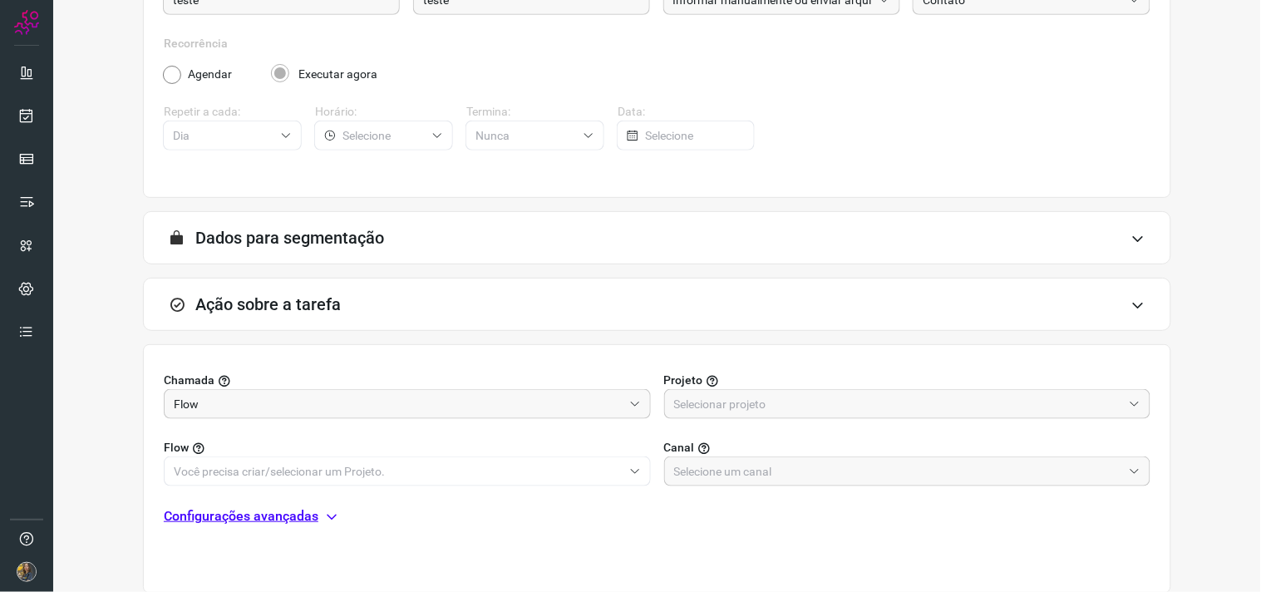
scroll to position [331, 0]
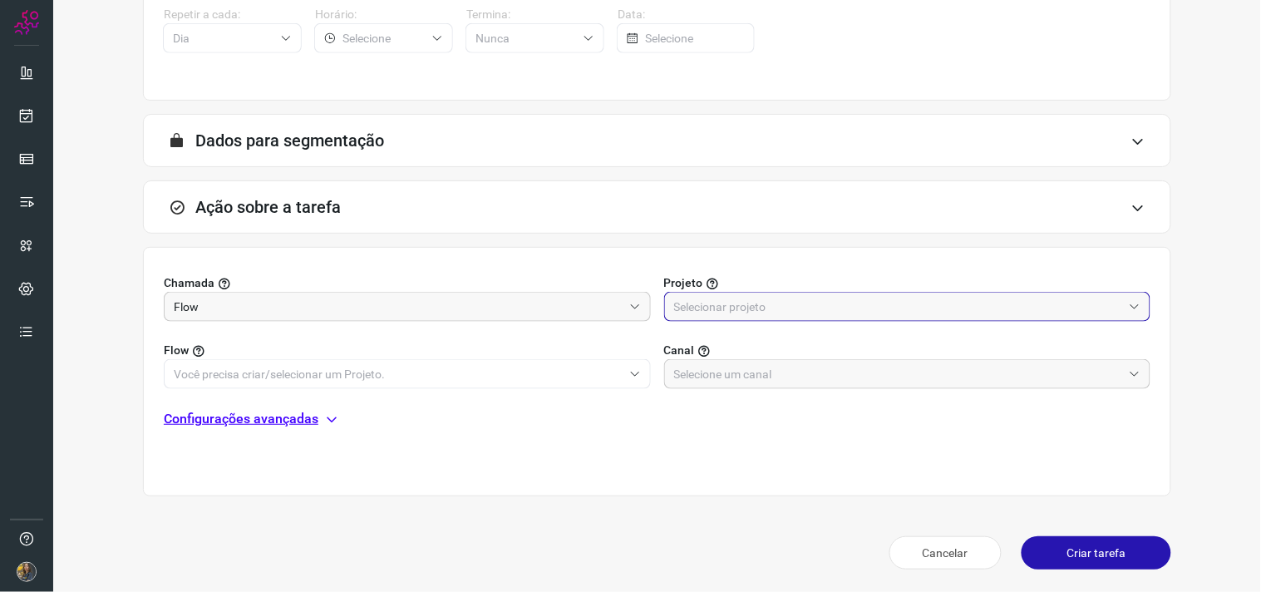
click at [798, 304] on input "text" at bounding box center [898, 306] width 449 height 28
click at [733, 371] on li "Automator" at bounding box center [896, 380] width 479 height 28
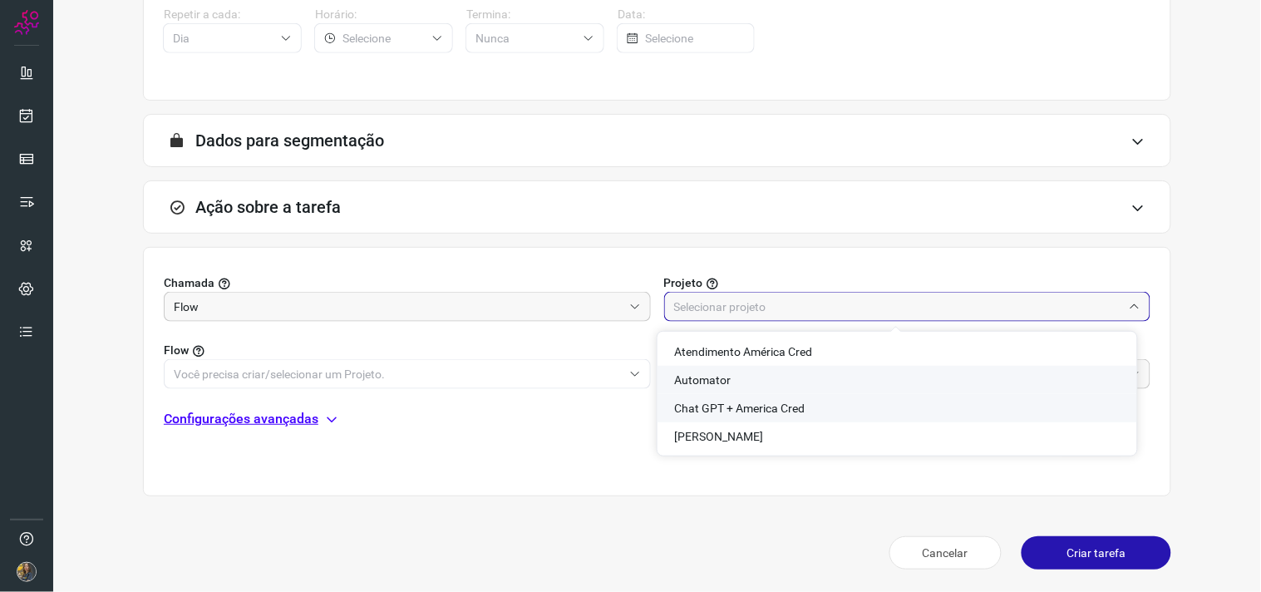
type input "Automator"
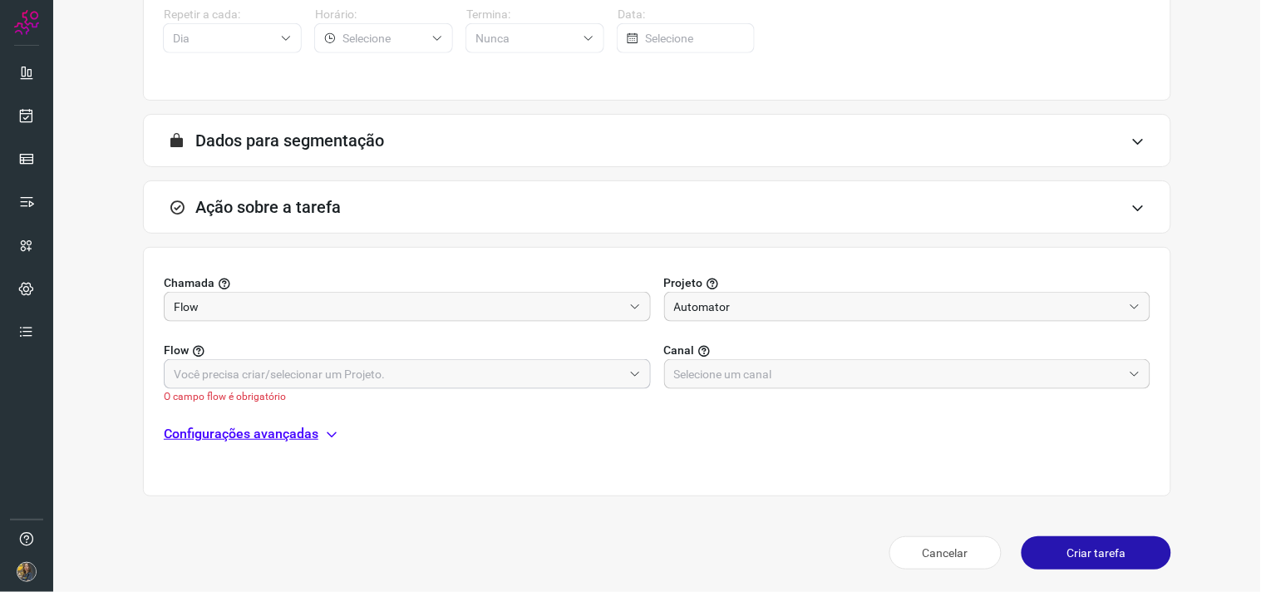
click at [634, 386] on div at bounding box center [407, 374] width 487 height 30
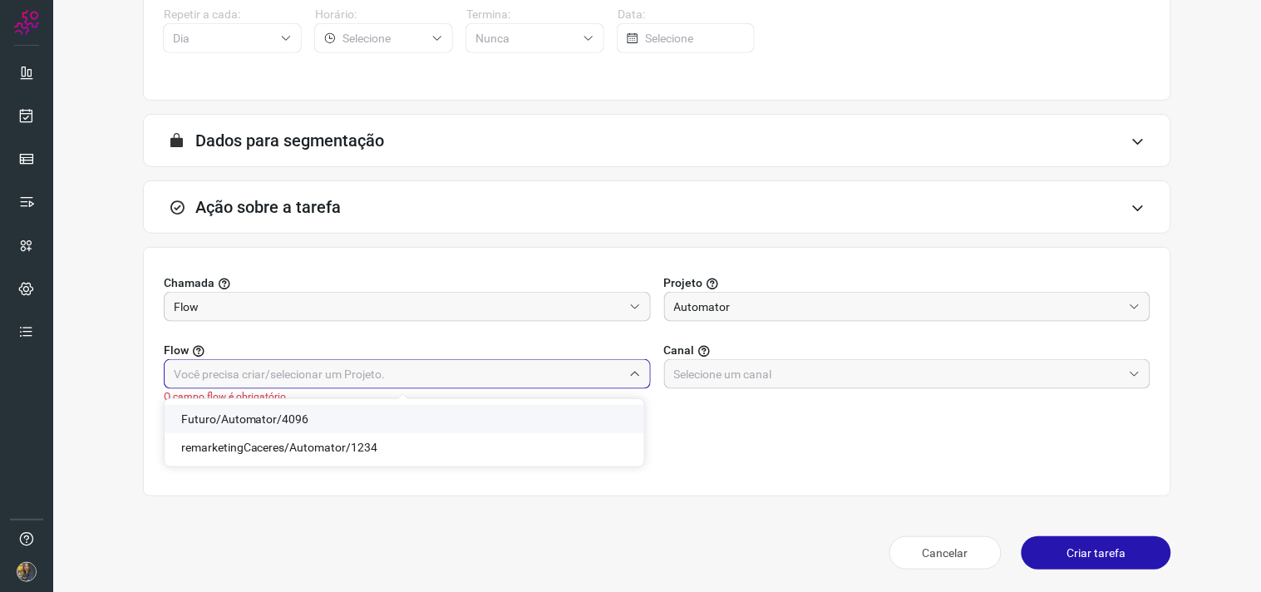
click at [307, 414] on li "Futuro/Automator/4096" at bounding box center [404, 419] width 479 height 28
type input "Futuro/Automator/4096"
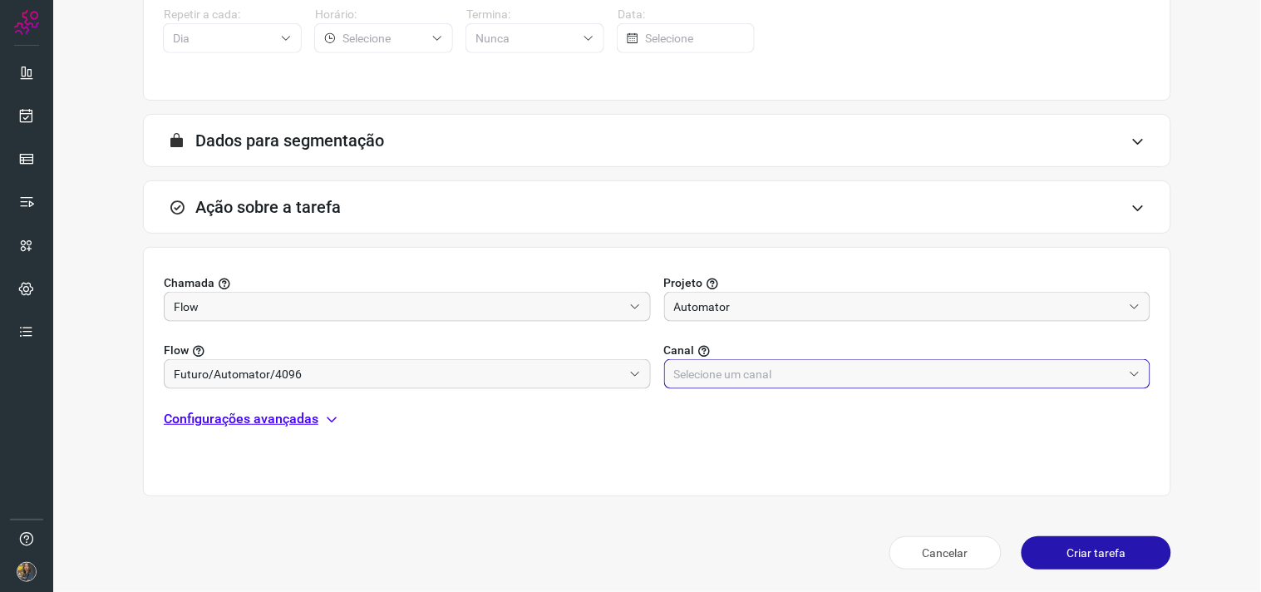
click at [699, 376] on input "text" at bounding box center [898, 374] width 449 height 28
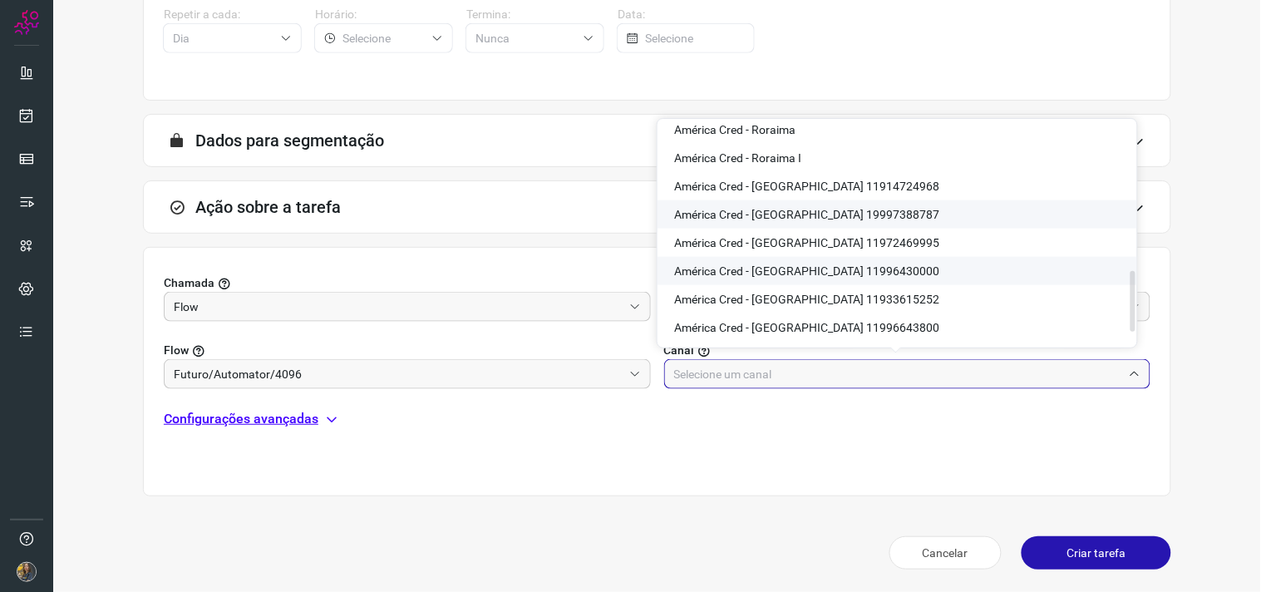
scroll to position [461, 0]
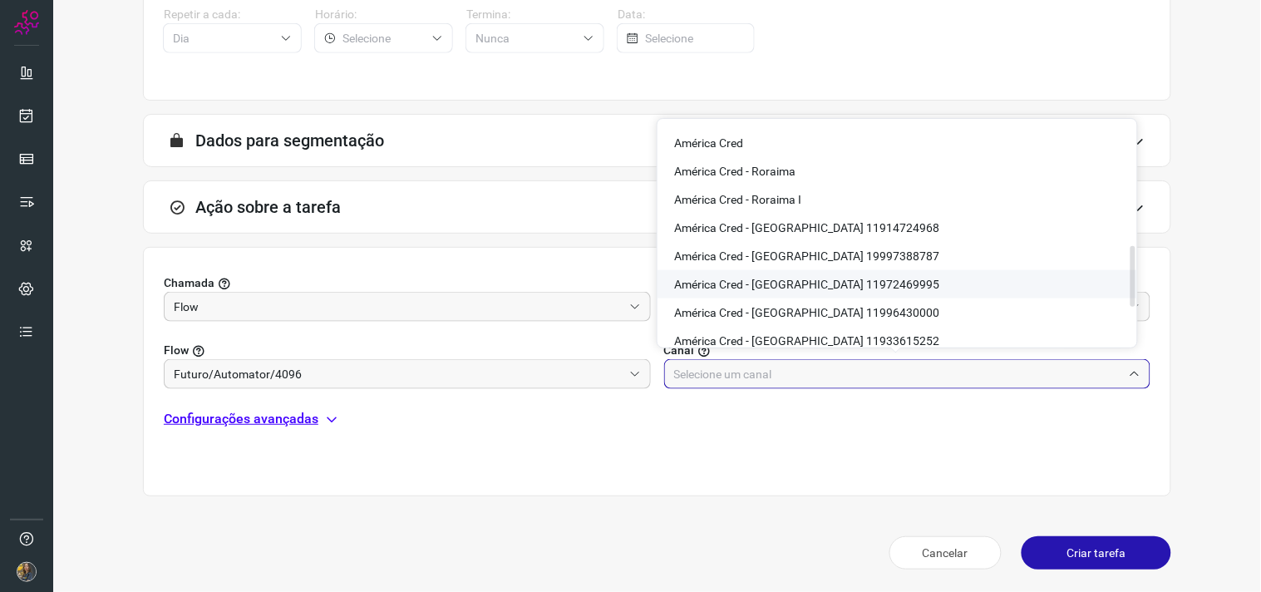
click at [850, 287] on span "América Cred - [GEOGRAPHIC_DATA] 11972469995" at bounding box center [806, 284] width 265 height 13
type input "América Cred - [GEOGRAPHIC_DATA] 11972469995"
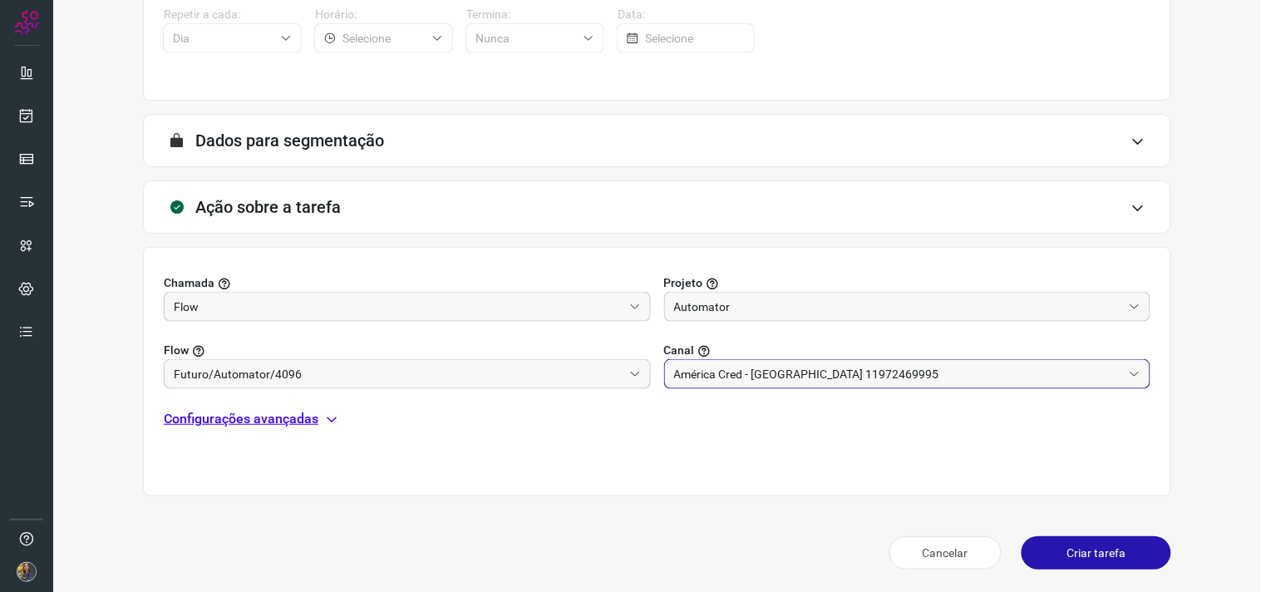
click at [234, 418] on p "Configurações avançadas" at bounding box center [241, 419] width 155 height 20
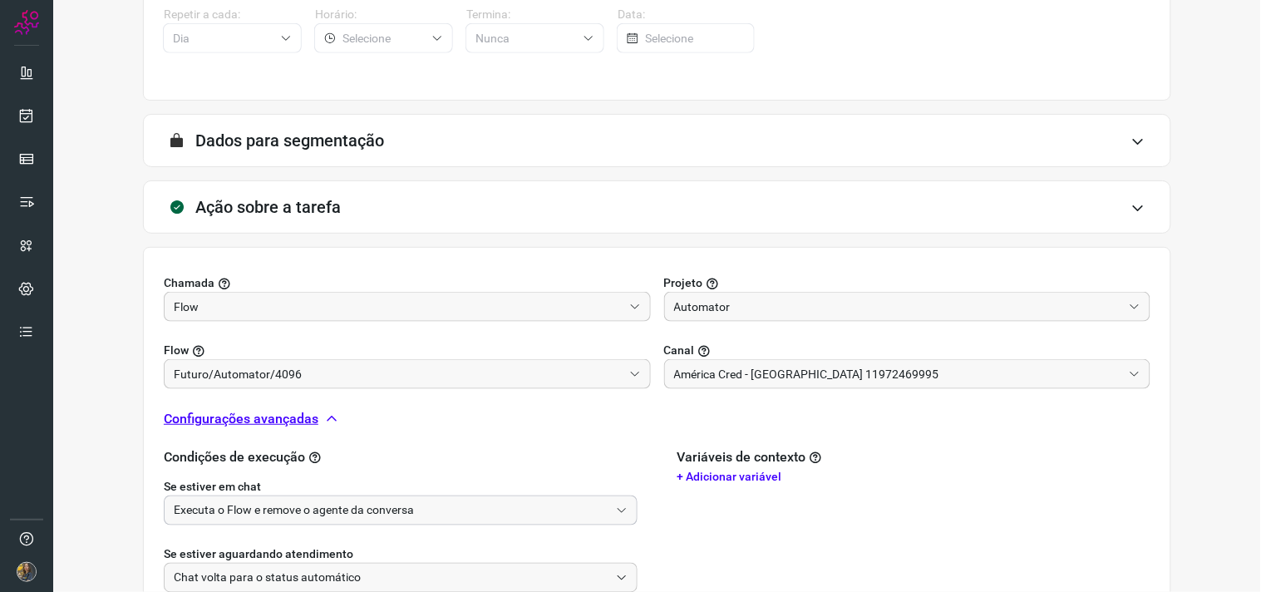
click at [263, 505] on input "Executa o Flow e remove o agente da conversa" at bounding box center [391, 510] width 435 height 28
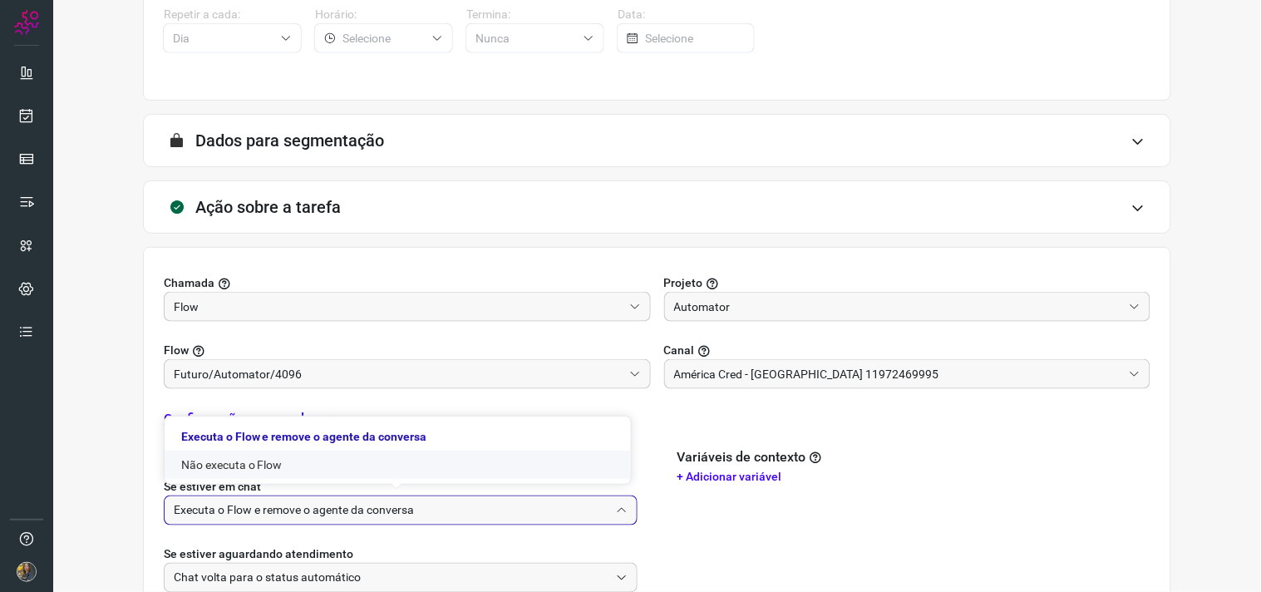
click at [251, 471] on li "Não executa o Flow" at bounding box center [398, 464] width 466 height 28
type input "Não executa o Flow"
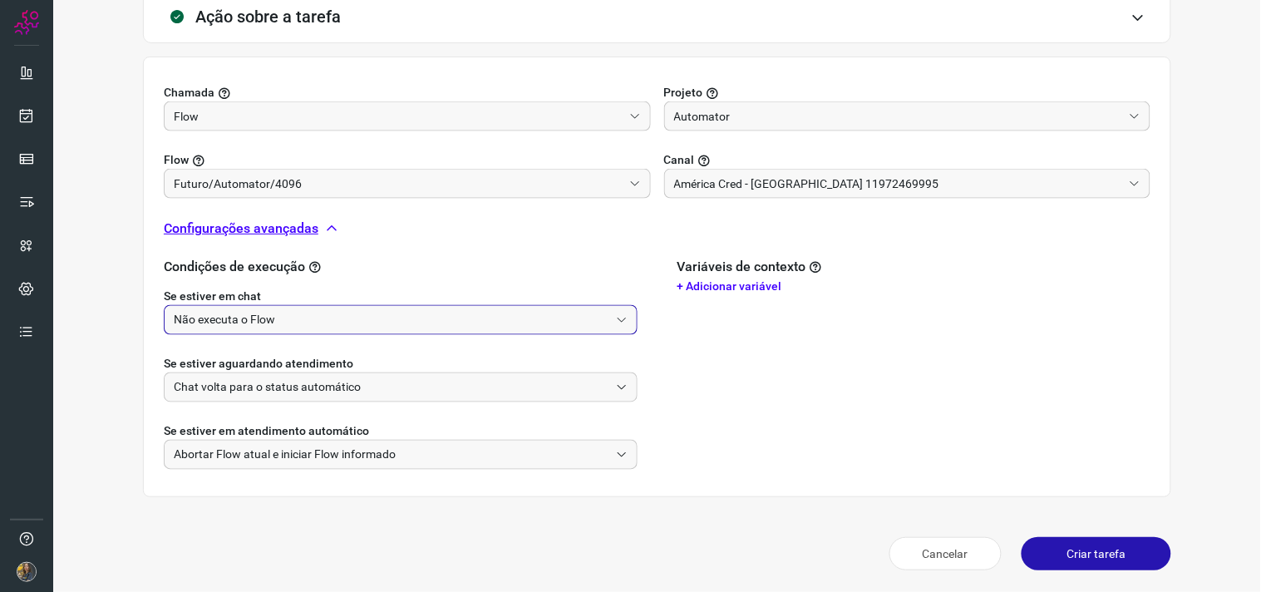
scroll to position [522, 0]
click at [1074, 566] on button "Criar tarefa" at bounding box center [1096, 552] width 150 height 33
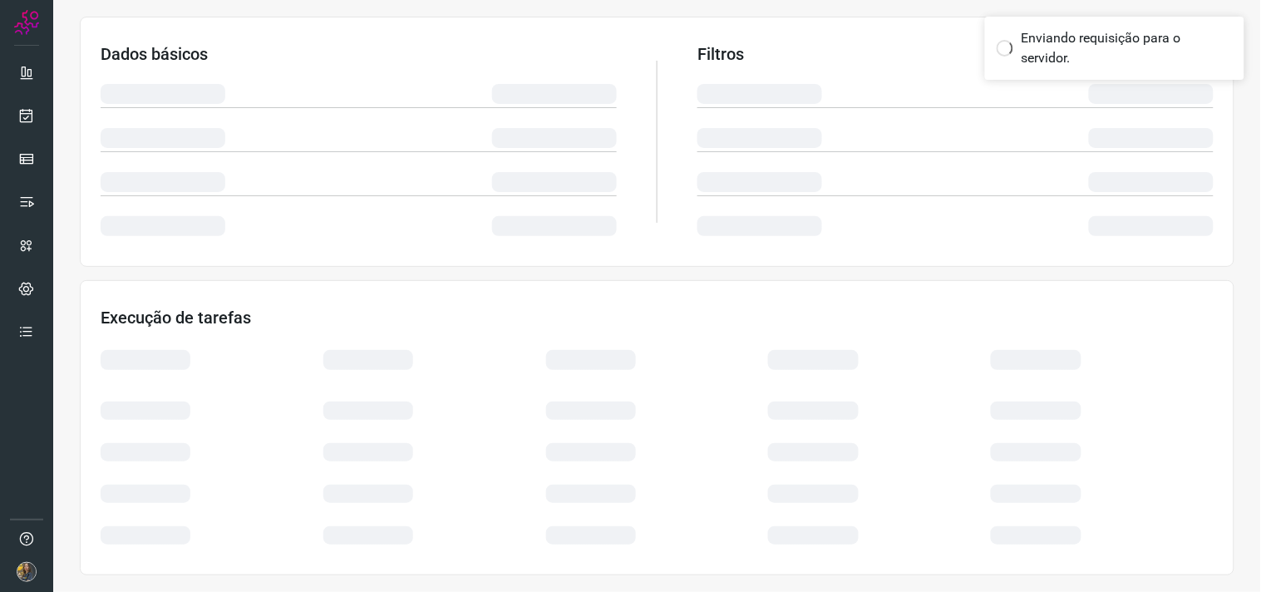
scroll to position [267, 0]
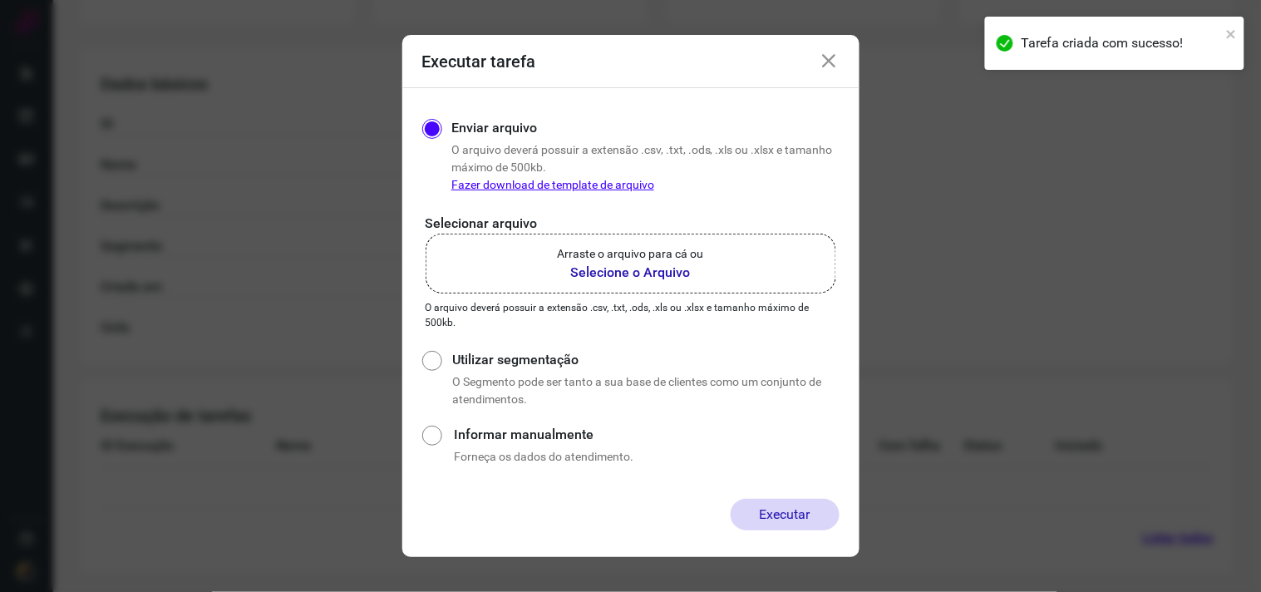
click at [592, 266] on b "Selecione o Arquivo" at bounding box center [631, 273] width 146 height 20
click at [0, 0] on input "Arraste o arquivo para cá ou Selecione o Arquivo" at bounding box center [0, 0] width 0 height 0
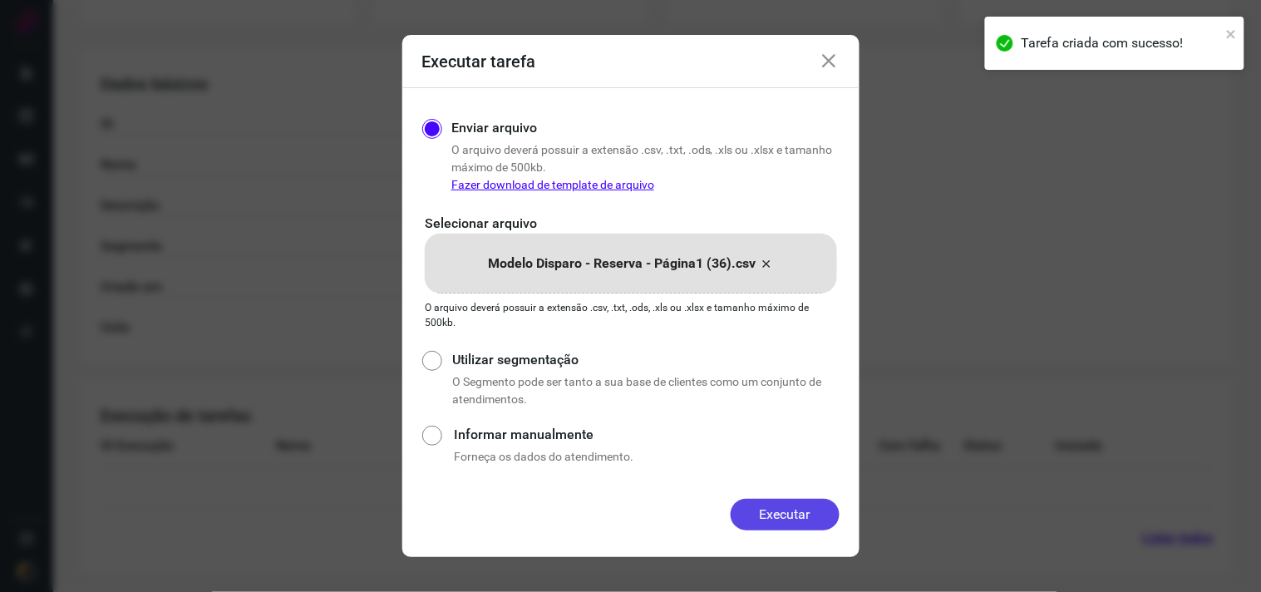
click at [776, 525] on button "Executar" at bounding box center [784, 515] width 109 height 32
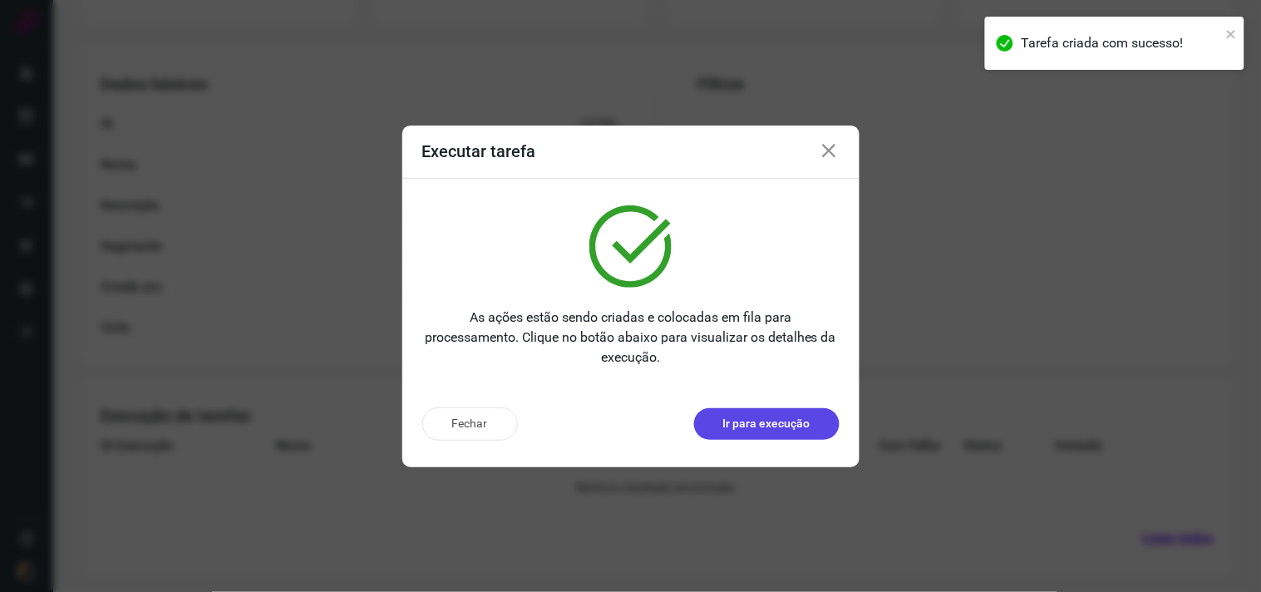
click at [776, 420] on p "Ir para execução" at bounding box center [766, 423] width 87 height 17
